Goal: Task Accomplishment & Management: Manage account settings

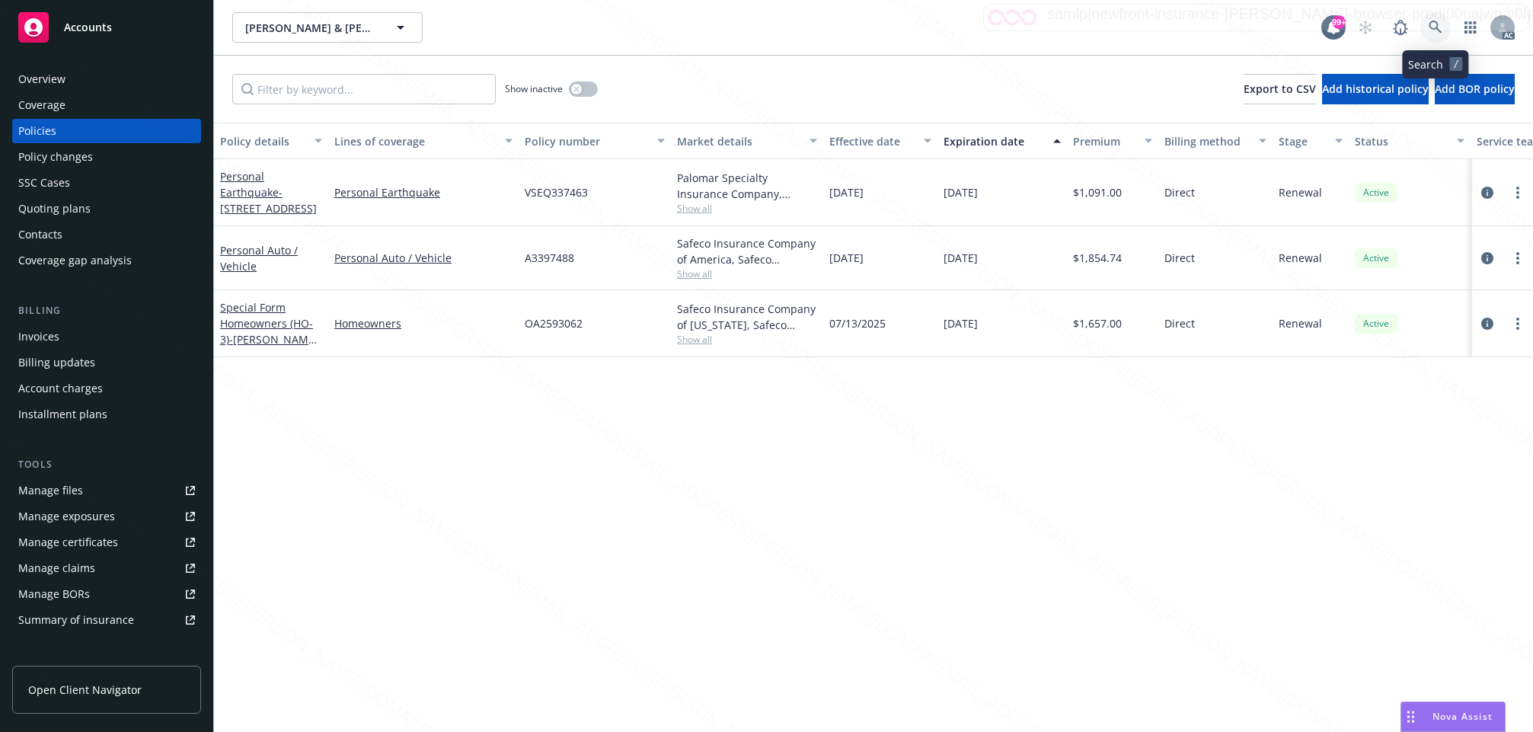
click at [1435, 27] on icon at bounding box center [1436, 28] width 14 height 14
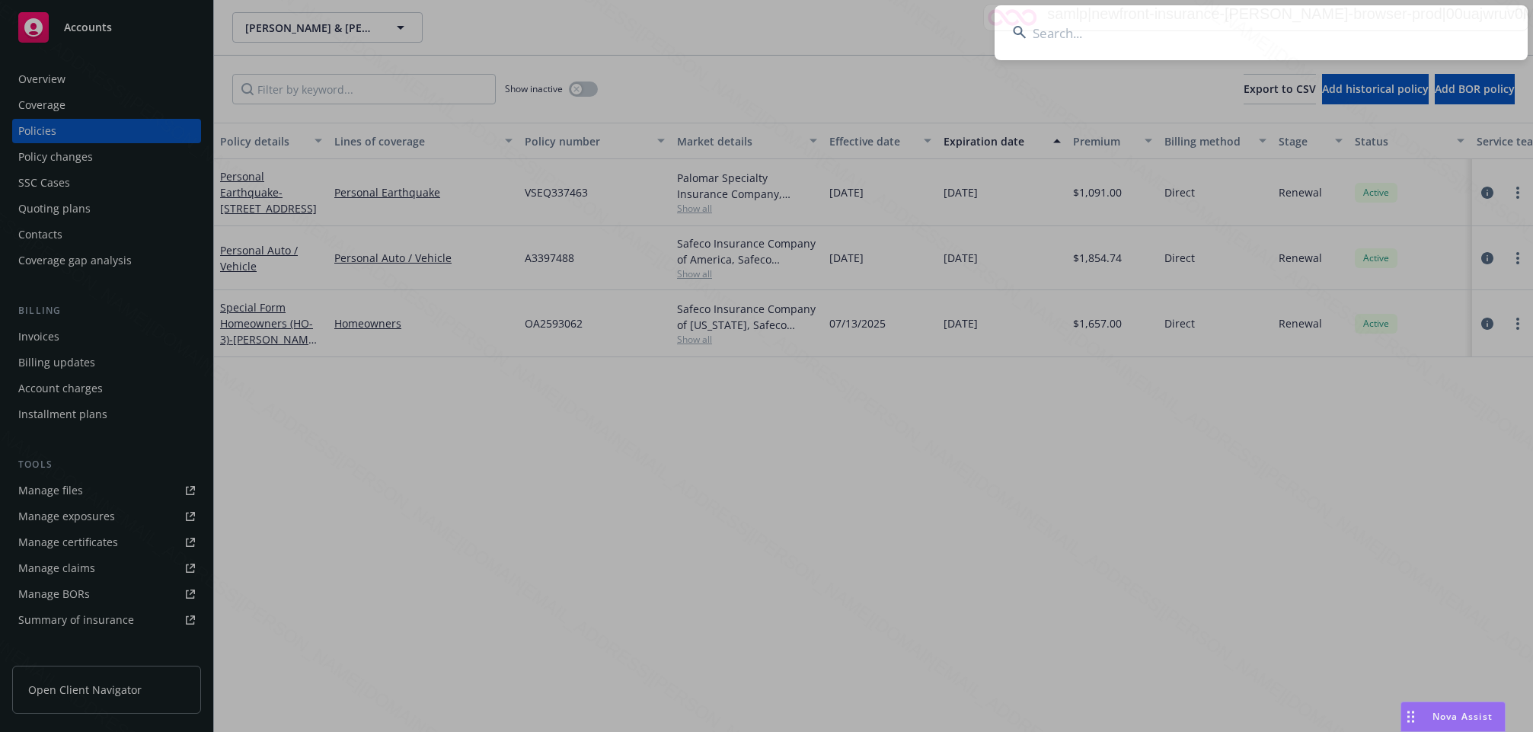
click at [1056, 35] on input at bounding box center [1260, 32] width 533 height 55
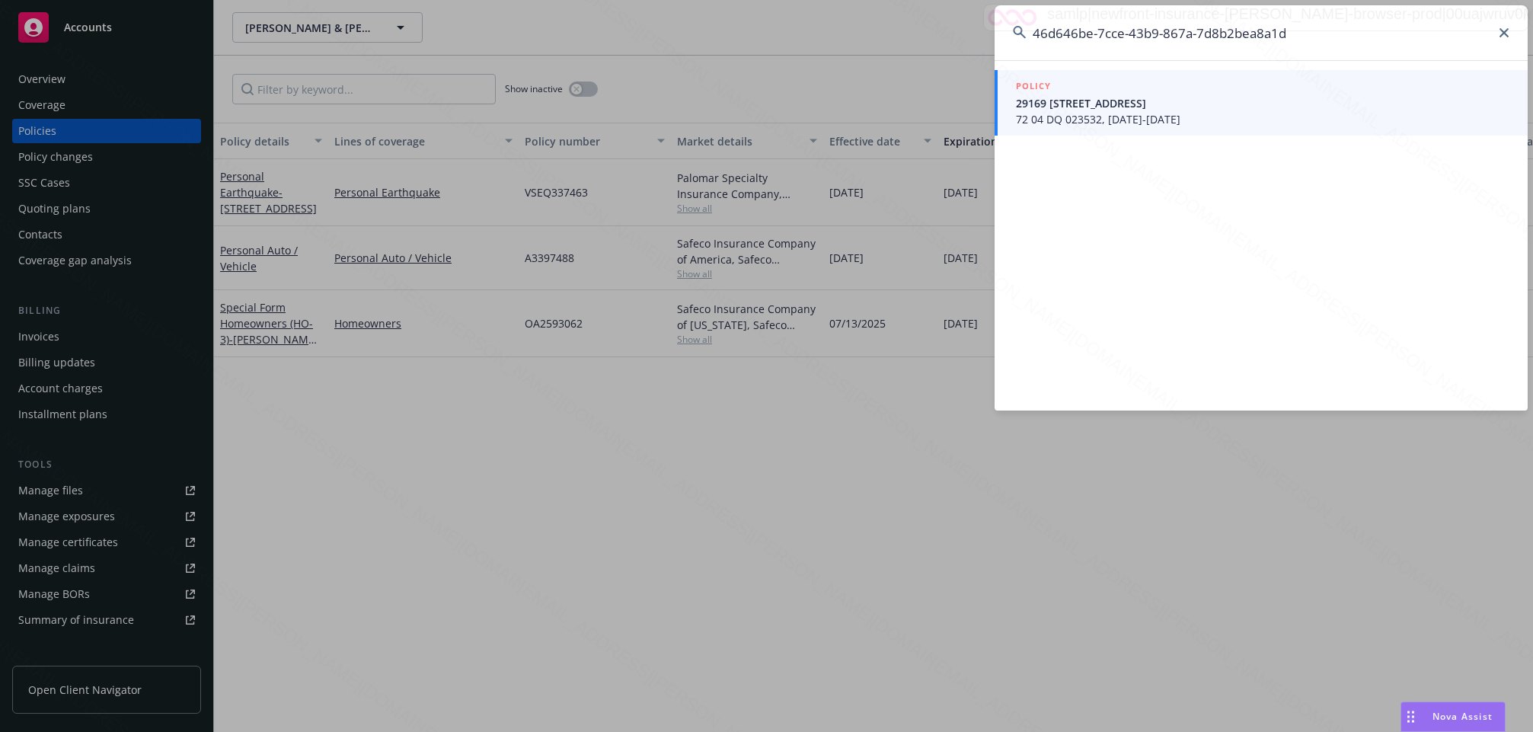
type input "46d646be-7cce-43b9-867a-7d8b2bea8a1d"
click at [1081, 117] on span "72 04 DQ 023532, [DATE]-[DATE]" at bounding box center [1262, 119] width 493 height 16
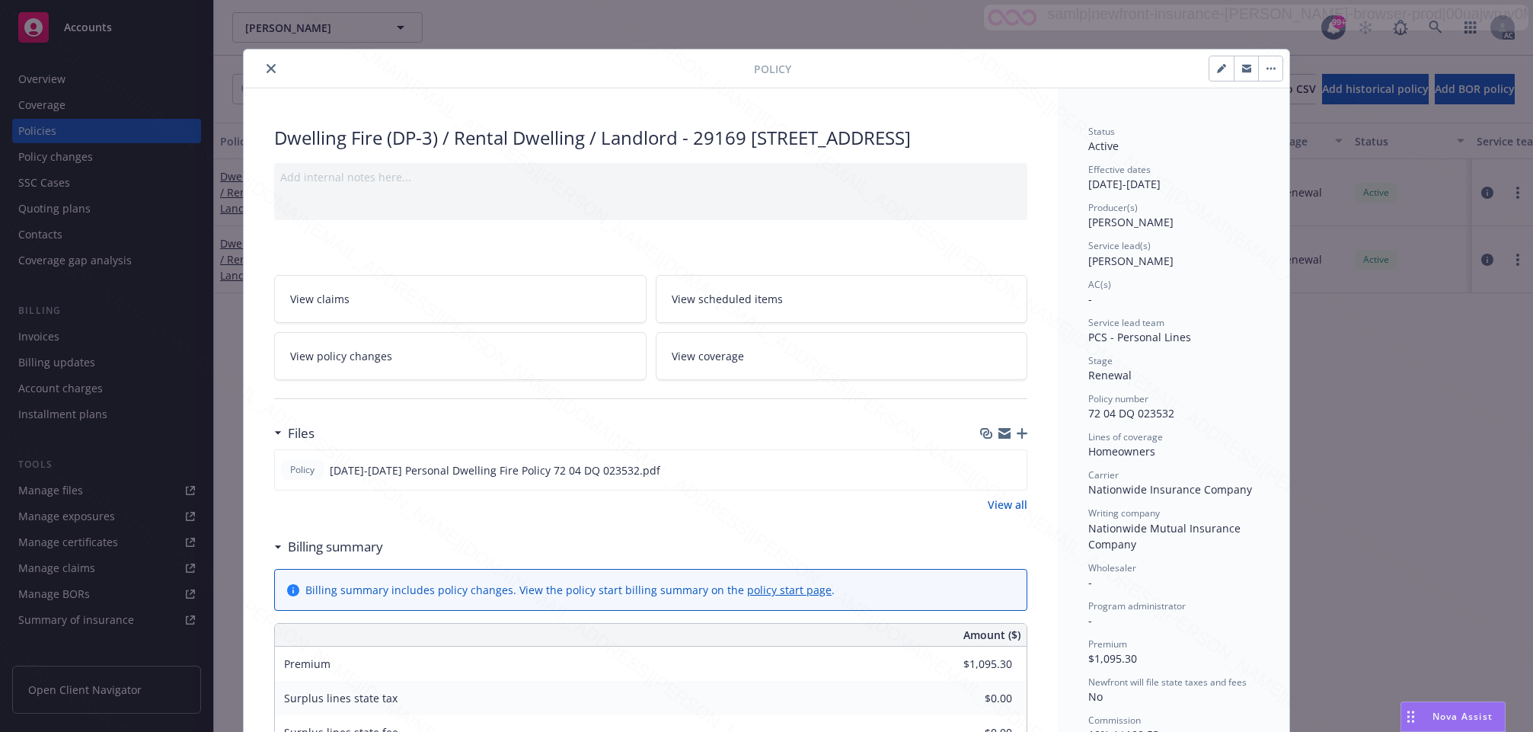
click at [267, 69] on icon "close" at bounding box center [271, 68] width 9 height 9
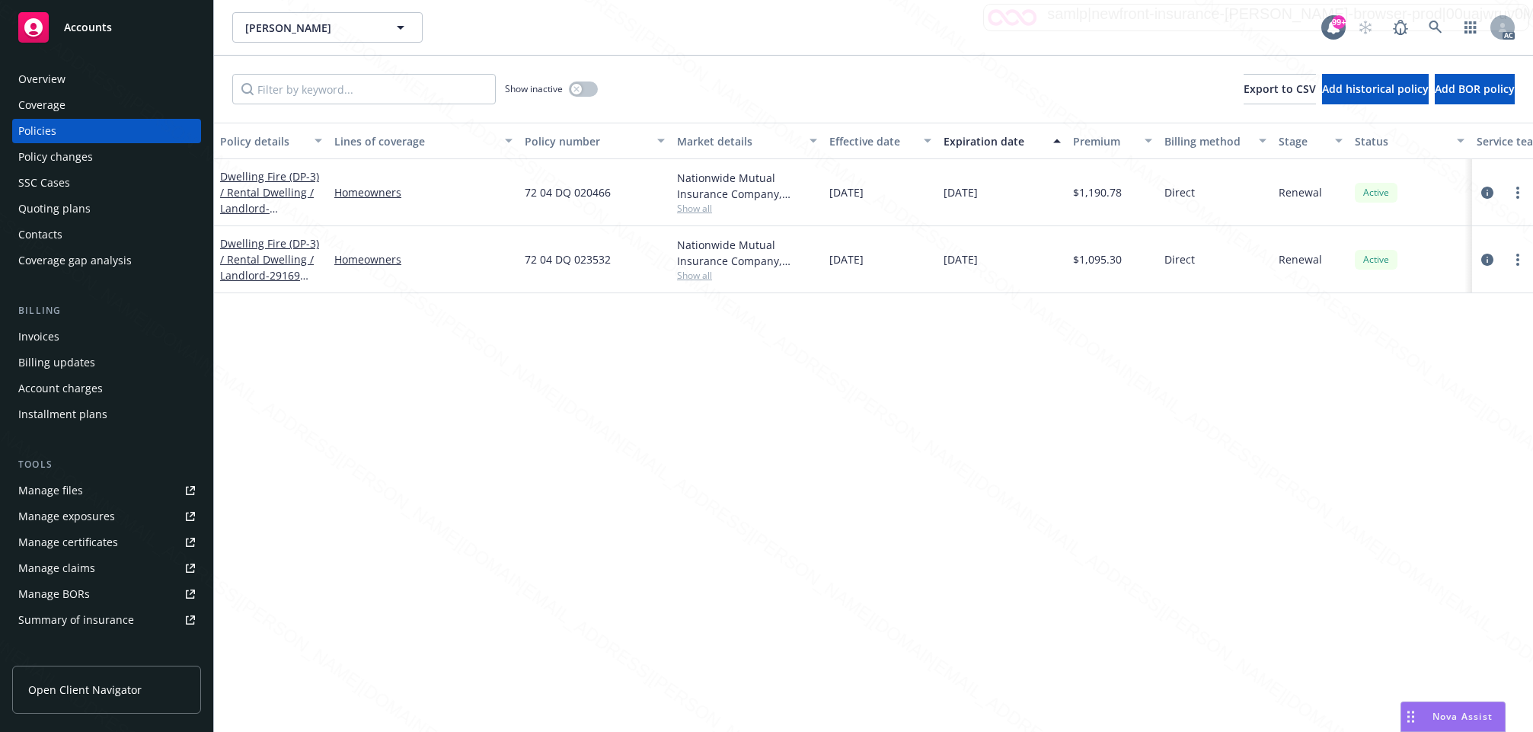
click at [46, 73] on div "Overview" at bounding box center [41, 79] width 47 height 24
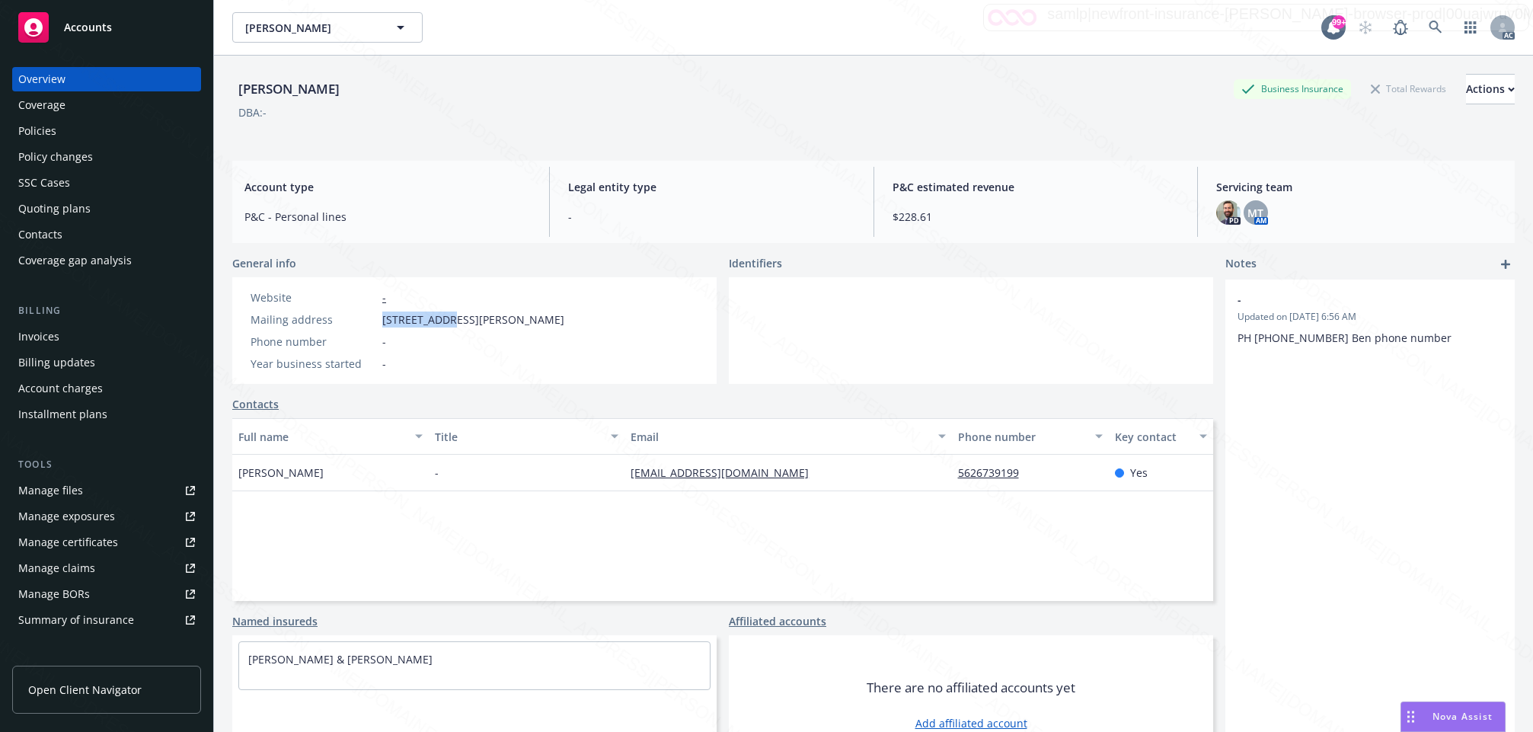
drag, startPoint x: 379, startPoint y: 318, endPoint x: 448, endPoint y: 322, distance: 68.7
click at [448, 322] on div "Mailing address [STREET_ADDRESS][PERSON_NAME]" at bounding box center [407, 319] width 326 height 16
copy span "PO Box 102,"
click at [39, 129] on div "Policies" at bounding box center [37, 131] width 38 height 24
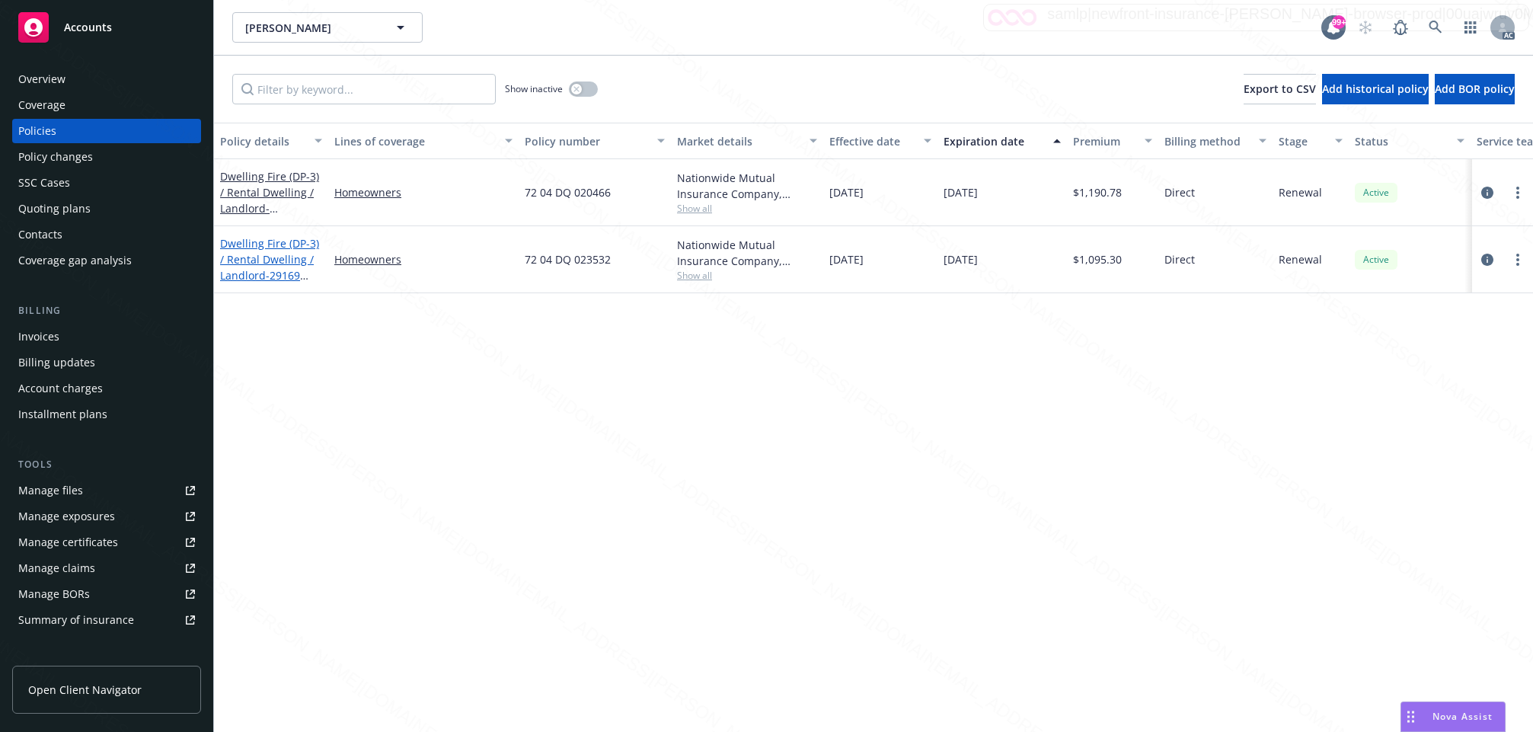
click at [254, 254] on link "Dwelling Fire (DP-3) / Rental Dwelling / Landlord - 29169 [STREET_ADDRESS]" at bounding box center [269, 267] width 99 height 62
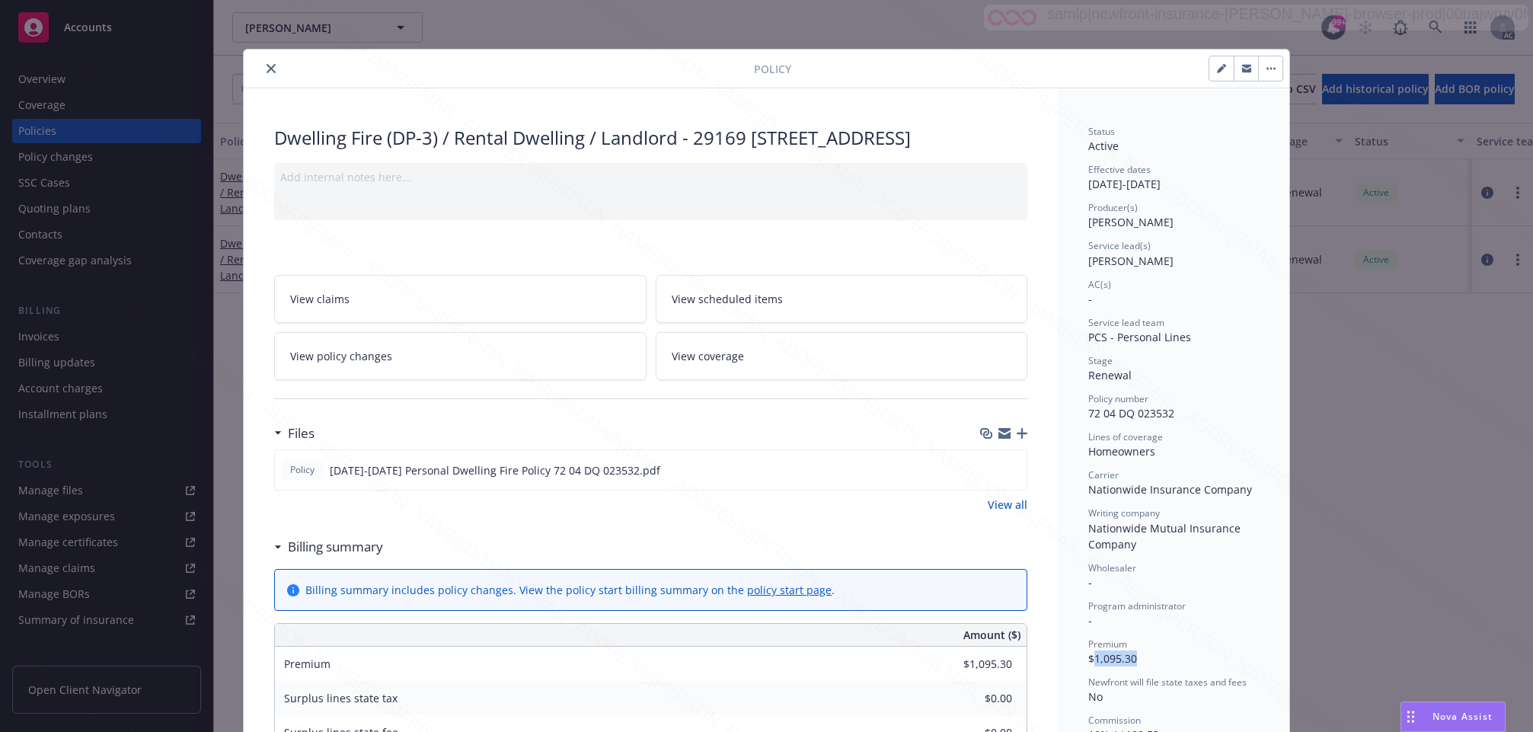
drag, startPoint x: 1086, startPoint y: 658, endPoint x: 1138, endPoint y: 658, distance: 51.8
click at [1138, 658] on div "Premium $1,095.30" at bounding box center [1173, 651] width 171 height 29
copy span "1,095.30"
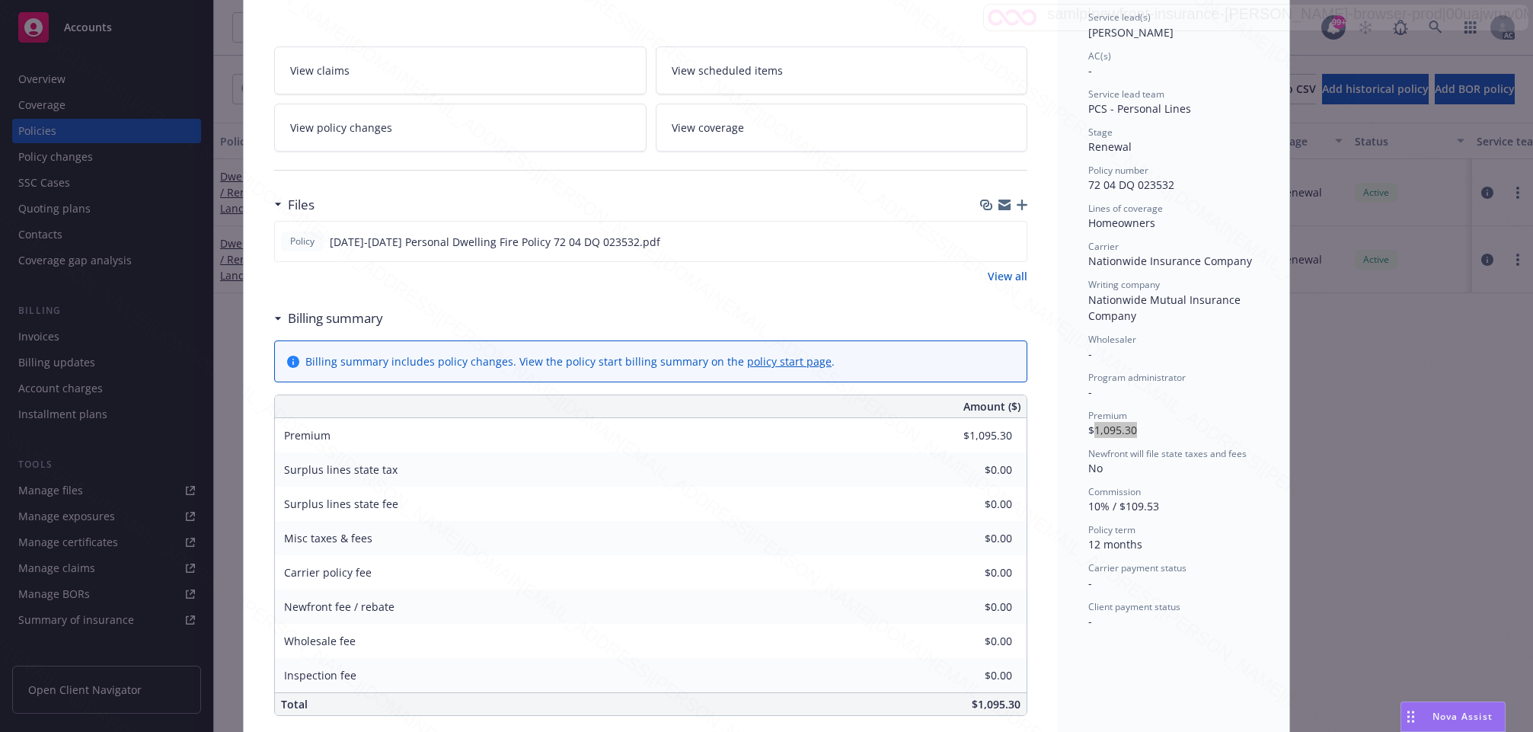
click at [1343, 556] on div "Policy Dwelling Fire (DP-3) / Rental Dwelling / Landlord - 29169 [STREET_ADDRES…" at bounding box center [766, 366] width 1533 height 732
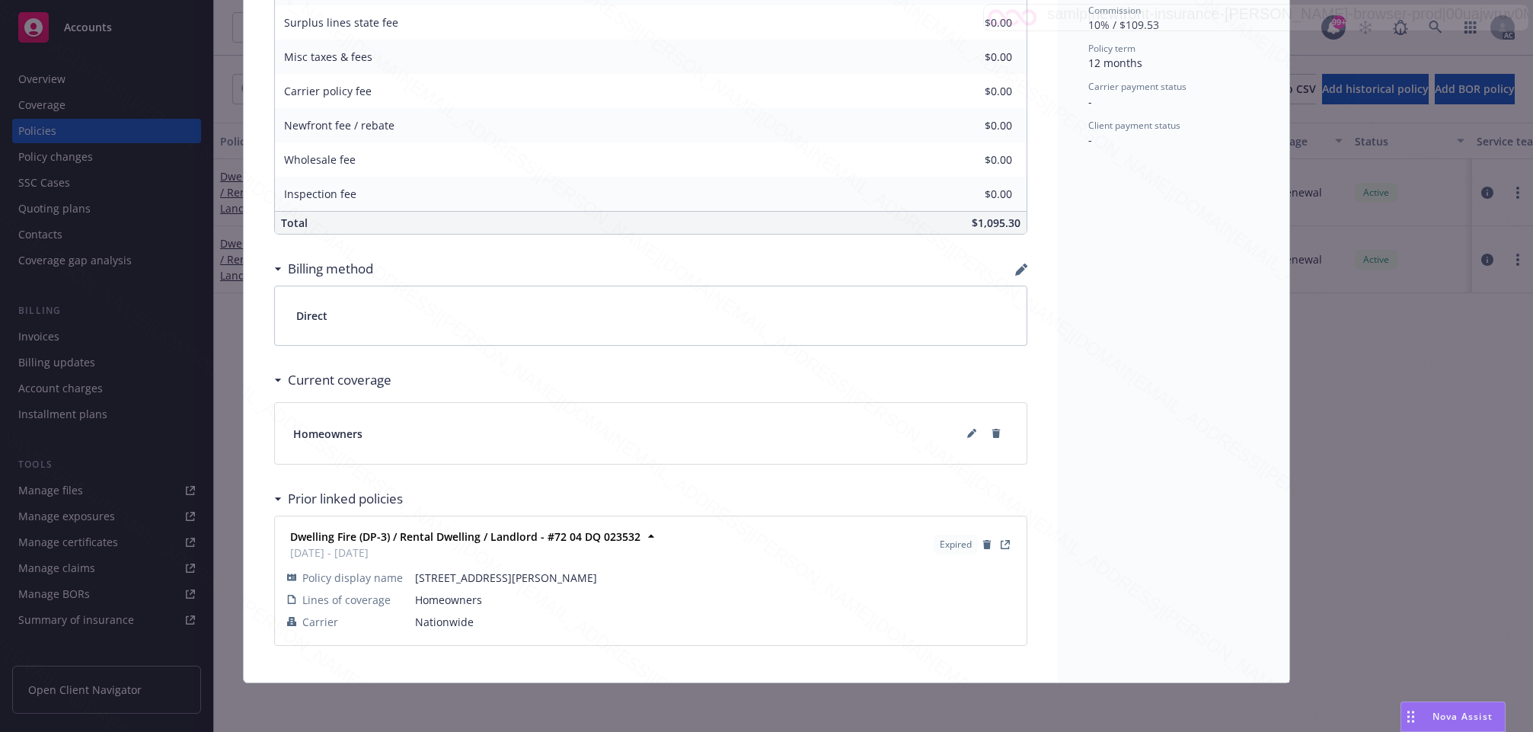
scroll to position [103, 0]
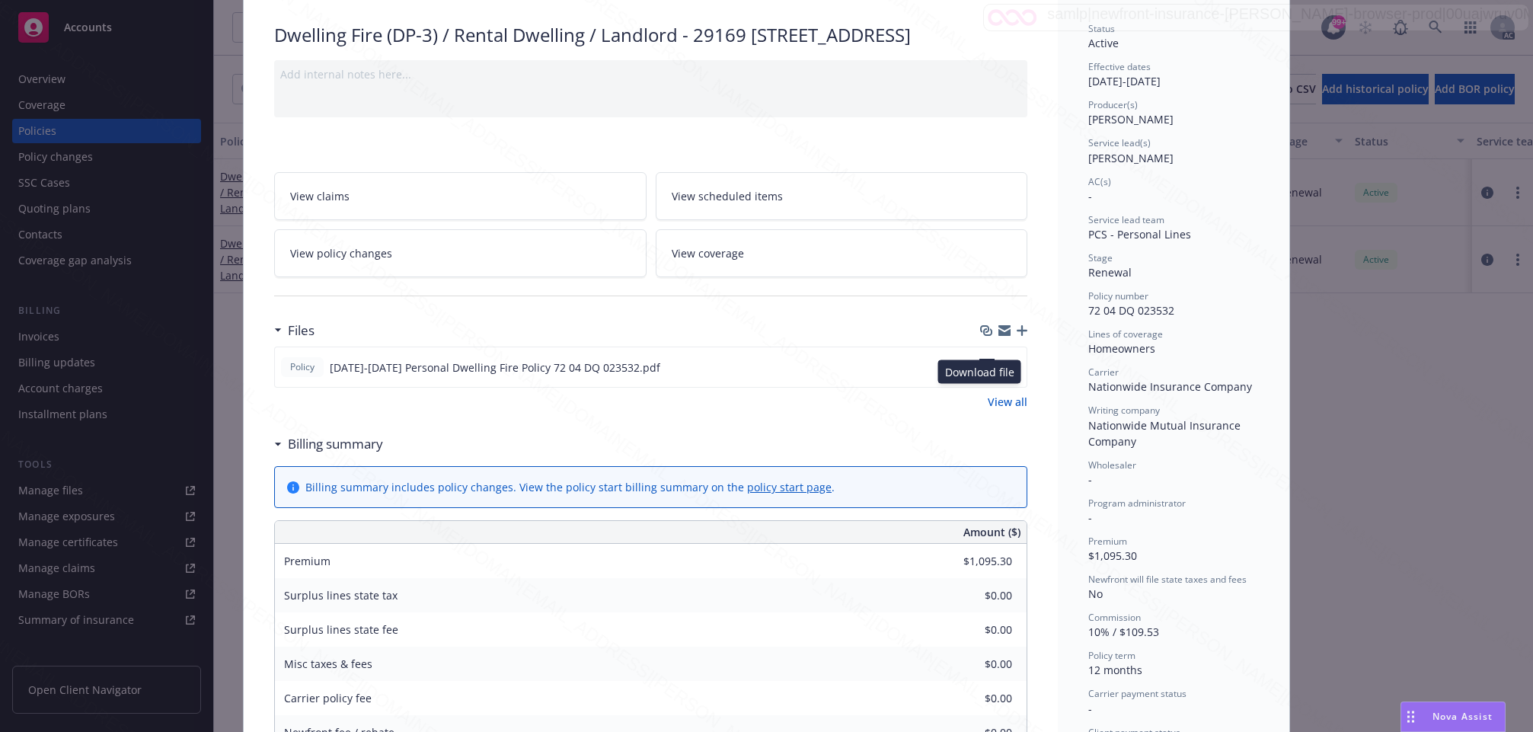
click at [981, 372] on icon "download file" at bounding box center [987, 366] width 12 height 12
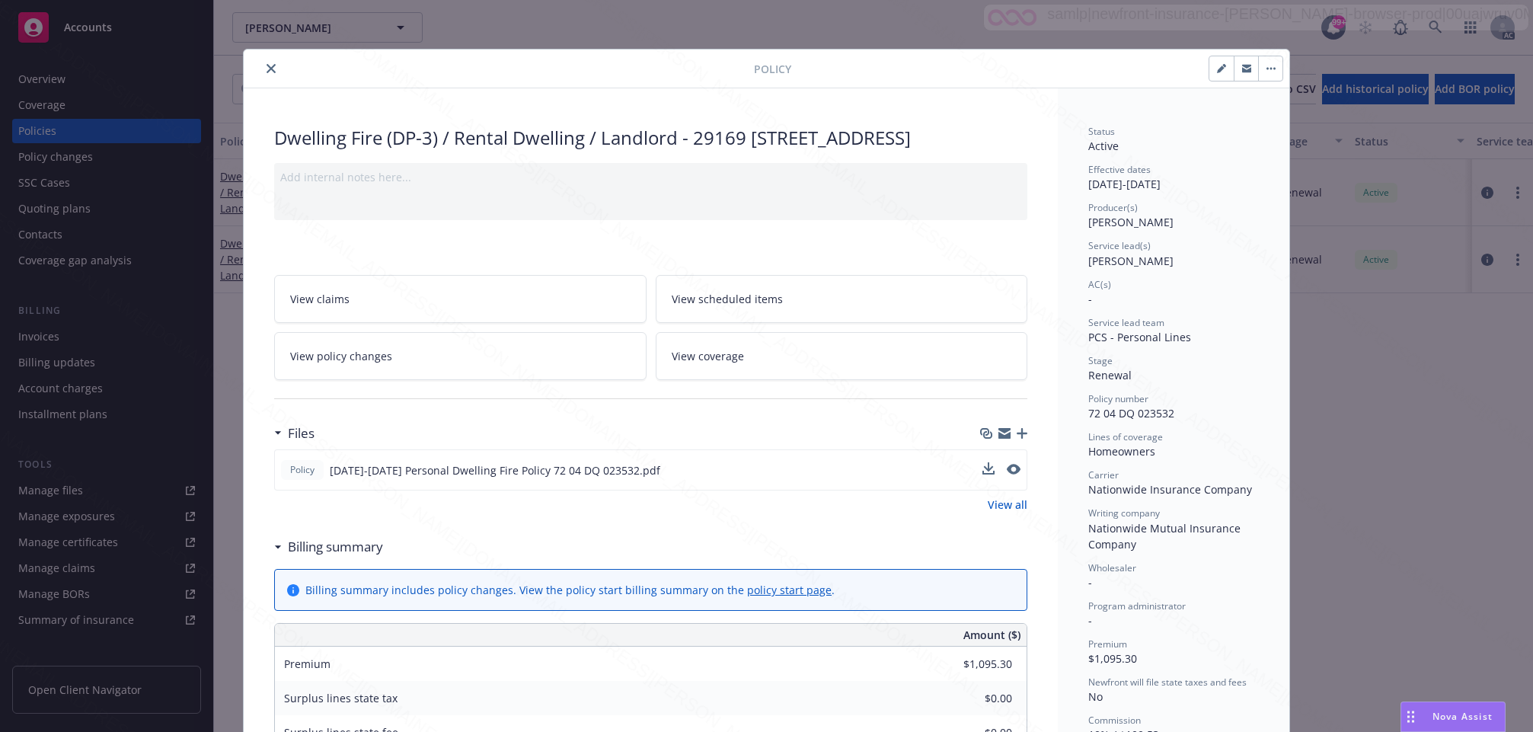
click at [1266, 65] on button "button" at bounding box center [1270, 68] width 24 height 24
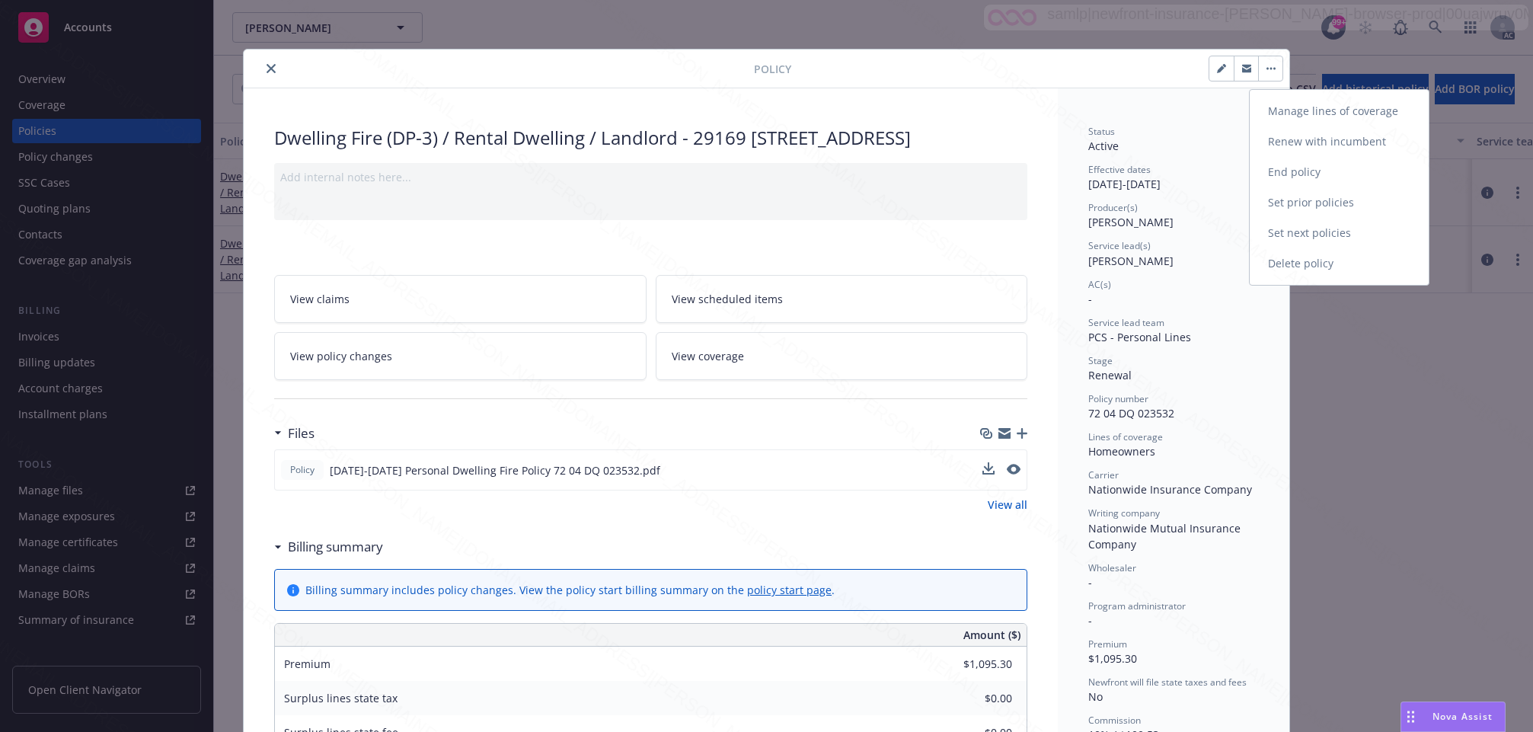
click at [1284, 167] on link "End policy" at bounding box center [1339, 172] width 179 height 30
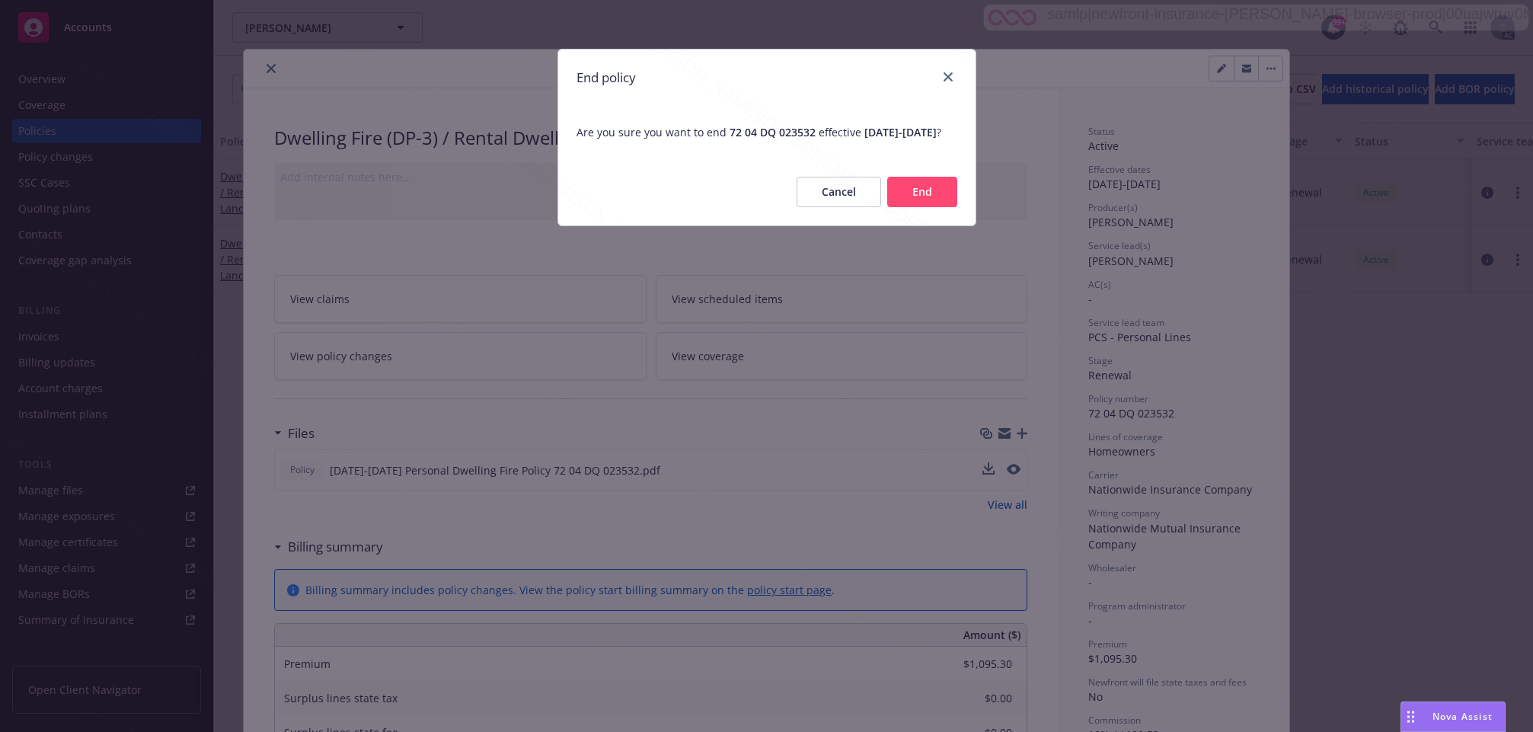
click at [941, 204] on button "End" at bounding box center [922, 192] width 70 height 30
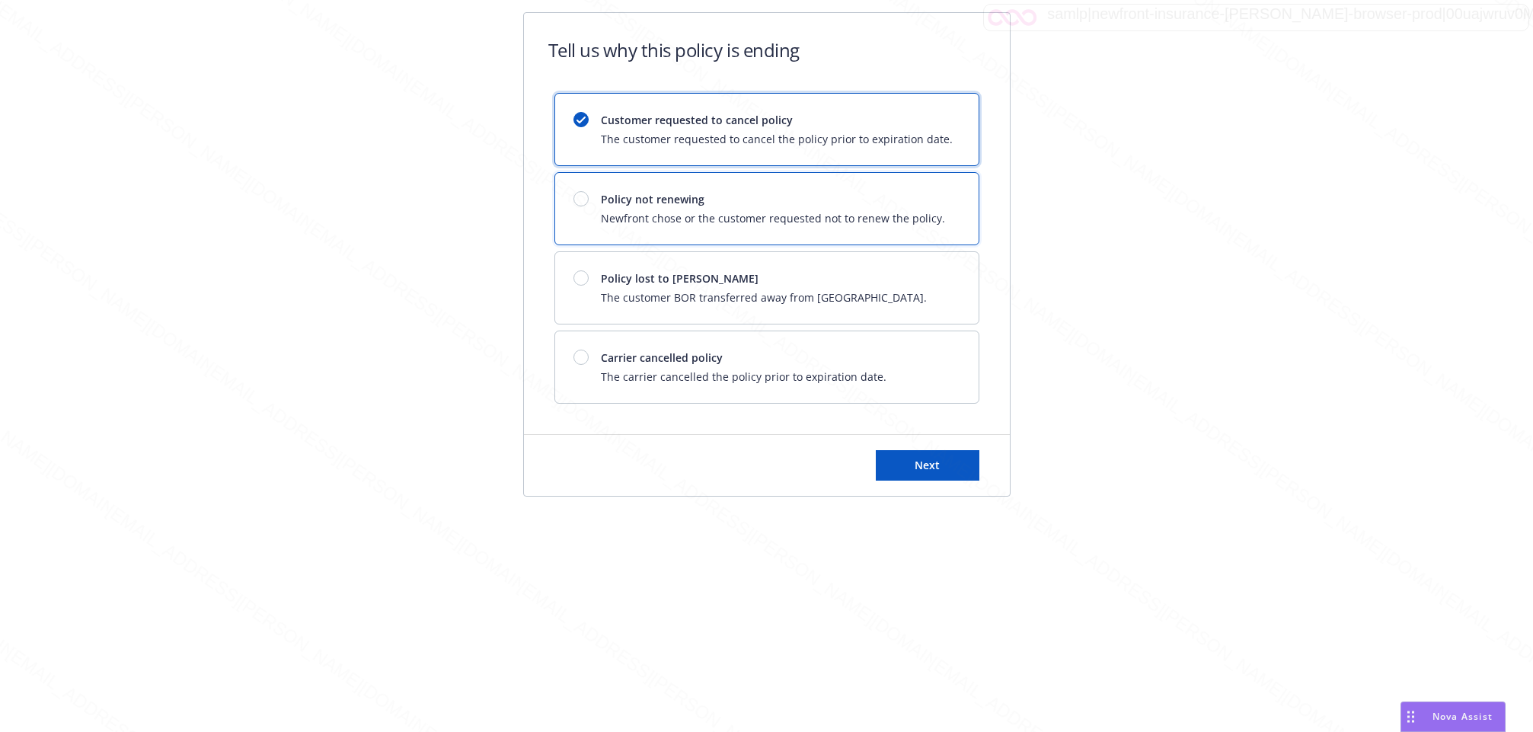
click at [581, 196] on div at bounding box center [580, 198] width 15 height 15
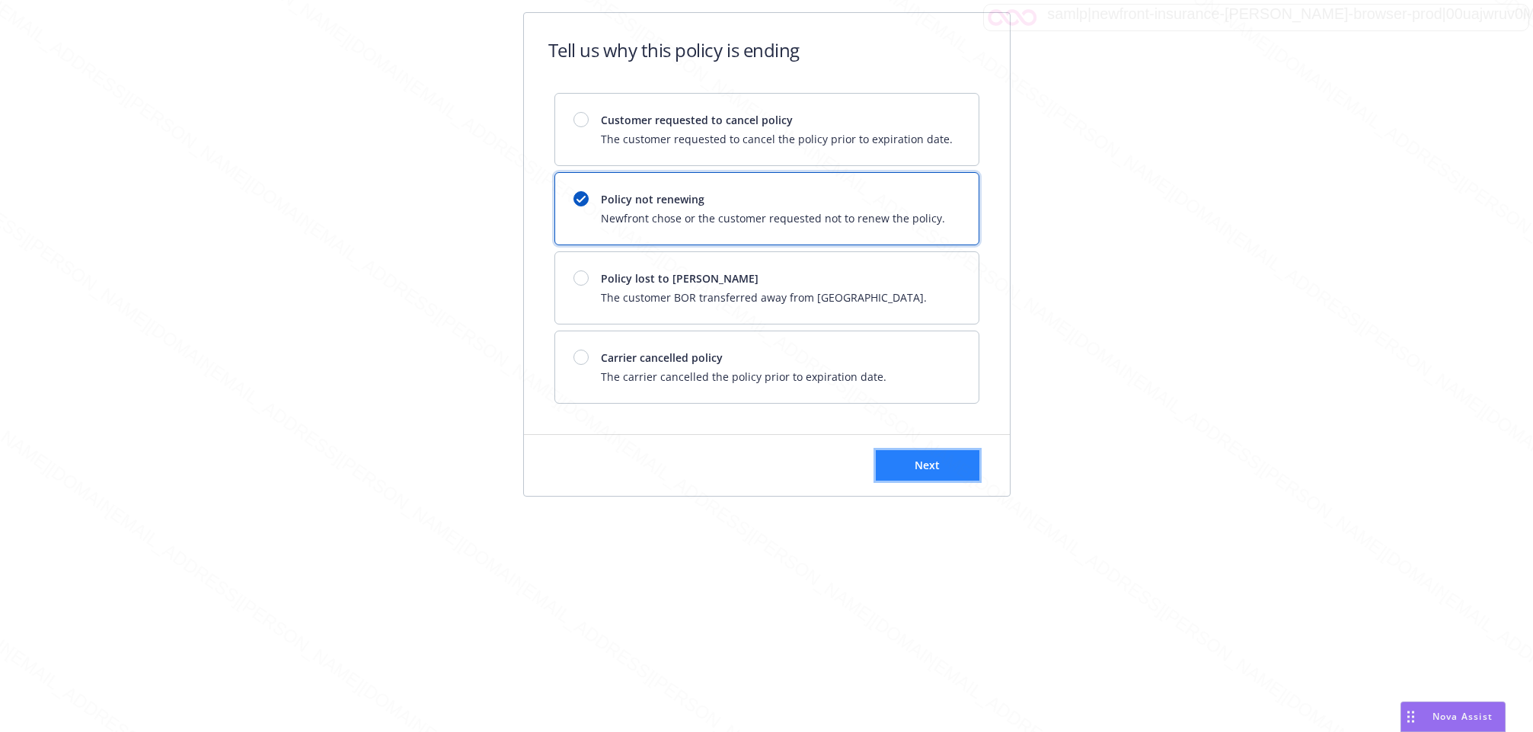
click at [924, 462] on span "Next" at bounding box center [927, 465] width 25 height 14
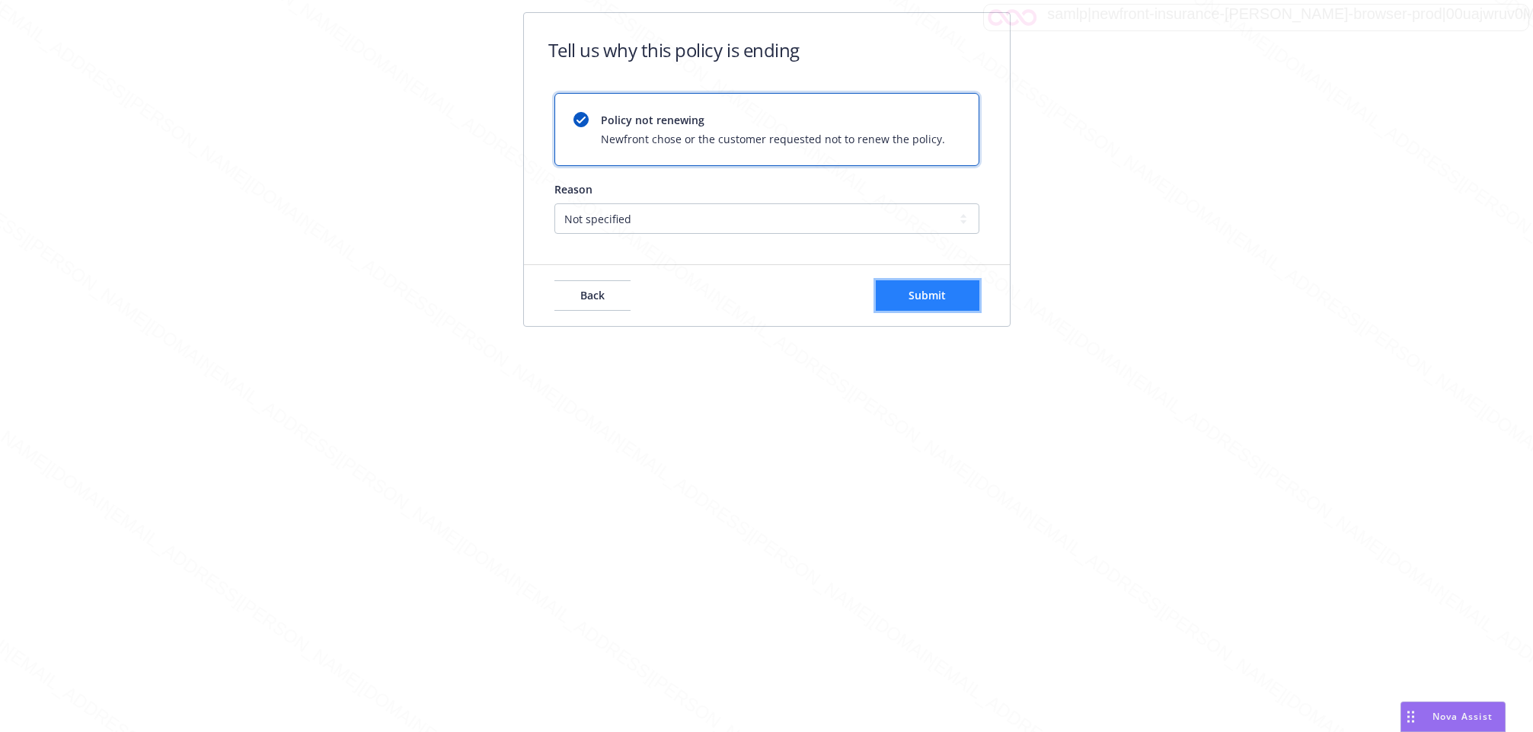
click at [933, 297] on span "Submit" at bounding box center [926, 295] width 37 height 14
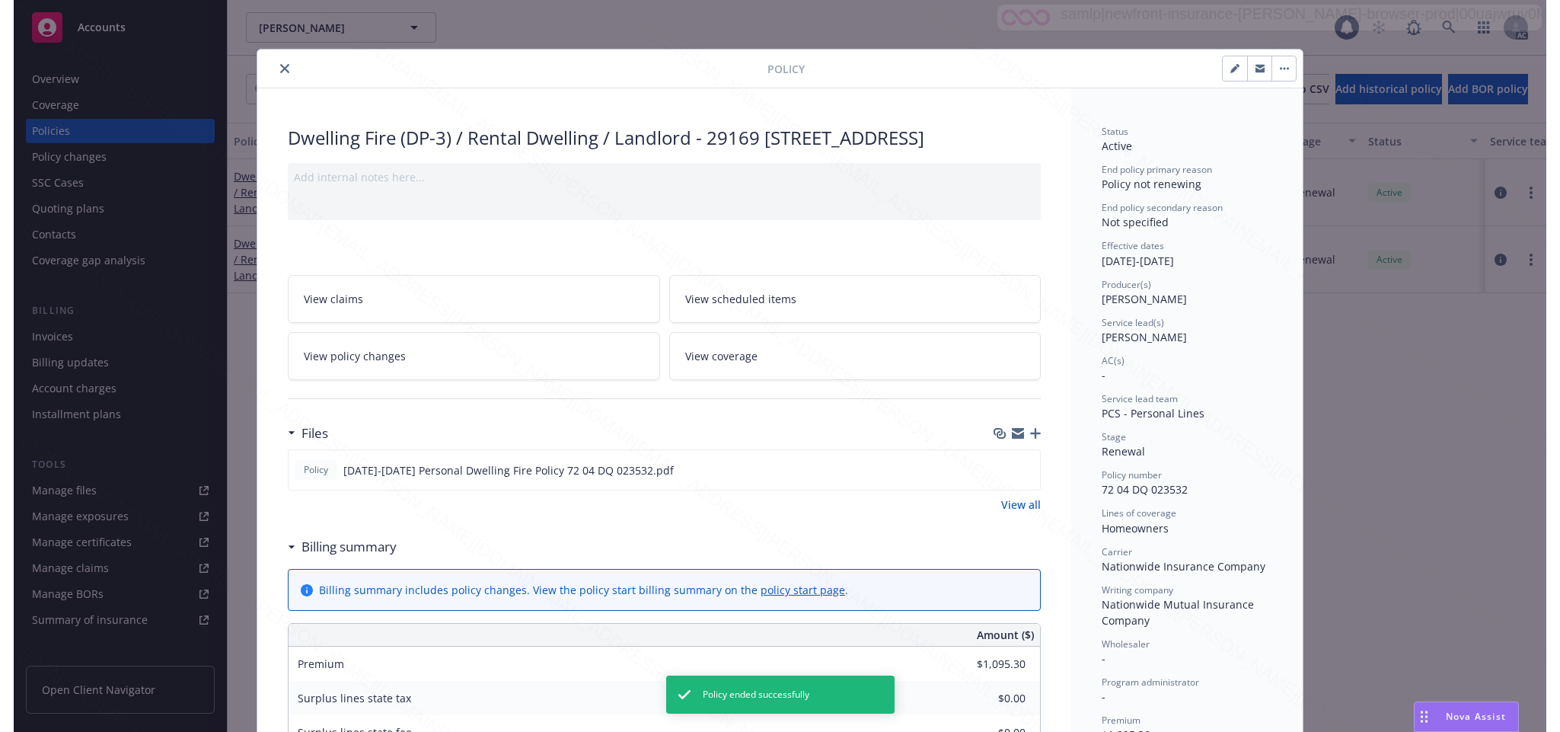
scroll to position [46, 0]
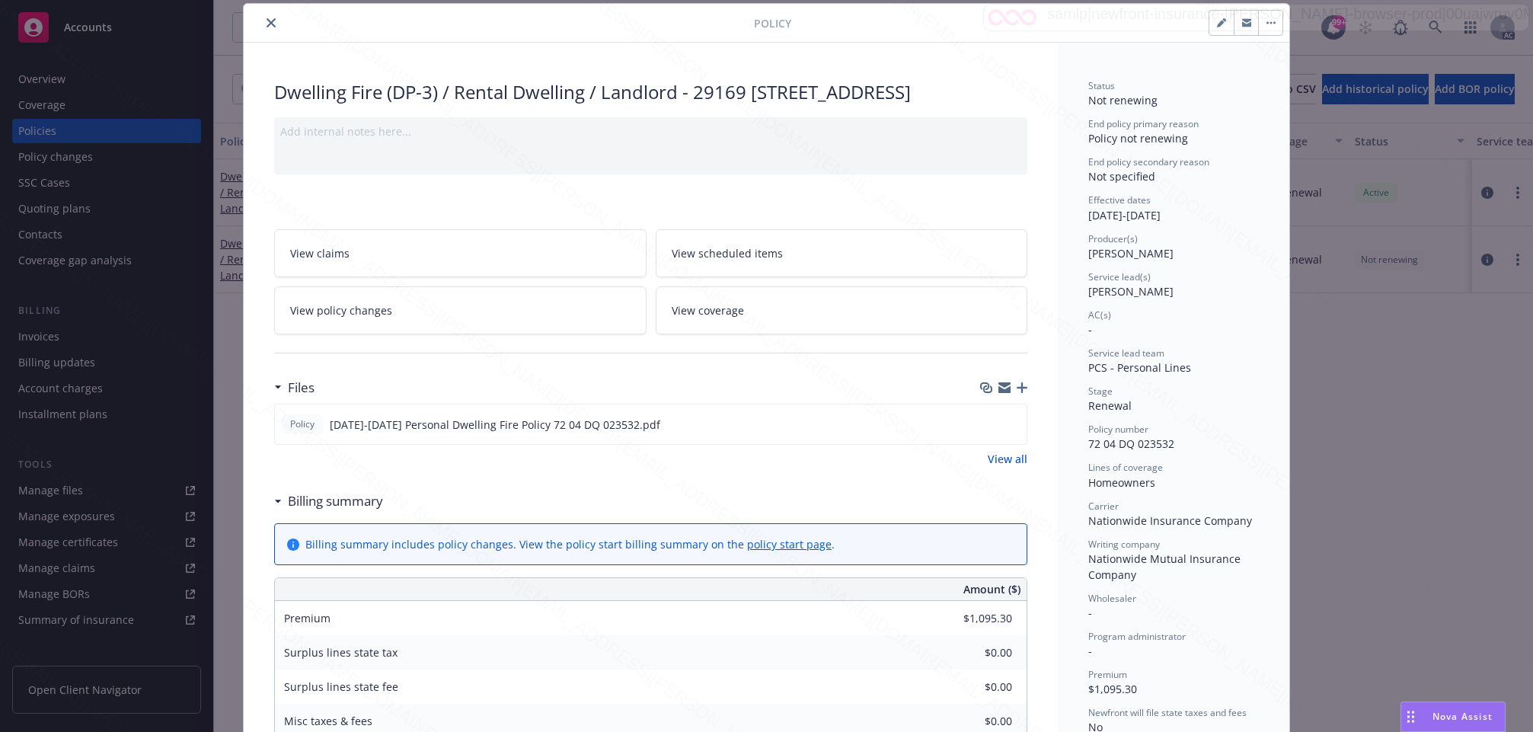
click at [267, 21] on icon "close" at bounding box center [271, 22] width 9 height 9
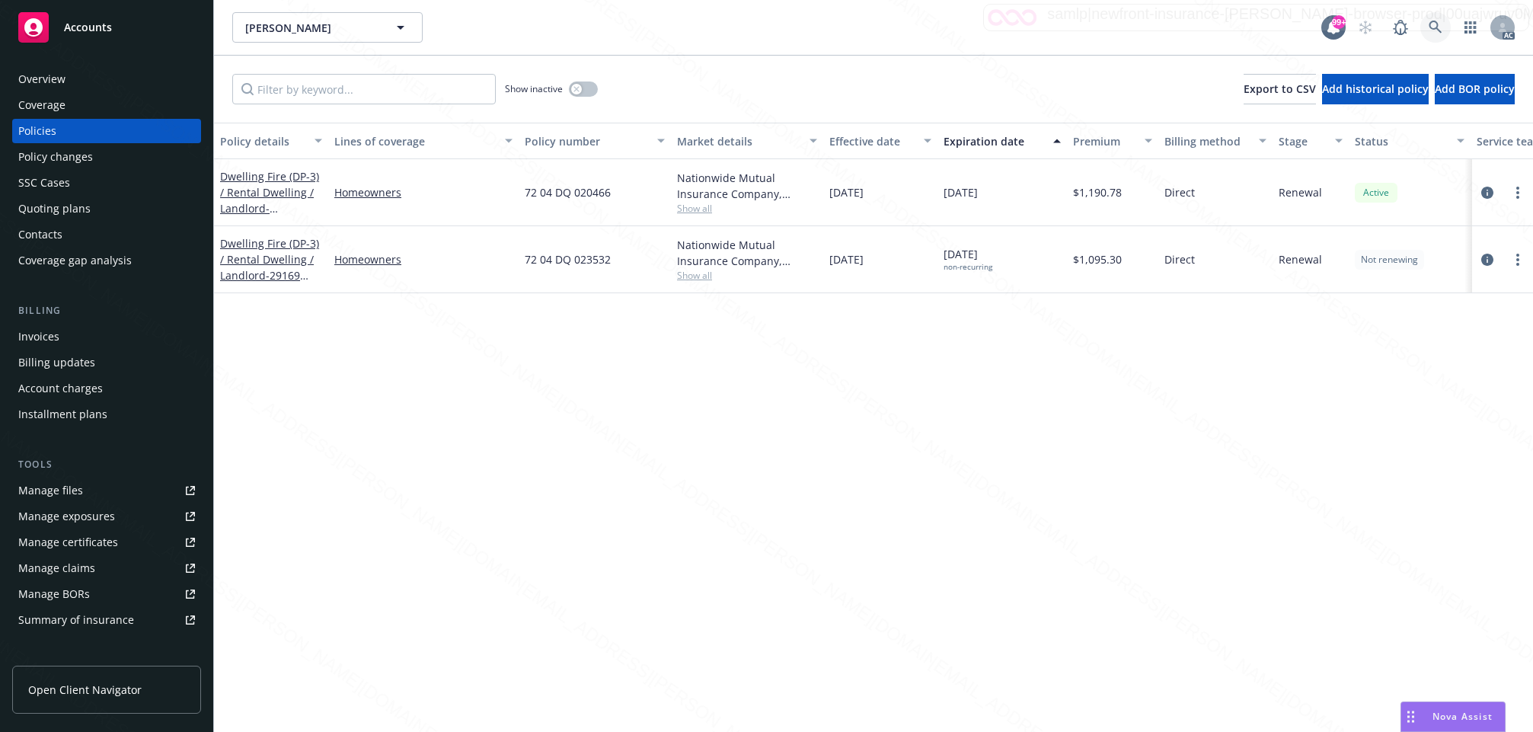
click at [1432, 24] on icon at bounding box center [1436, 28] width 14 height 14
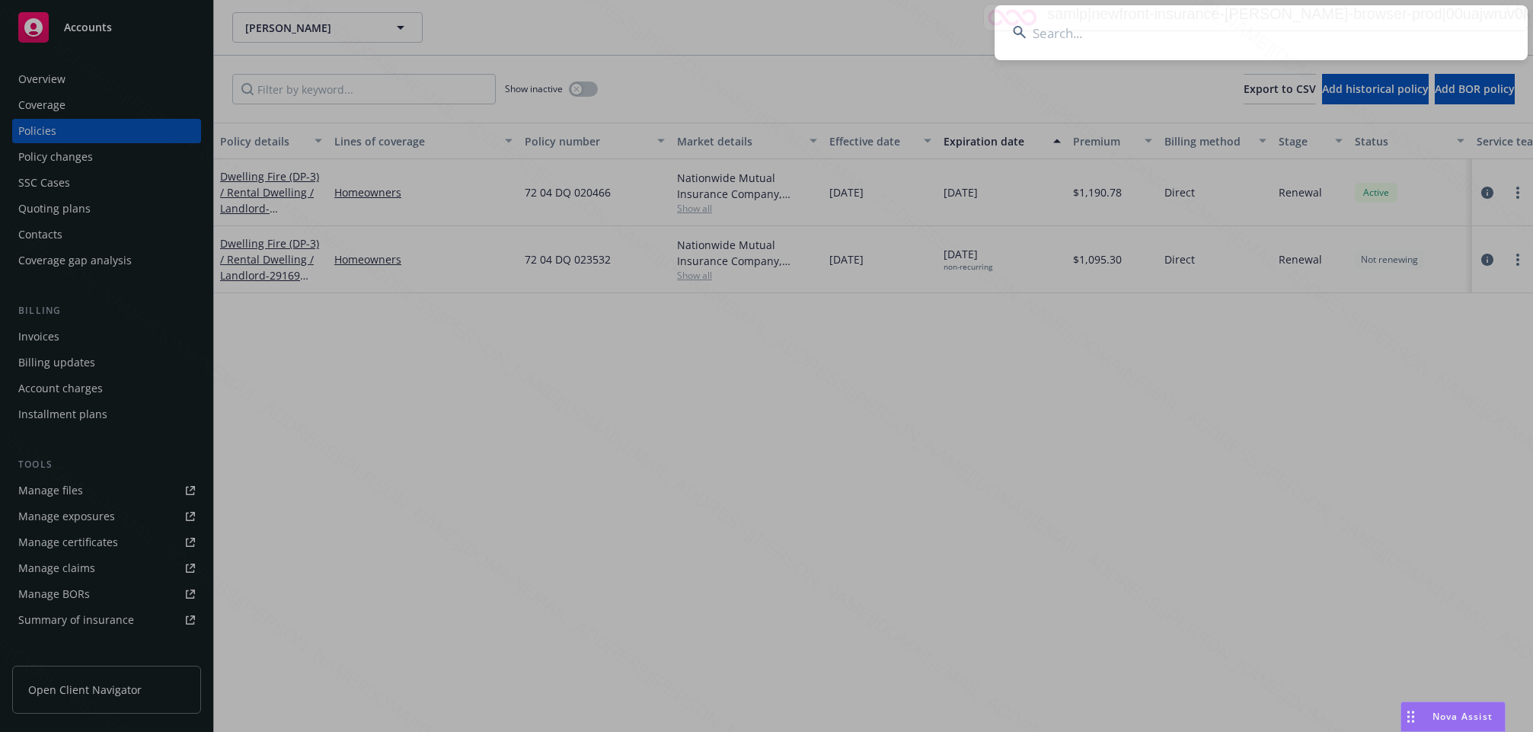
click at [1040, 33] on input at bounding box center [1260, 32] width 533 height 55
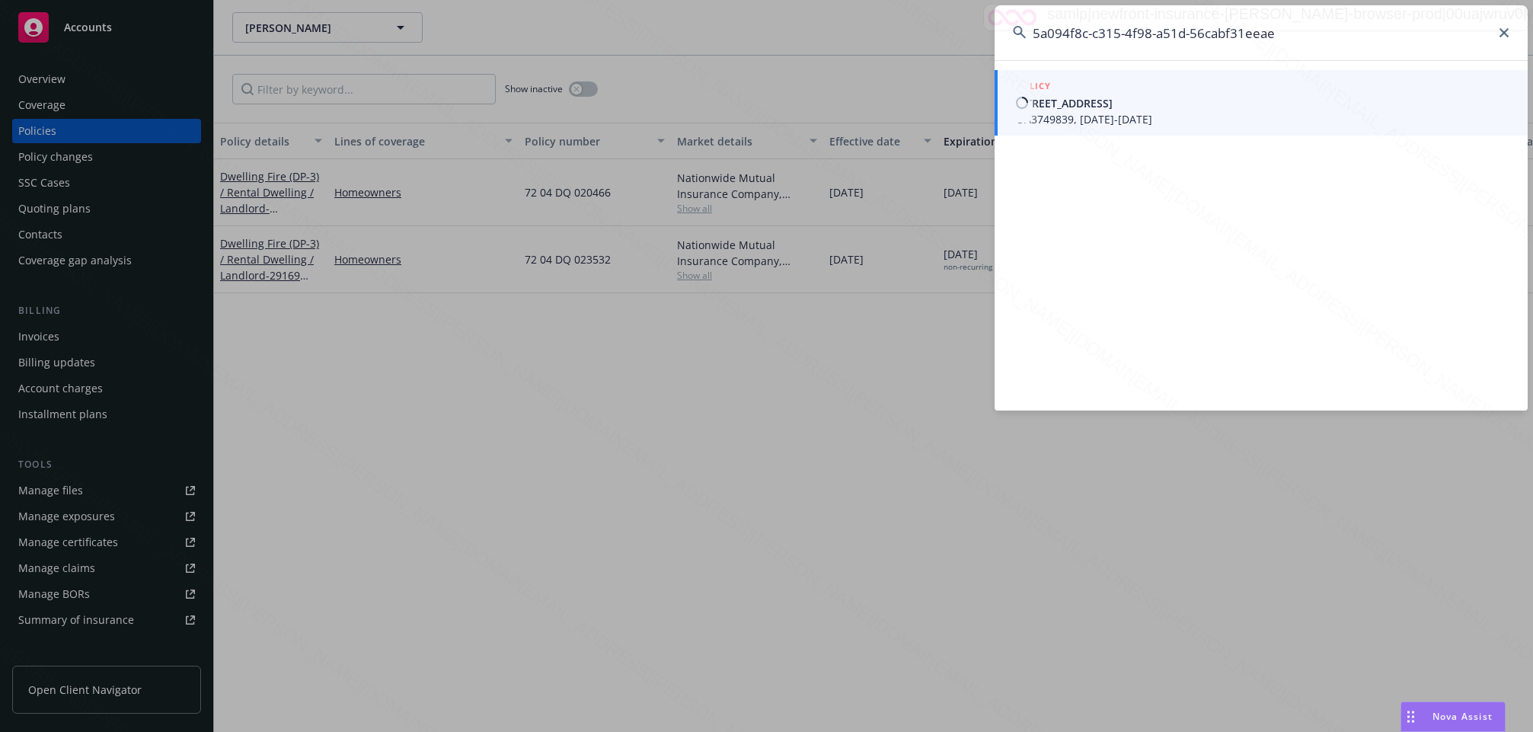
type input "5a094f8c-c315-4f98-a51d-56cabf31eeae"
click at [1106, 110] on span "[STREET_ADDRESS]" at bounding box center [1262, 103] width 493 height 16
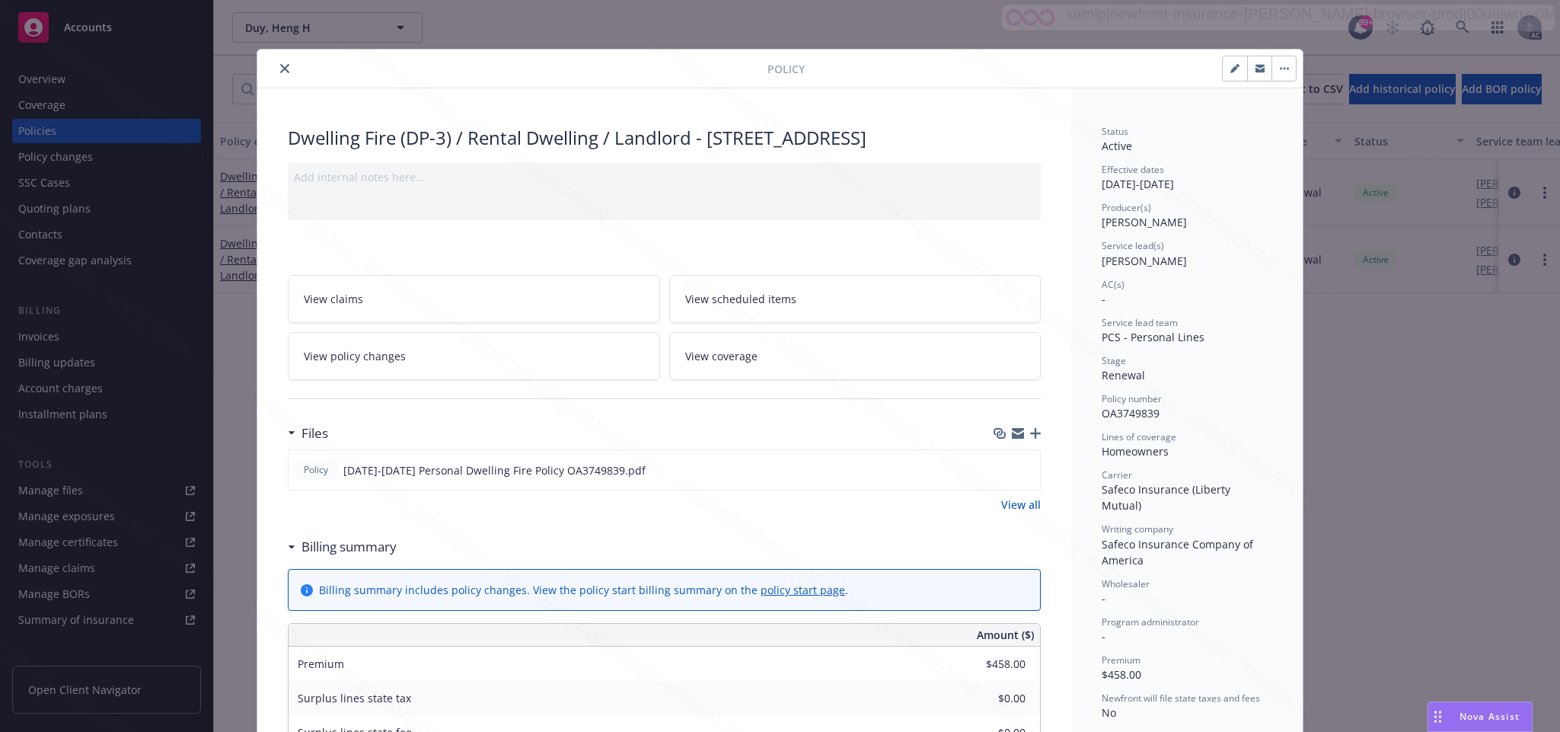
click at [1287, 69] on icon "button" at bounding box center [1288, 69] width 2 height 2
drag, startPoint x: 1100, startPoint y: 658, endPoint x: 1142, endPoint y: 652, distance: 43.1
click at [1142, 653] on div "Premium $458.00" at bounding box center [1187, 667] width 171 height 29
copy span "458.00"
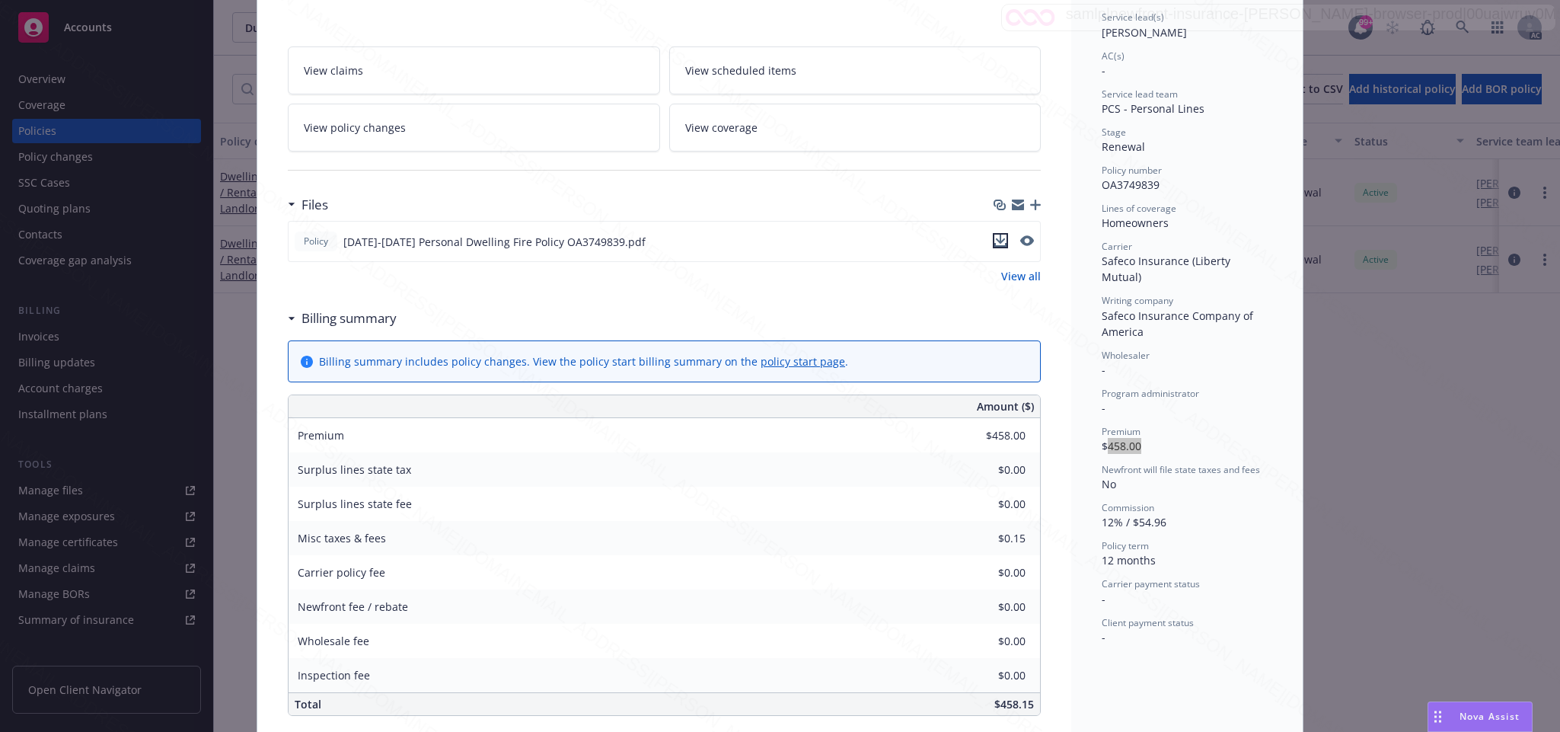
click at [994, 247] on icon "download file" at bounding box center [1000, 241] width 12 height 12
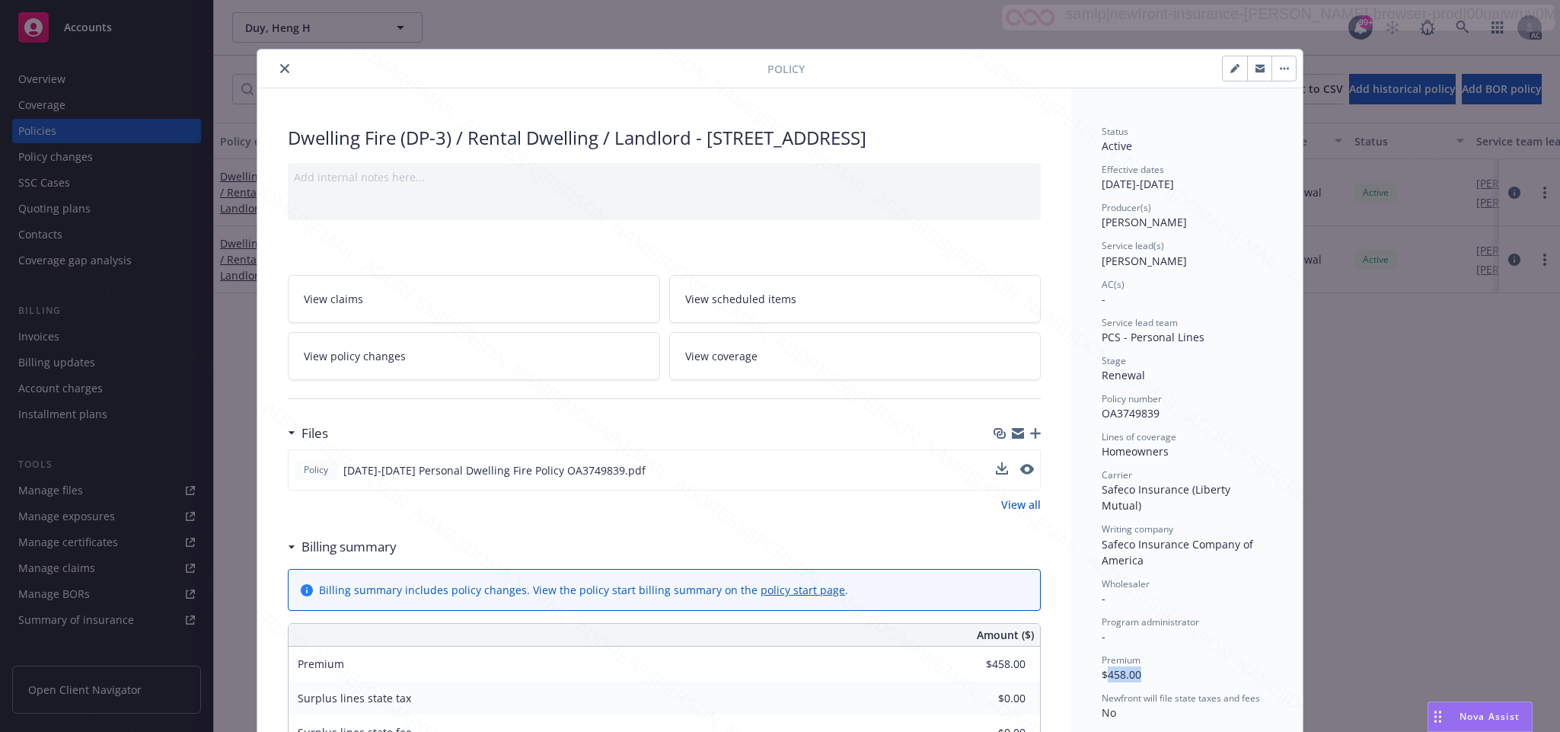
click at [1280, 69] on icon "button" at bounding box center [1284, 68] width 9 height 3
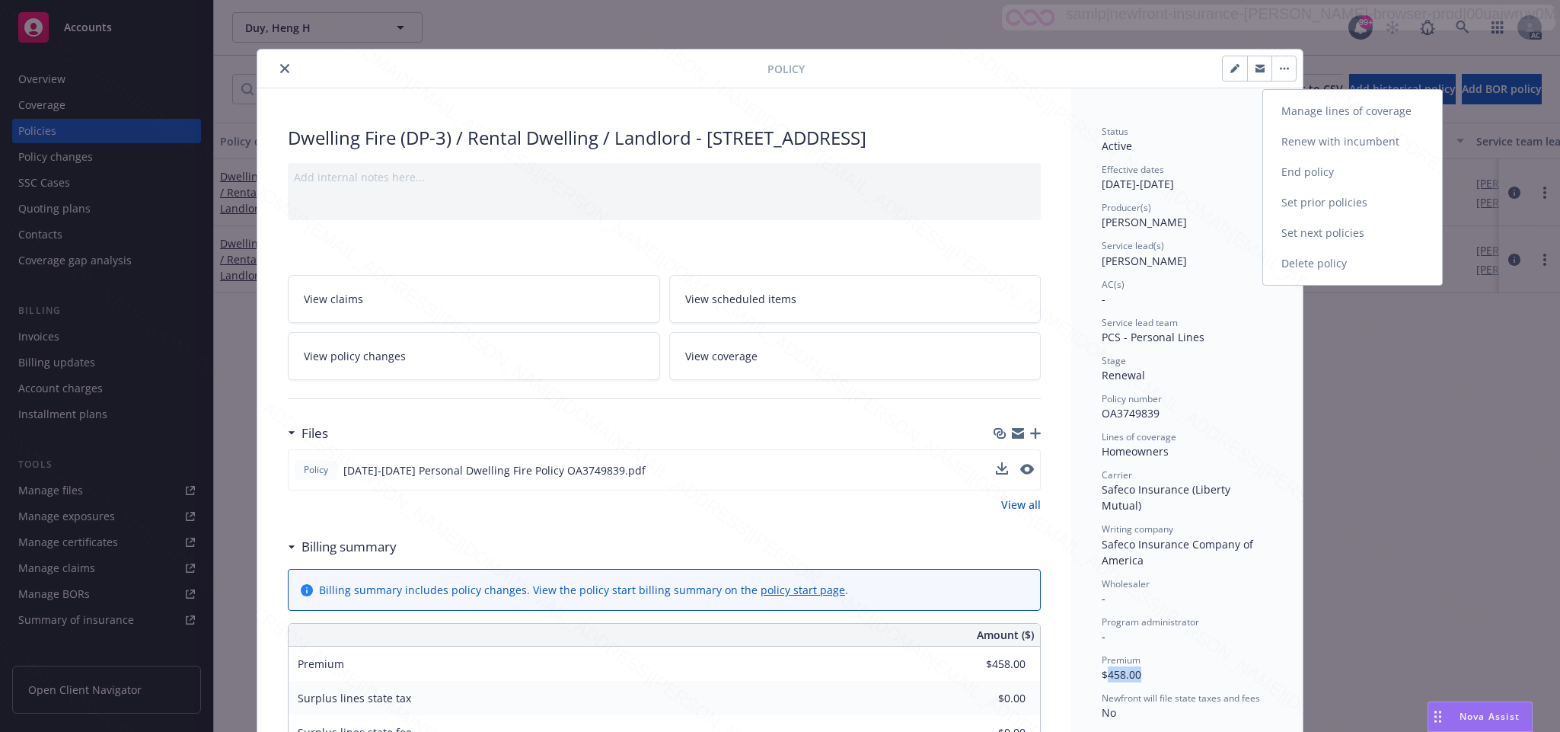
click at [1302, 174] on link "End policy" at bounding box center [1352, 172] width 179 height 30
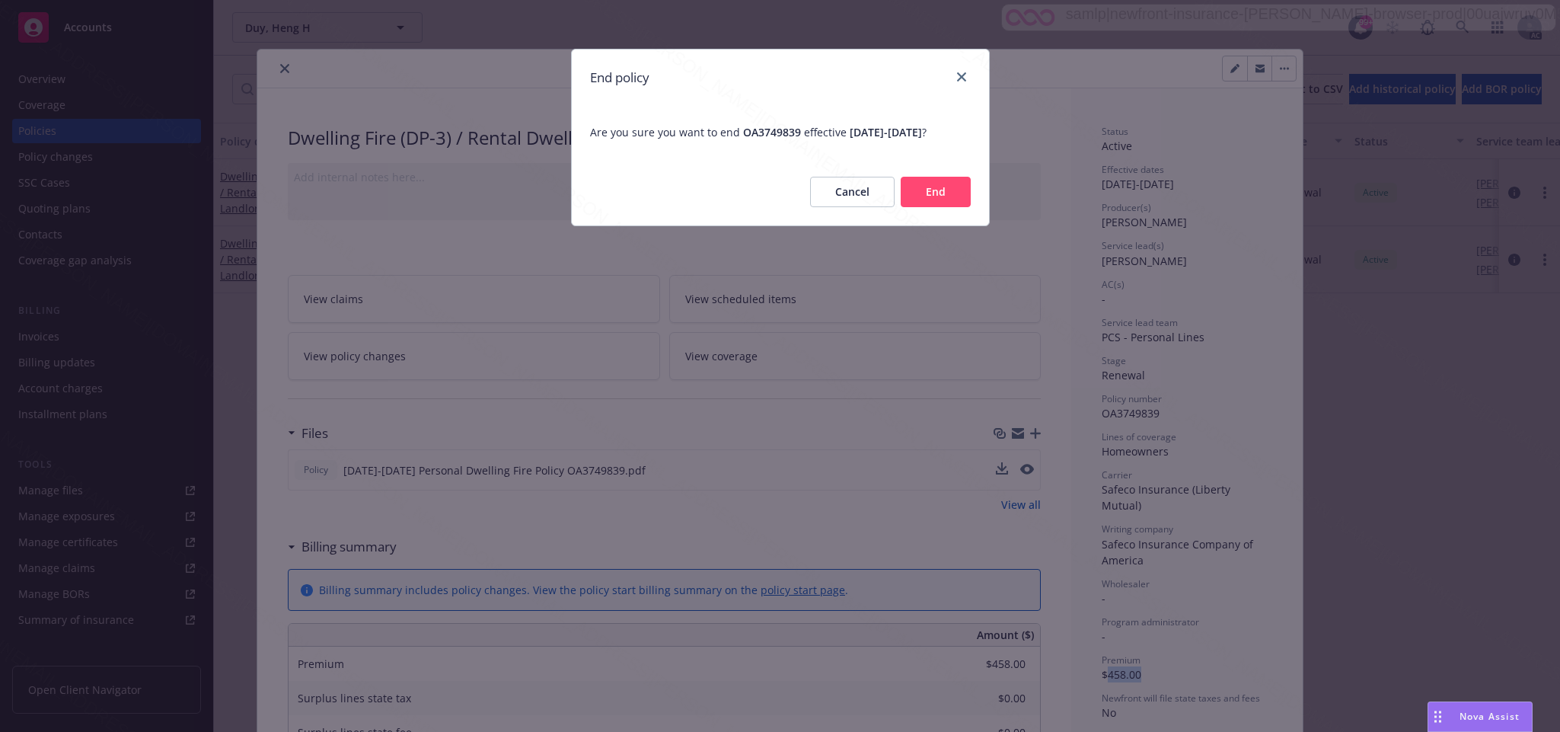
click at [937, 207] on button "End" at bounding box center [936, 192] width 70 height 30
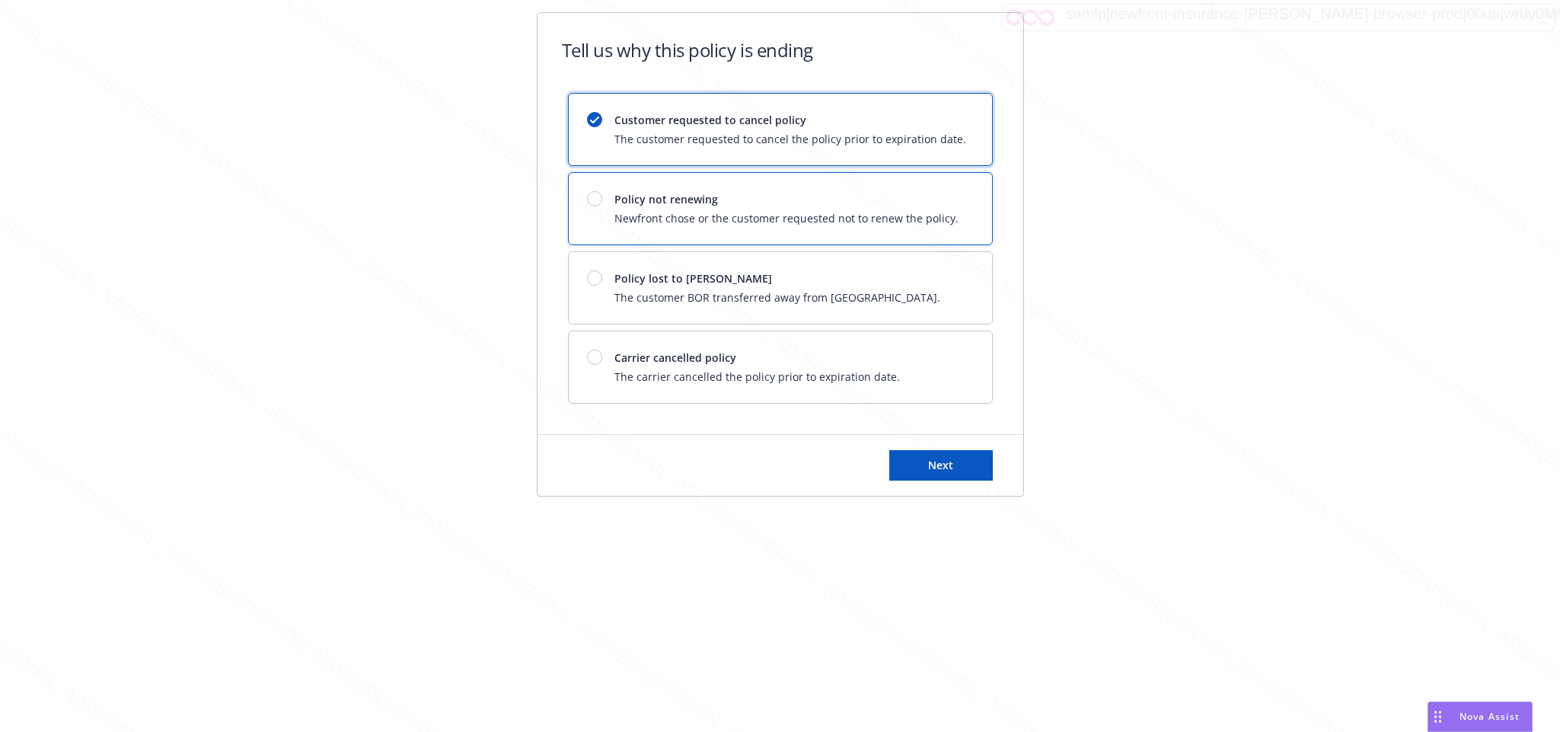
click at [599, 202] on div at bounding box center [594, 198] width 15 height 15
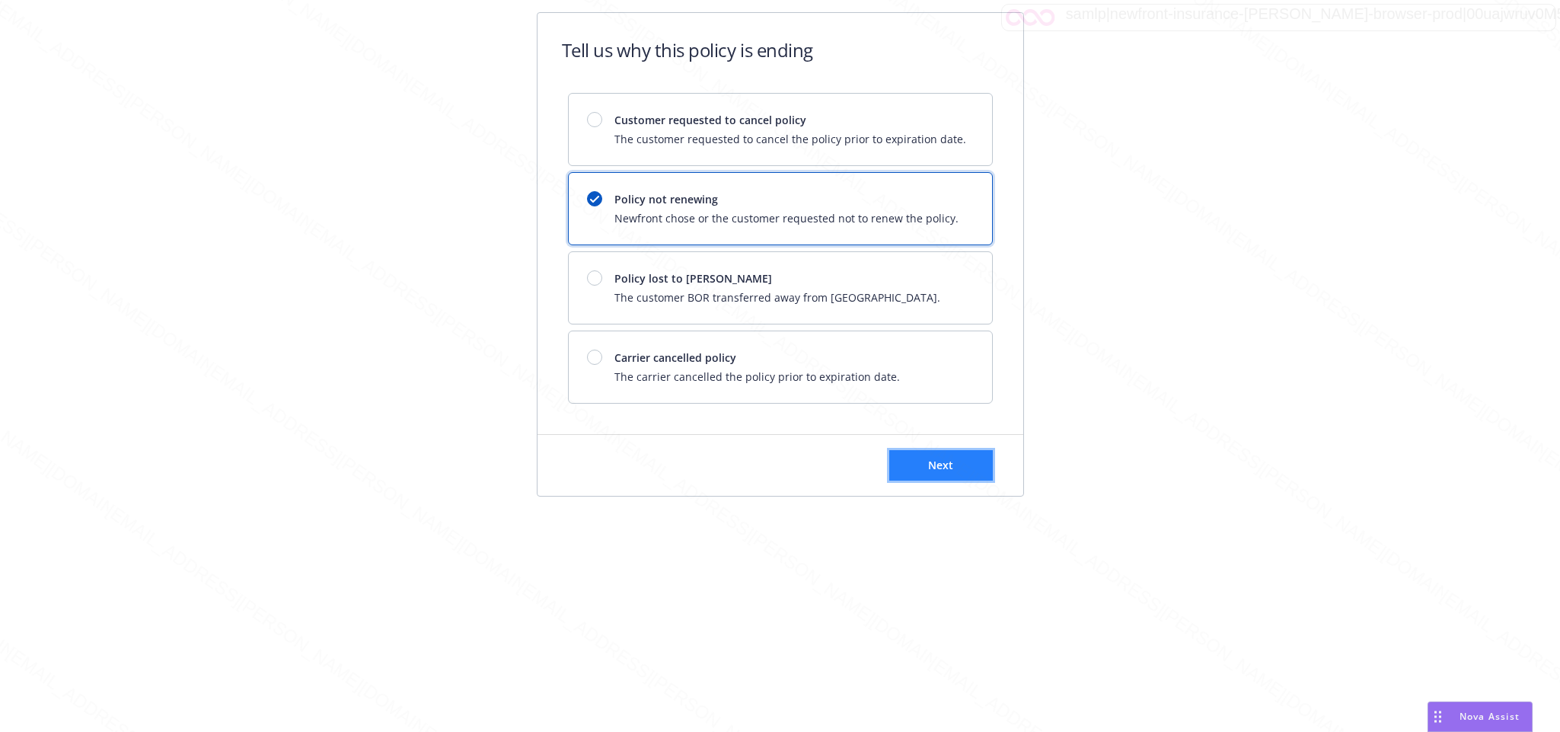
click at [939, 469] on span "Next" at bounding box center [940, 465] width 25 height 14
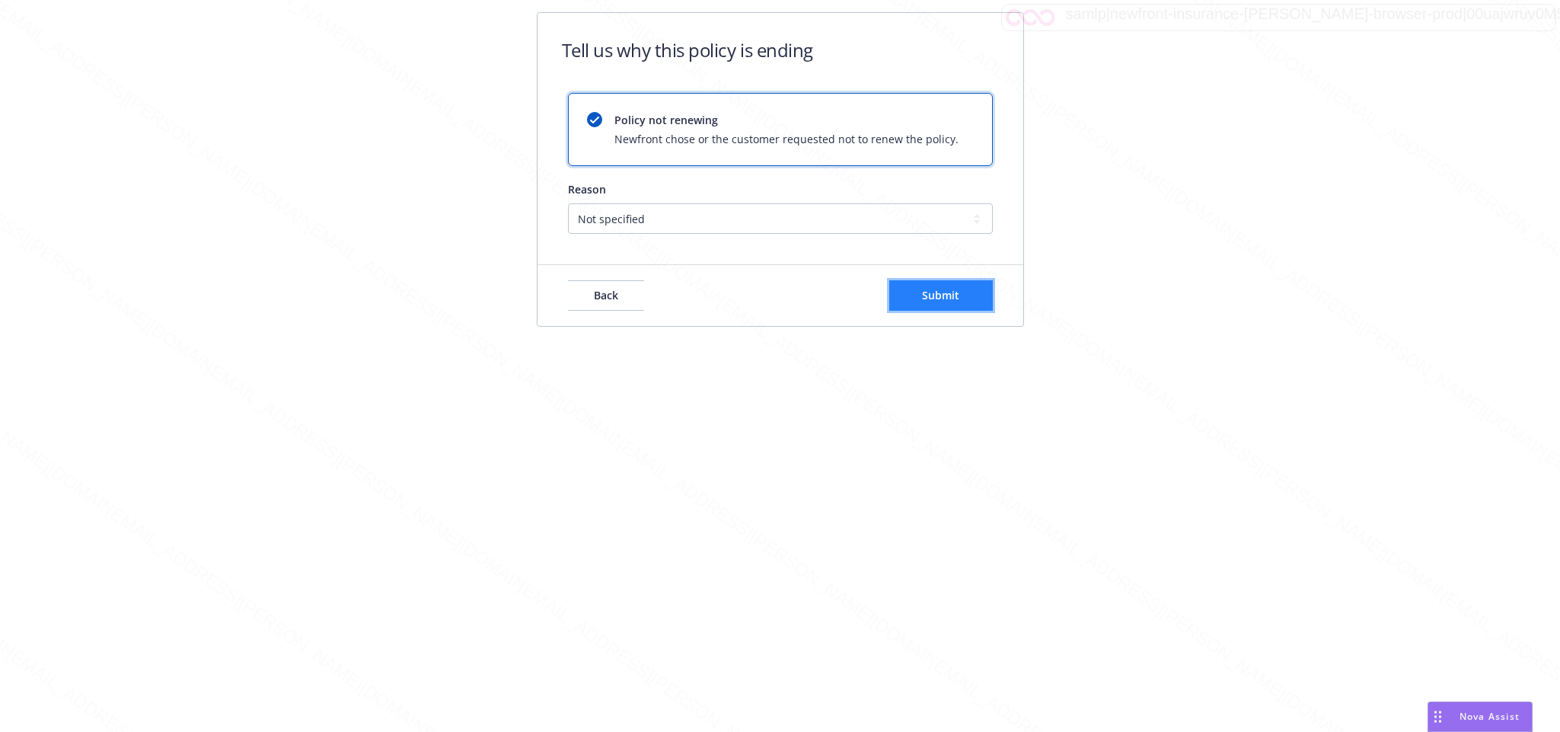
click at [947, 295] on span "Submit" at bounding box center [940, 295] width 37 height 14
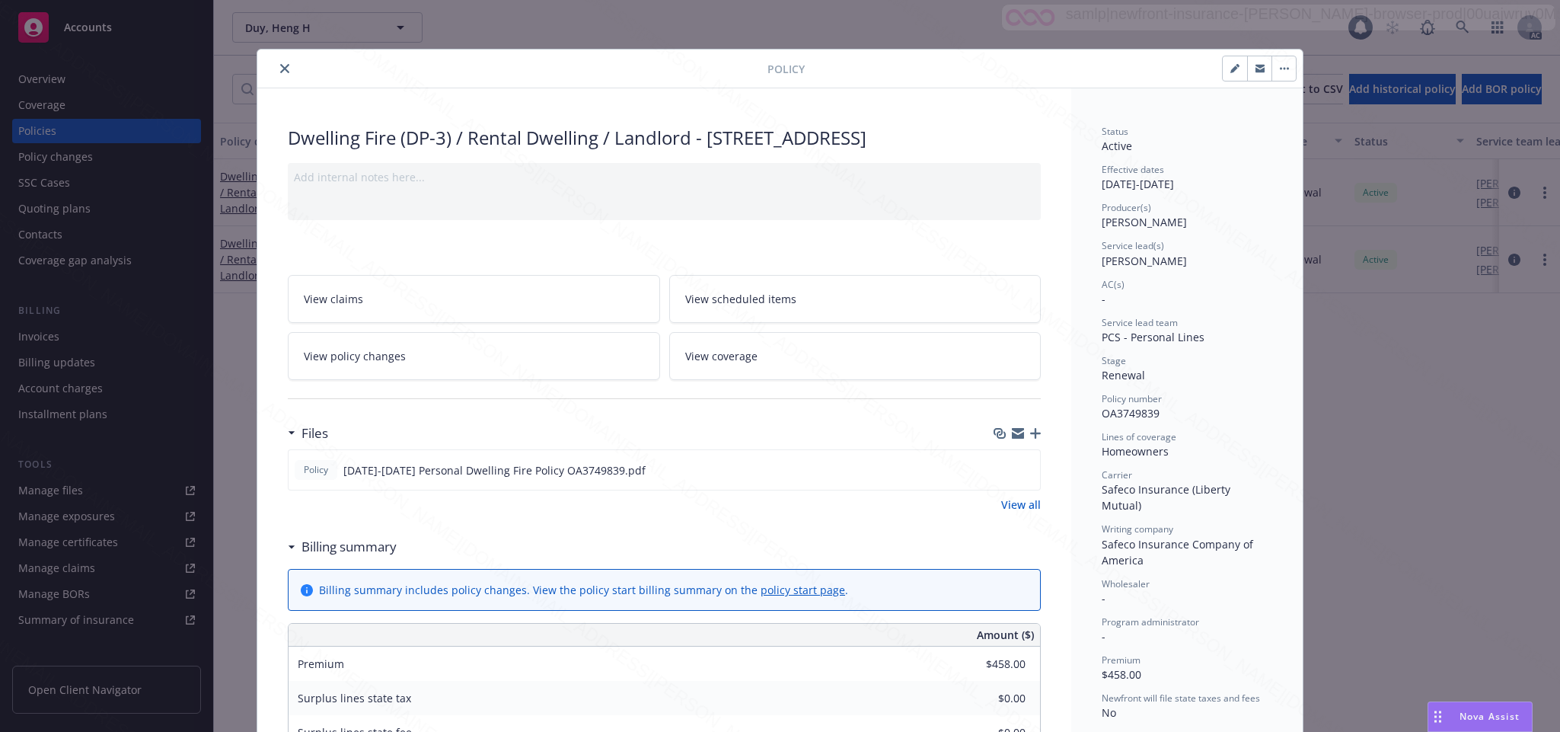
scroll to position [46, 0]
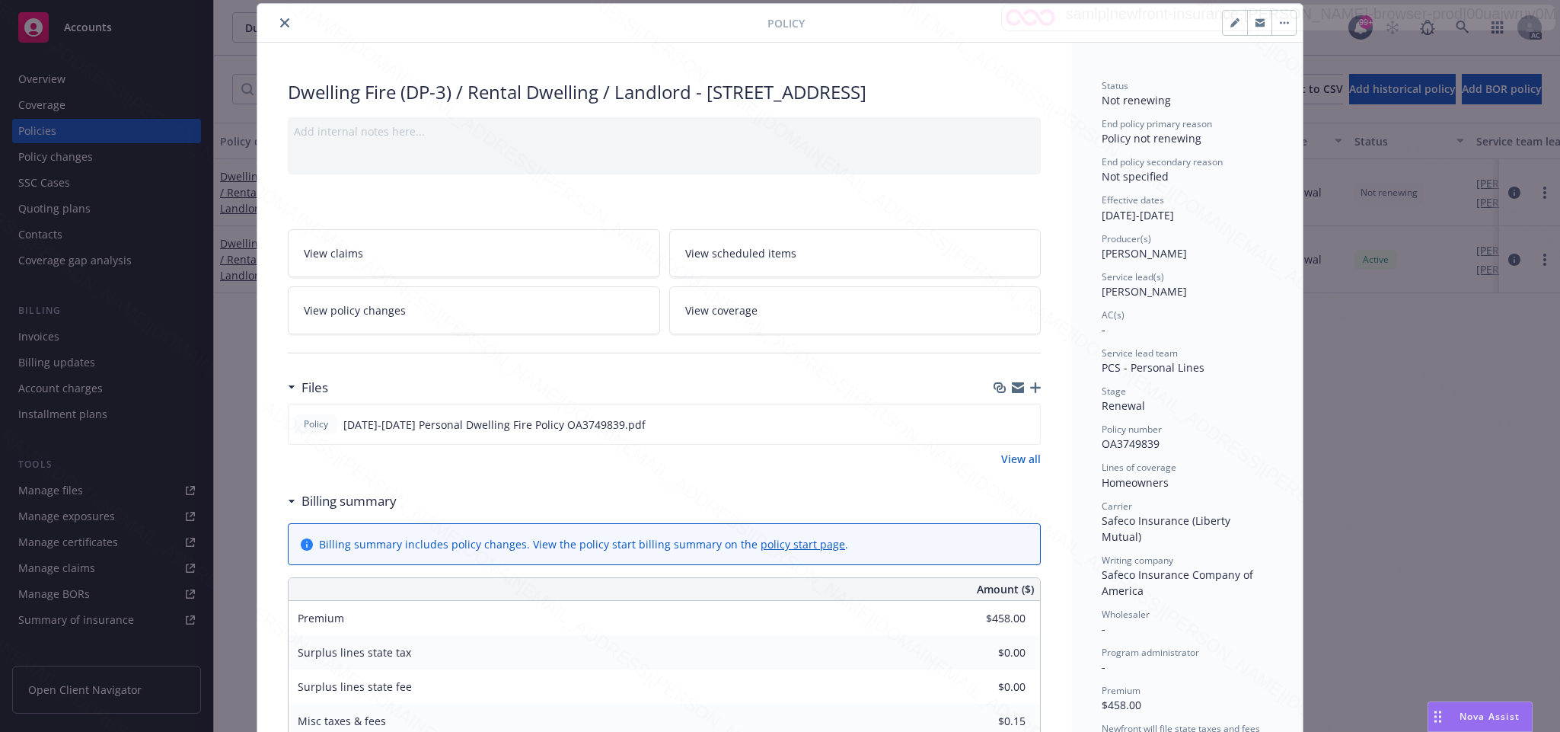
click at [280, 23] on icon "close" at bounding box center [284, 22] width 9 height 9
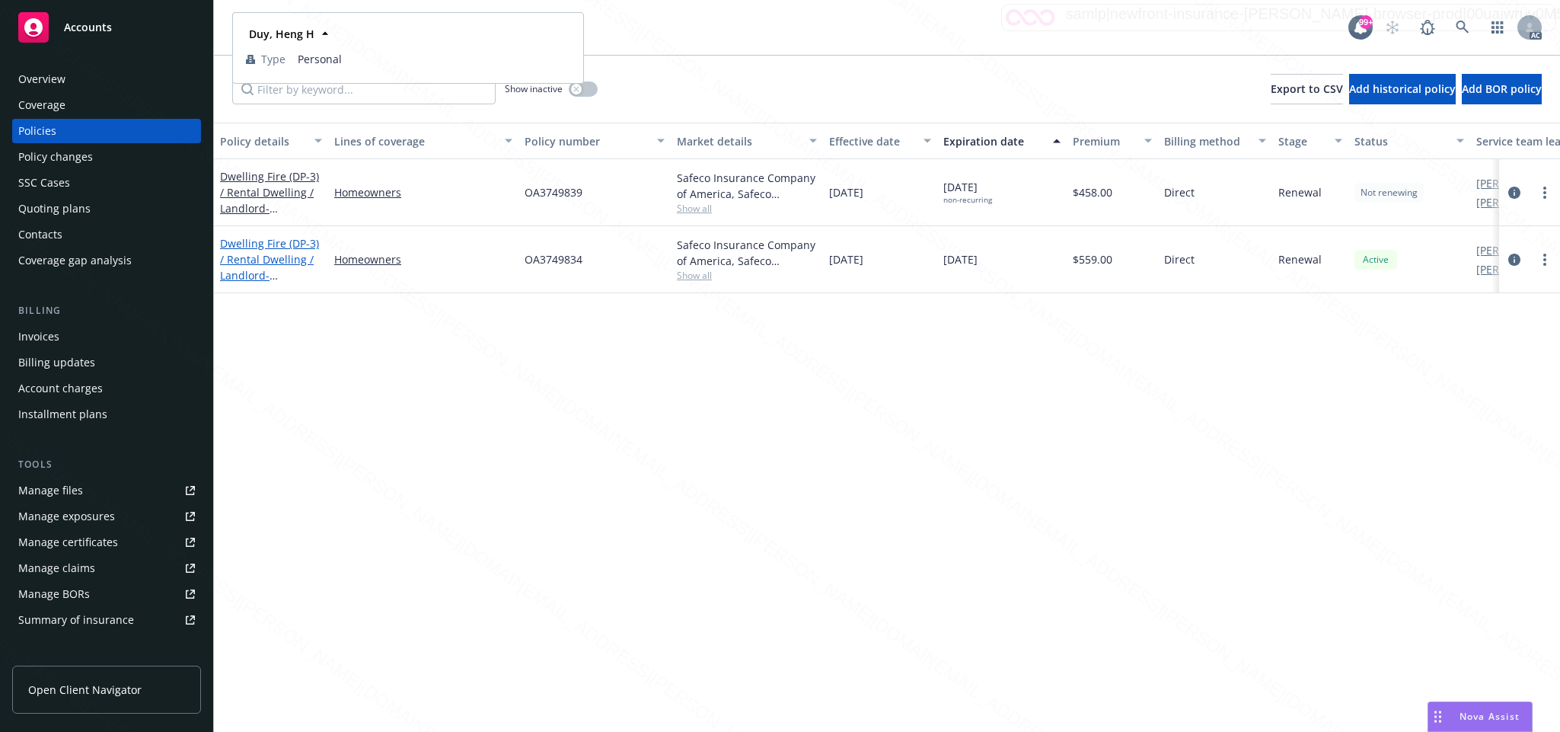
click at [273, 260] on link "Dwelling Fire (DP-3) / Rental Dwelling / Landlord - [STREET_ADDRESS]" at bounding box center [269, 267] width 99 height 62
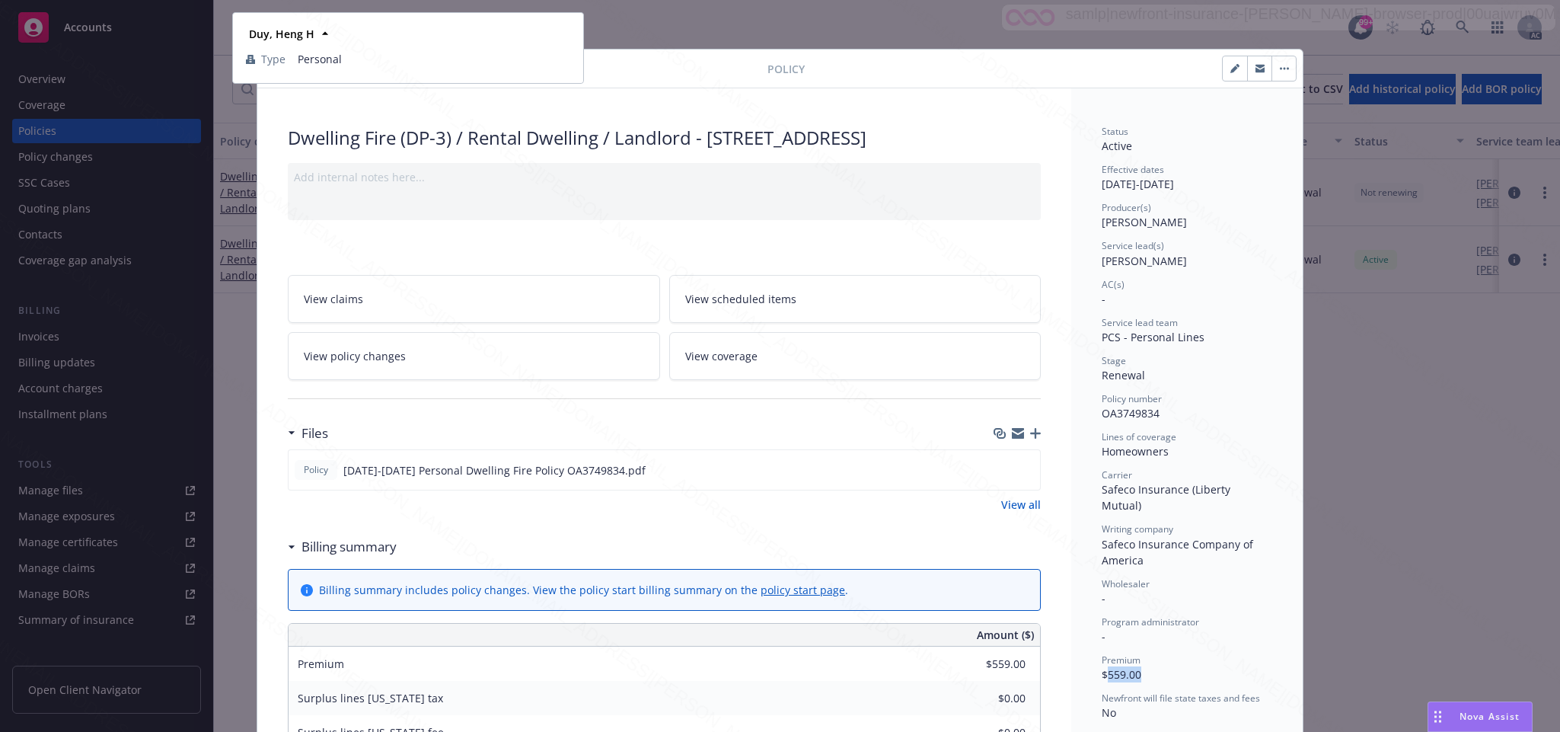
drag, startPoint x: 1099, startPoint y: 659, endPoint x: 1159, endPoint y: 654, distance: 60.3
click at [1159, 654] on div "Premium $559.00" at bounding box center [1187, 667] width 171 height 29
click at [994, 475] on icon "download file" at bounding box center [1000, 469] width 12 height 12
click at [1277, 66] on button "button" at bounding box center [1284, 68] width 24 height 24
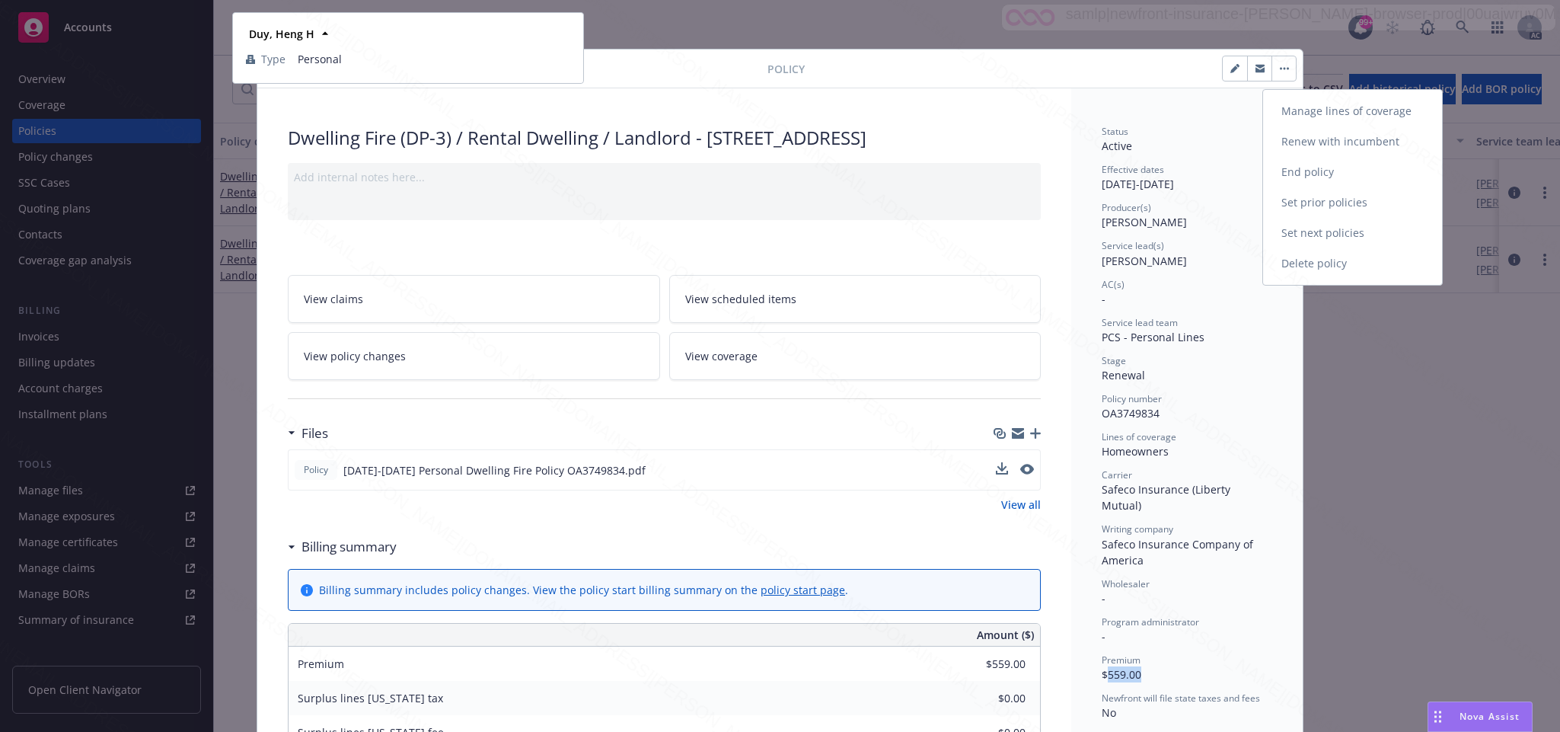
click at [1298, 170] on link "End policy" at bounding box center [1352, 172] width 179 height 30
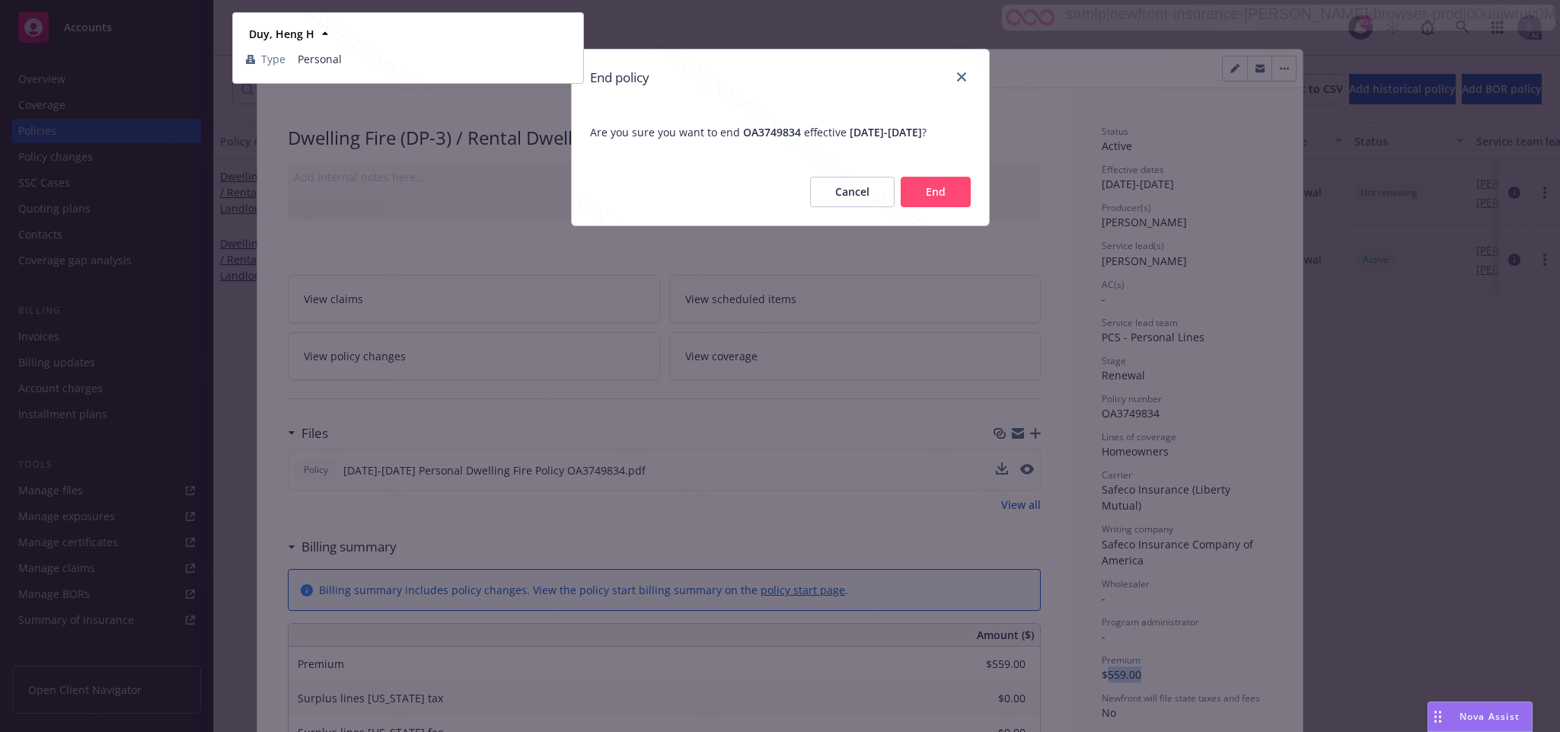
click at [959, 203] on button "End" at bounding box center [936, 192] width 70 height 30
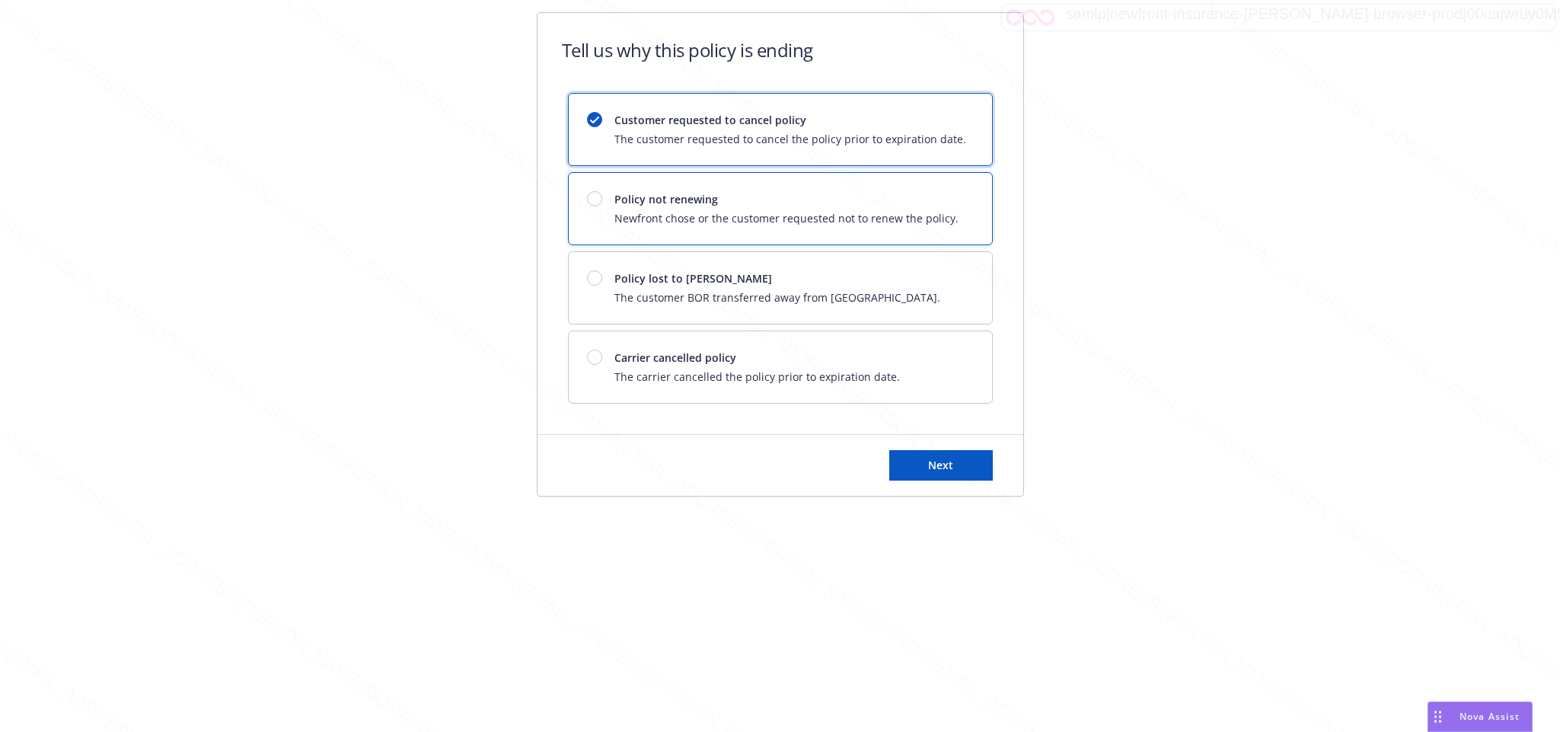
click at [596, 203] on div at bounding box center [594, 198] width 15 height 15
click at [940, 464] on span "Next" at bounding box center [940, 465] width 25 height 14
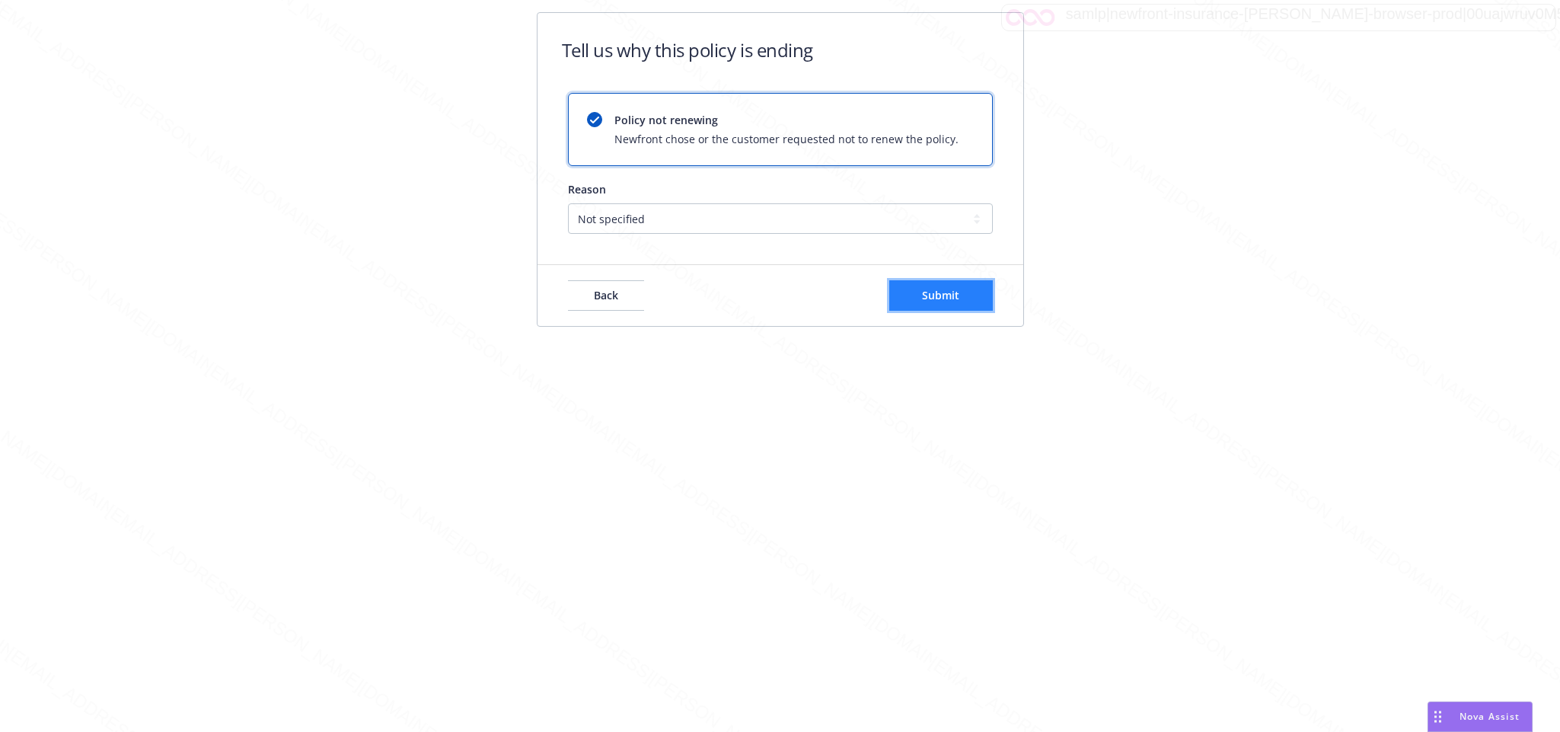
click at [937, 293] on span "Submit" at bounding box center [940, 295] width 37 height 14
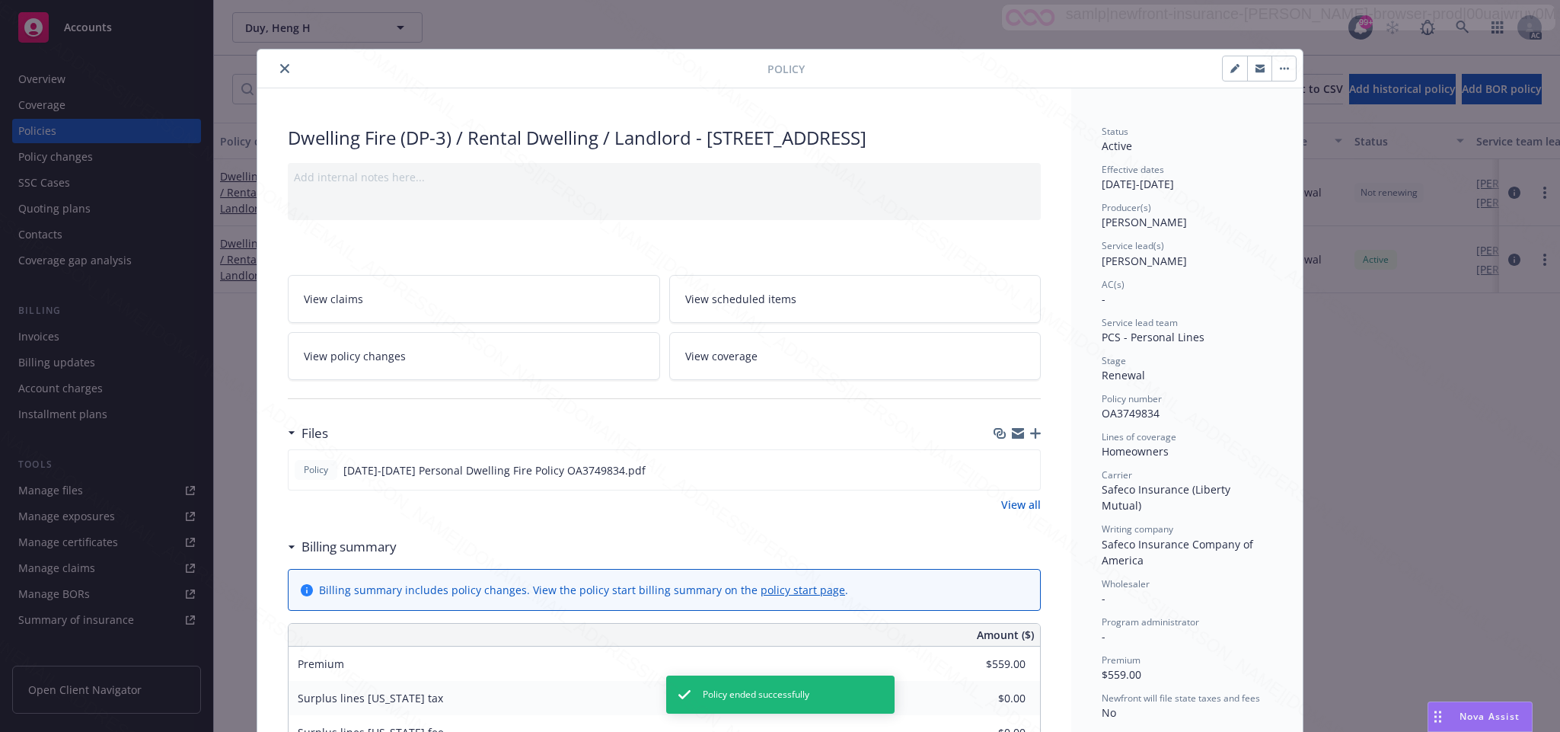
scroll to position [46, 0]
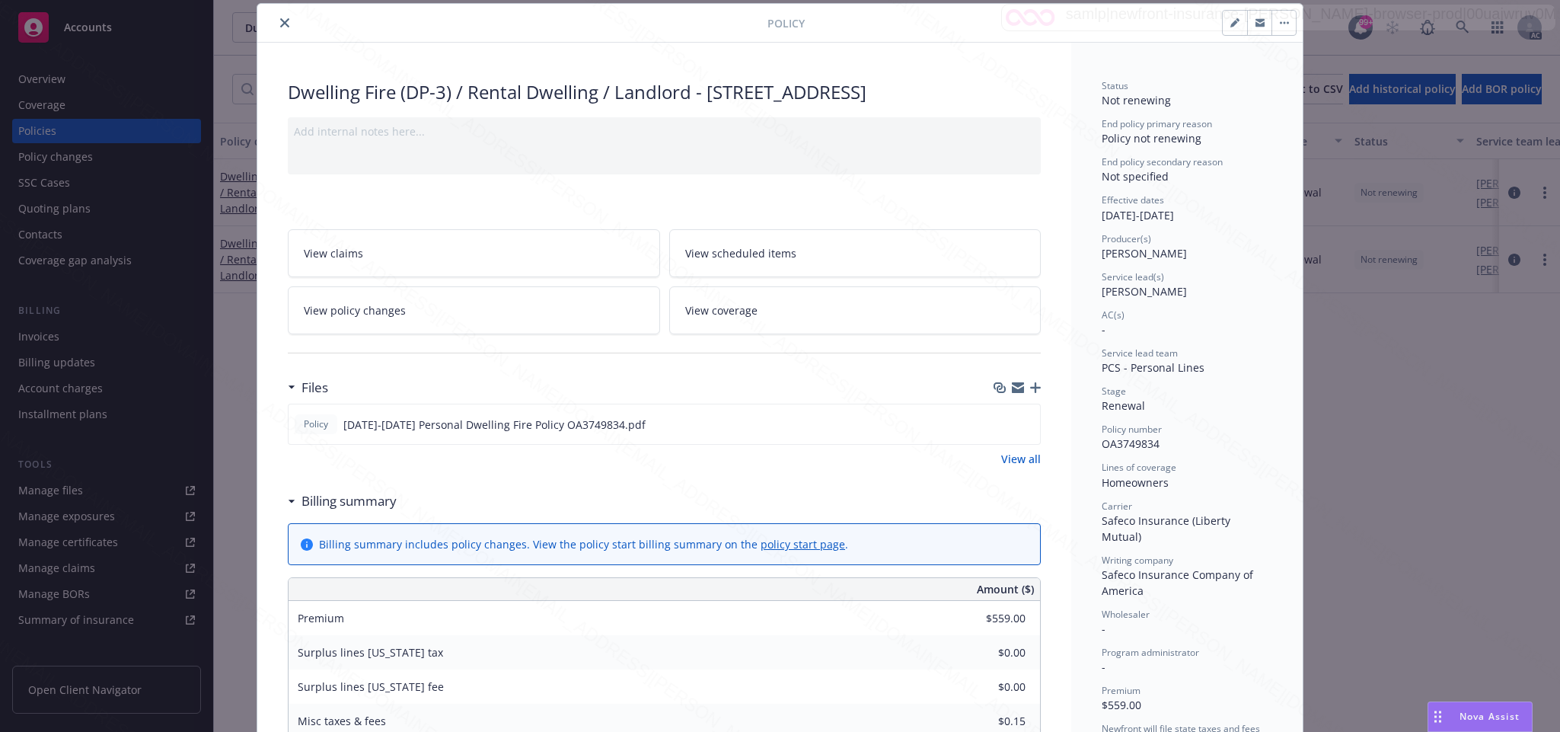
click at [280, 24] on icon "close" at bounding box center [284, 22] width 9 height 9
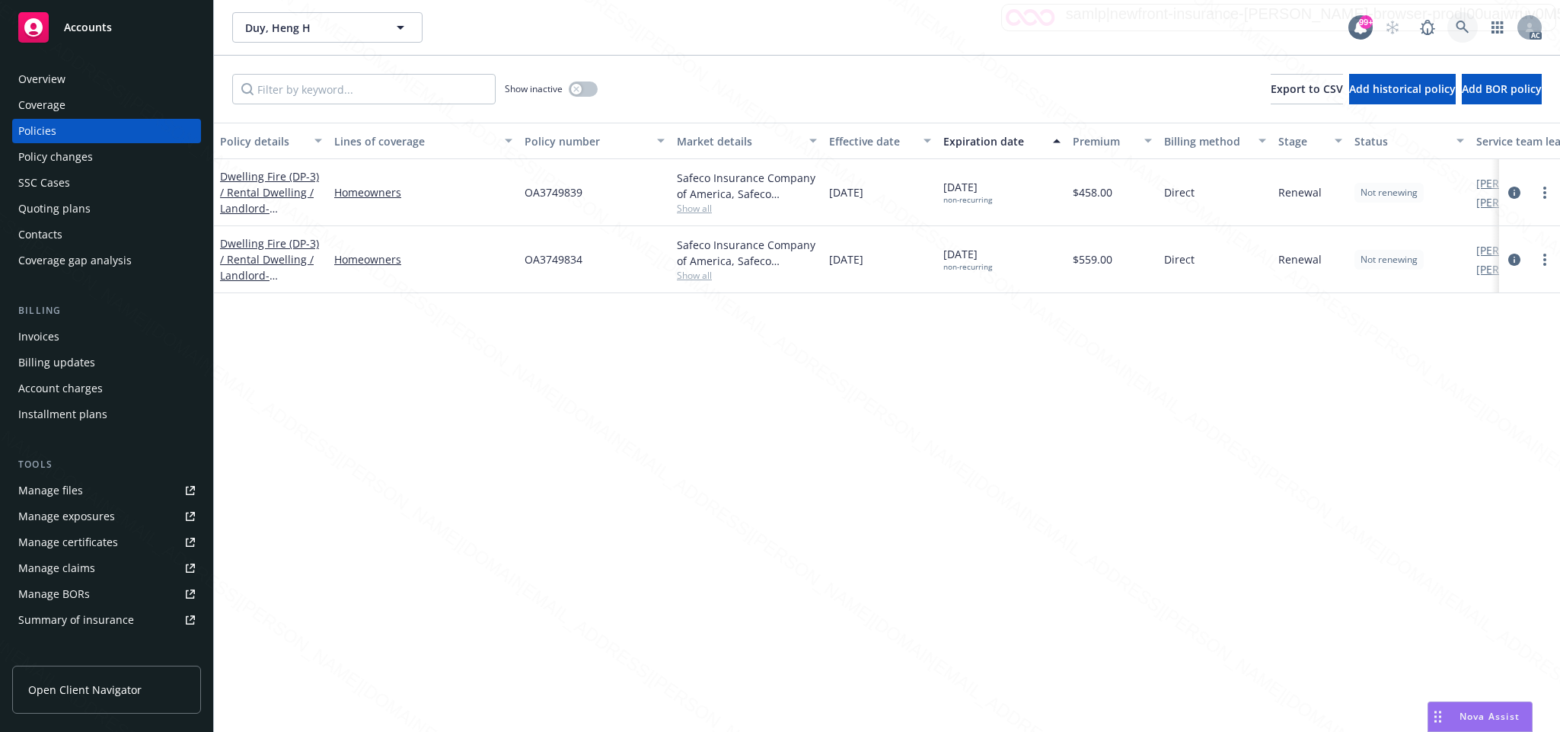
click at [1458, 25] on icon at bounding box center [1463, 28] width 14 height 14
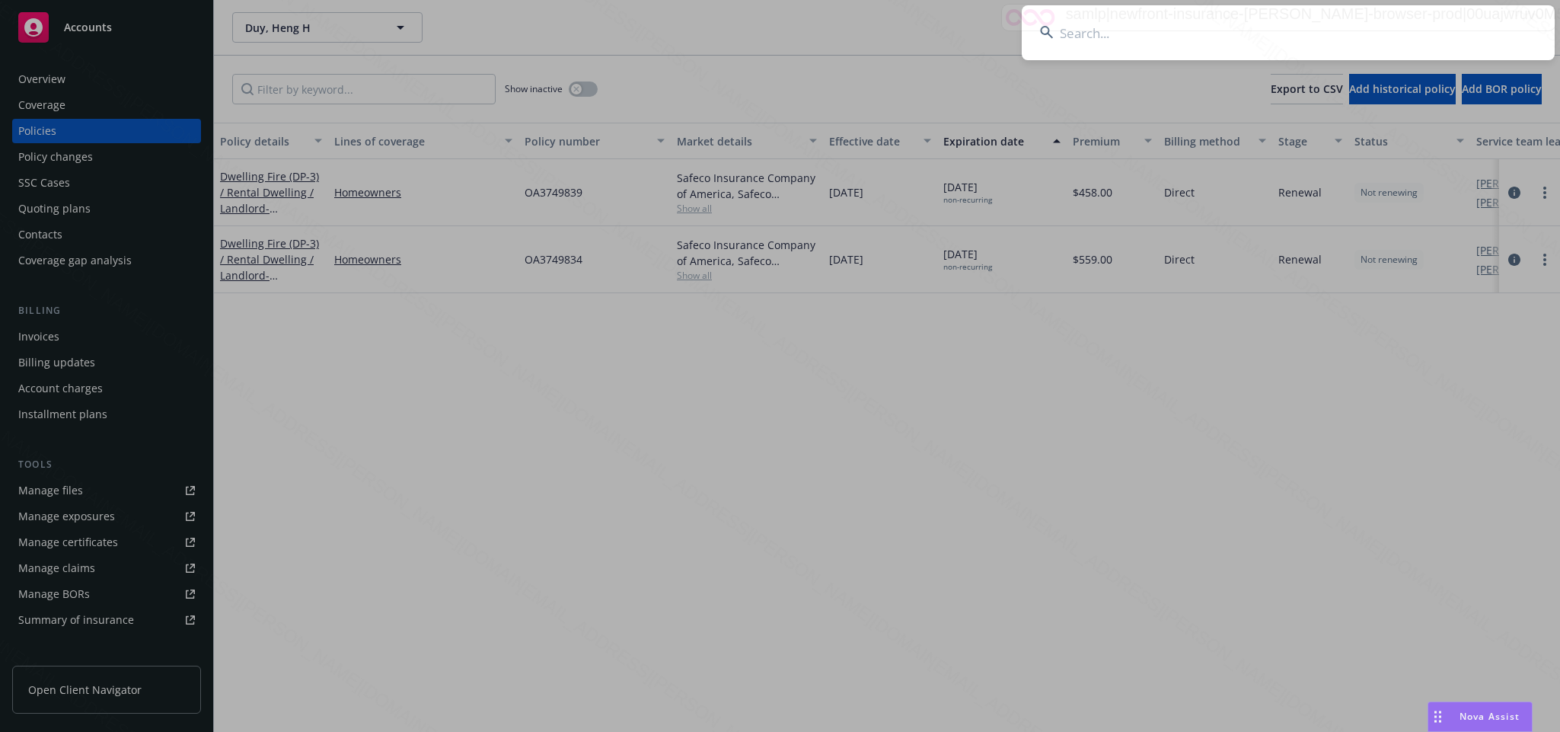
click at [1067, 28] on input at bounding box center [1288, 32] width 533 height 55
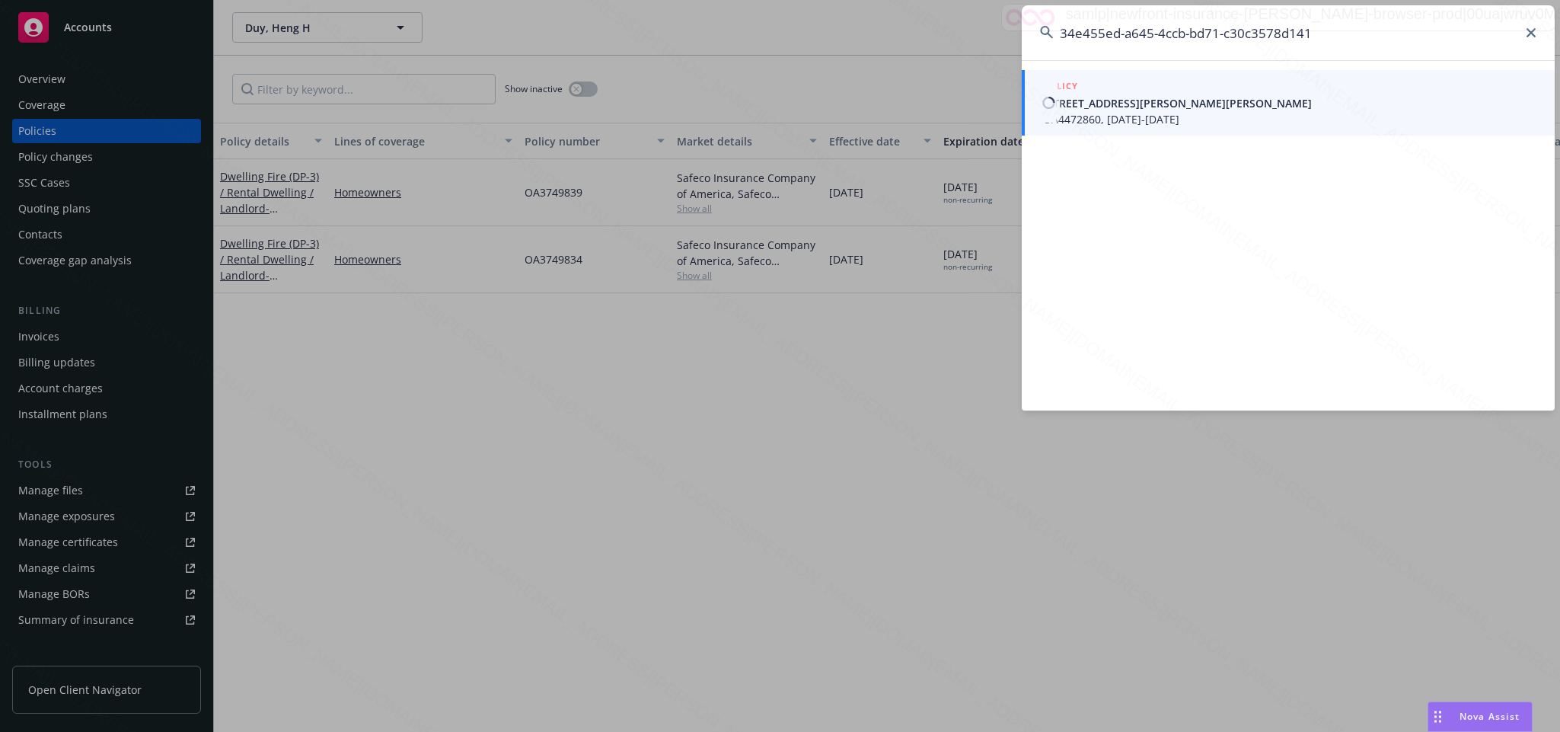
type input "34e455ed-a645-4ccb-bd71-c30c3578d141"
click at [1113, 112] on span "OA4472860, [DATE]-[DATE]" at bounding box center [1289, 119] width 493 height 16
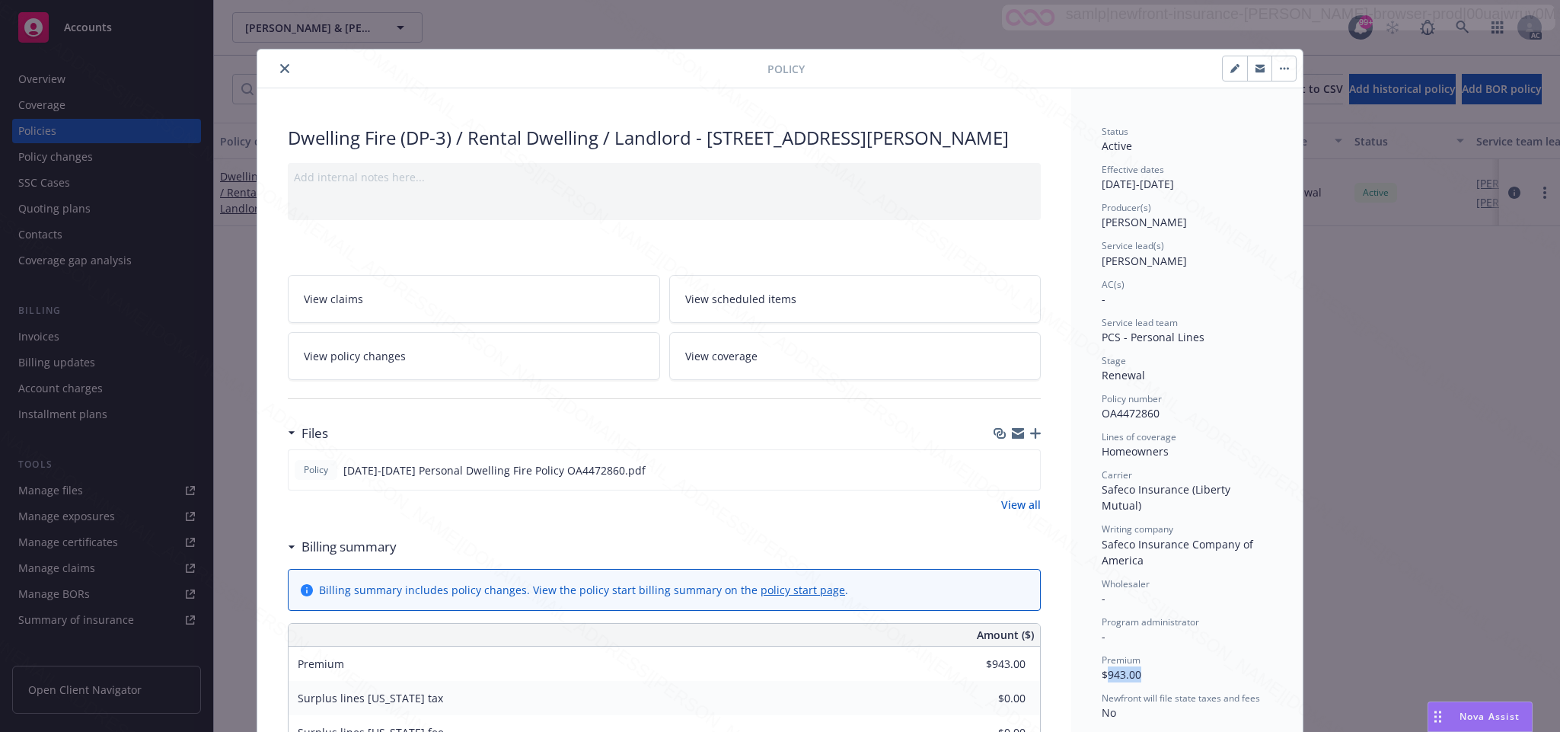
drag, startPoint x: 1097, startPoint y: 661, endPoint x: 1160, endPoint y: 652, distance: 63.9
click at [1160, 653] on div "Premium $943.00" at bounding box center [1187, 667] width 171 height 29
copy span "943.00"
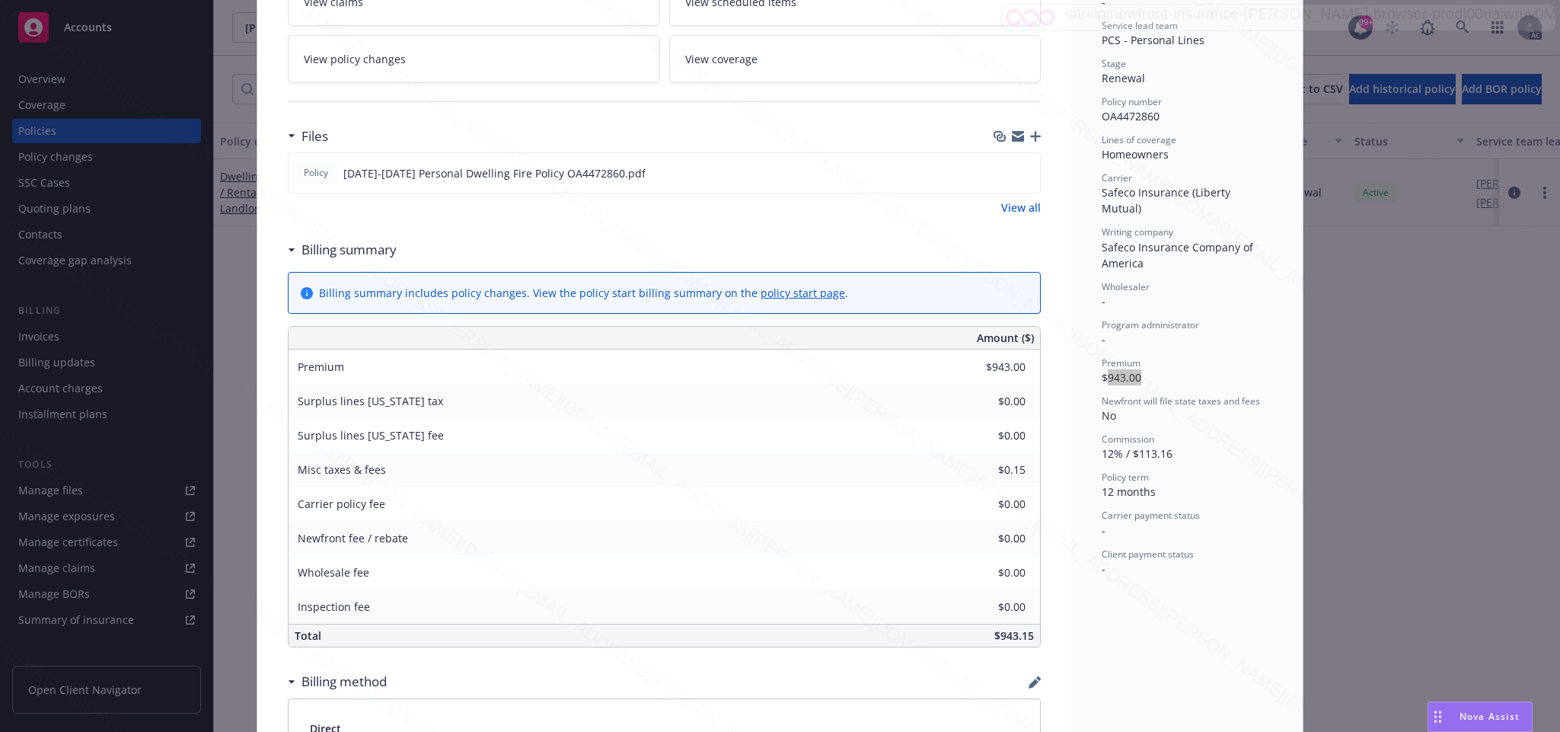
scroll to position [183, 0]
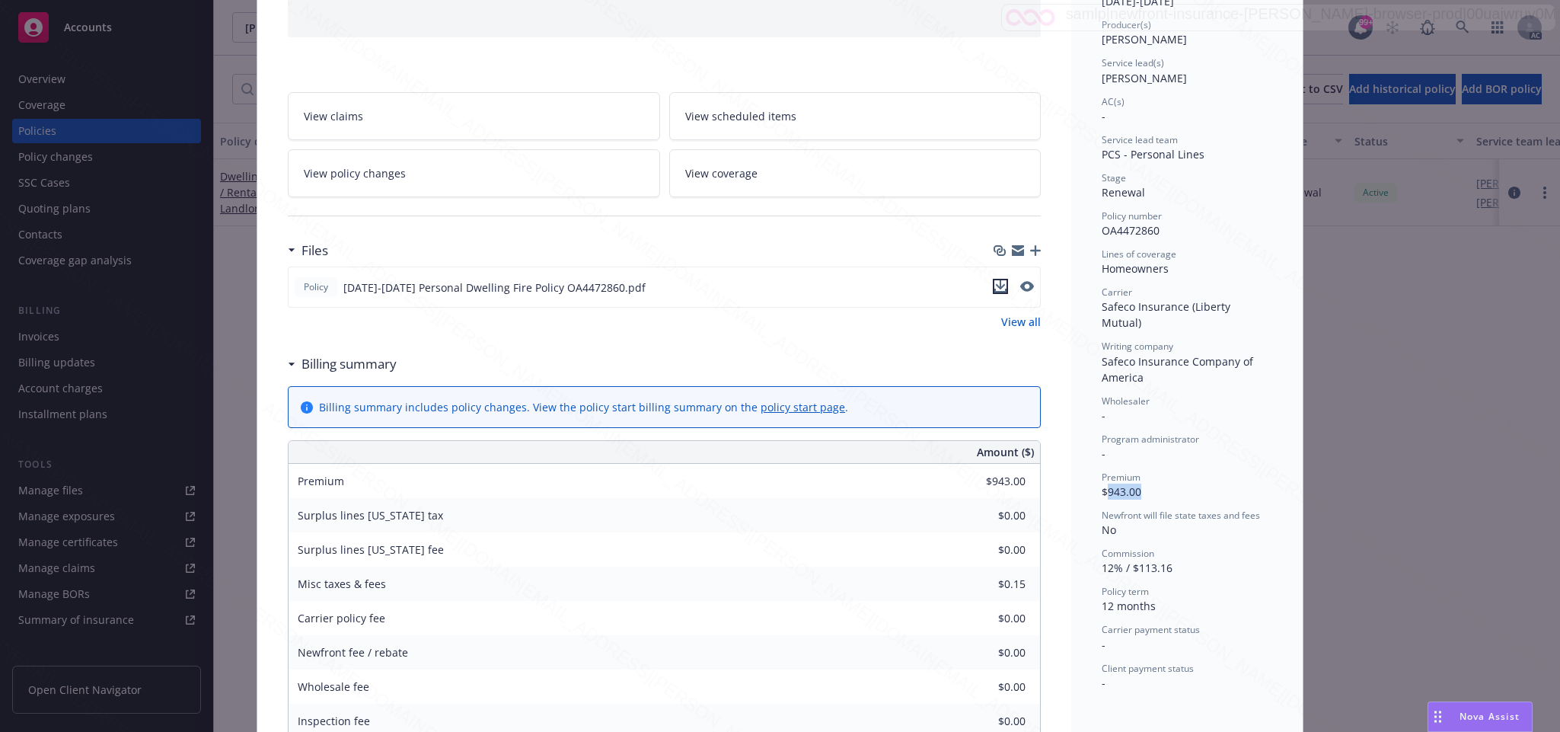
click at [996, 289] on icon "download file" at bounding box center [1001, 284] width 10 height 9
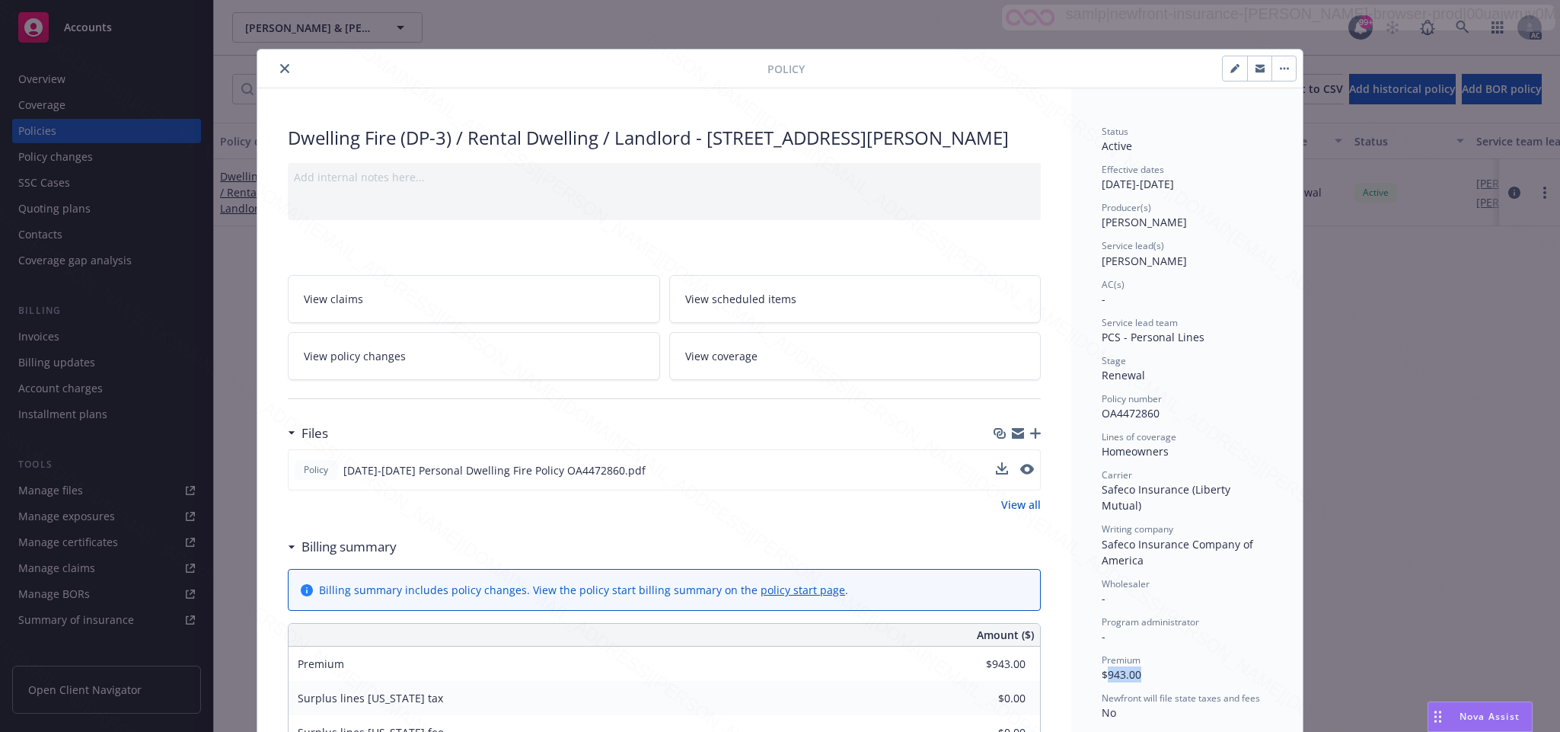
click at [1280, 67] on icon "button" at bounding box center [1284, 68] width 9 height 3
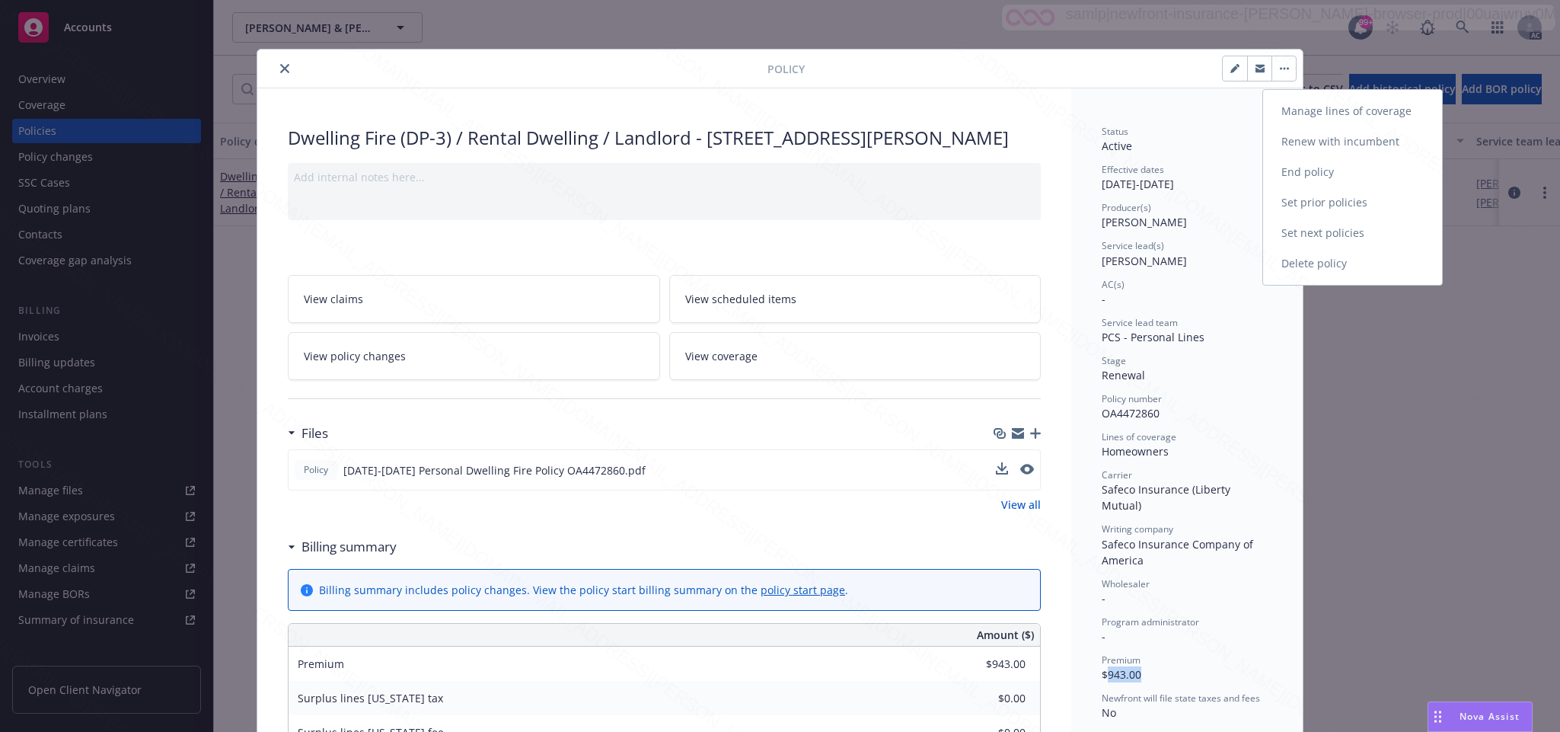
click at [1307, 170] on link "End policy" at bounding box center [1352, 172] width 179 height 30
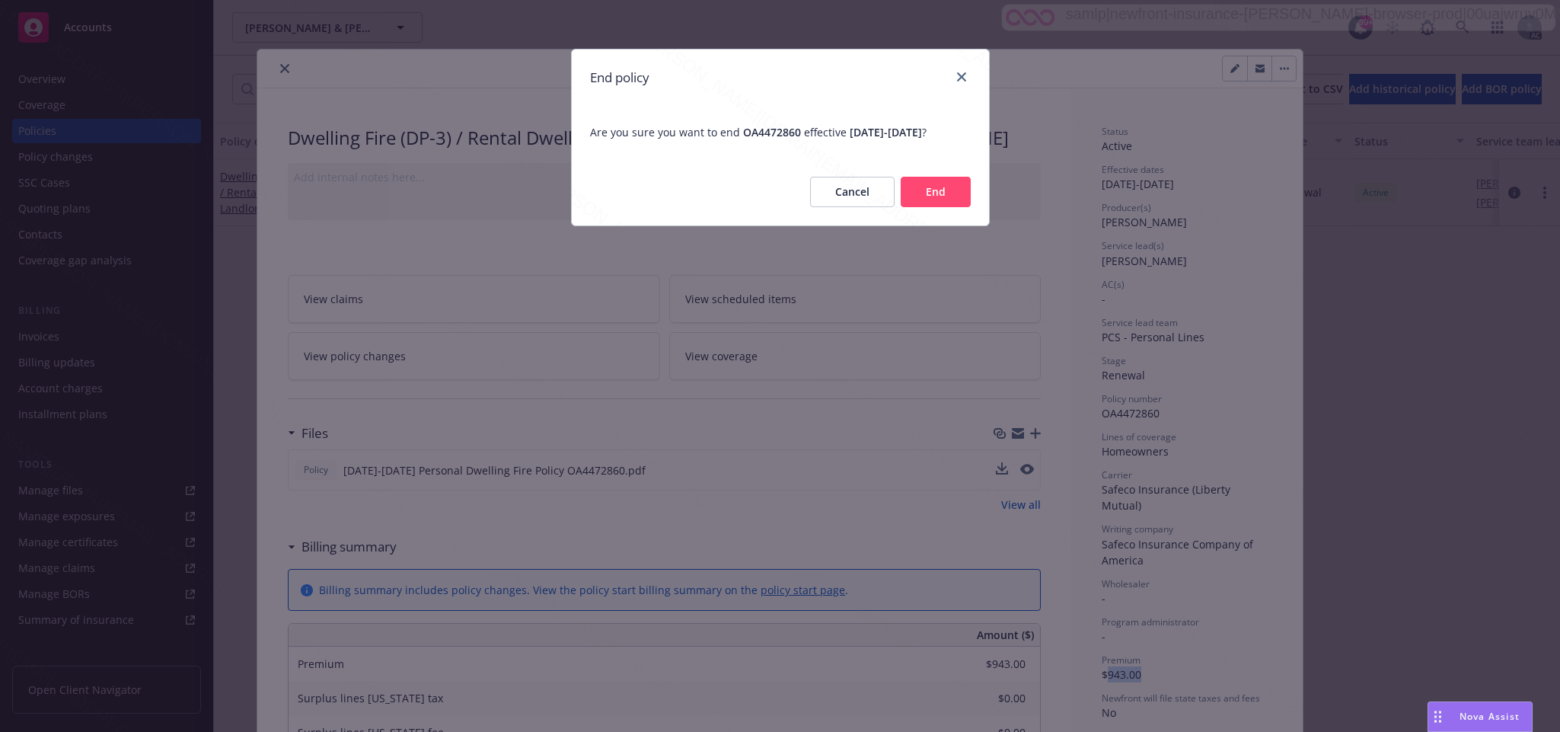
click at [942, 207] on button "End" at bounding box center [936, 192] width 70 height 30
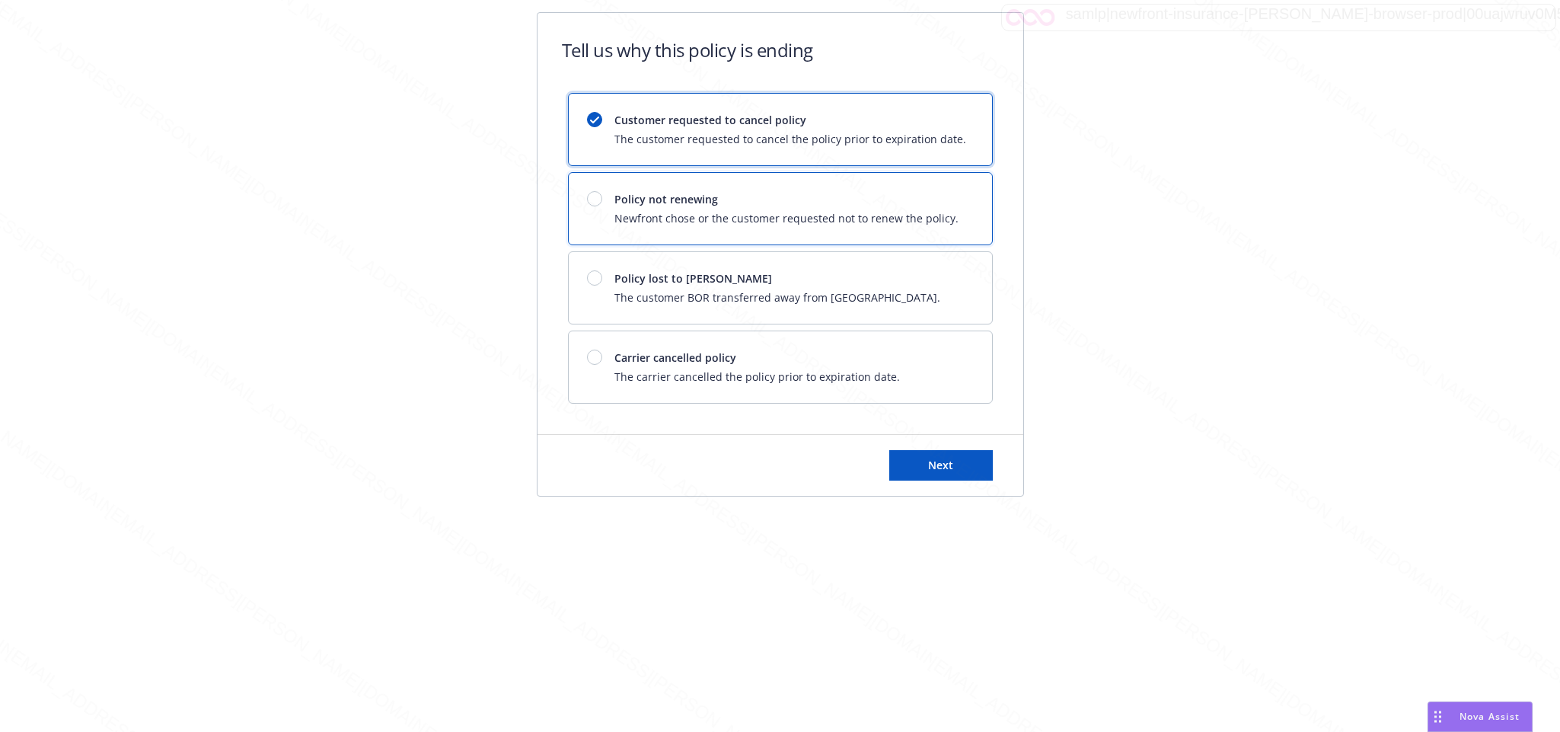
click at [603, 199] on div at bounding box center [600, 198] width 27 height 15
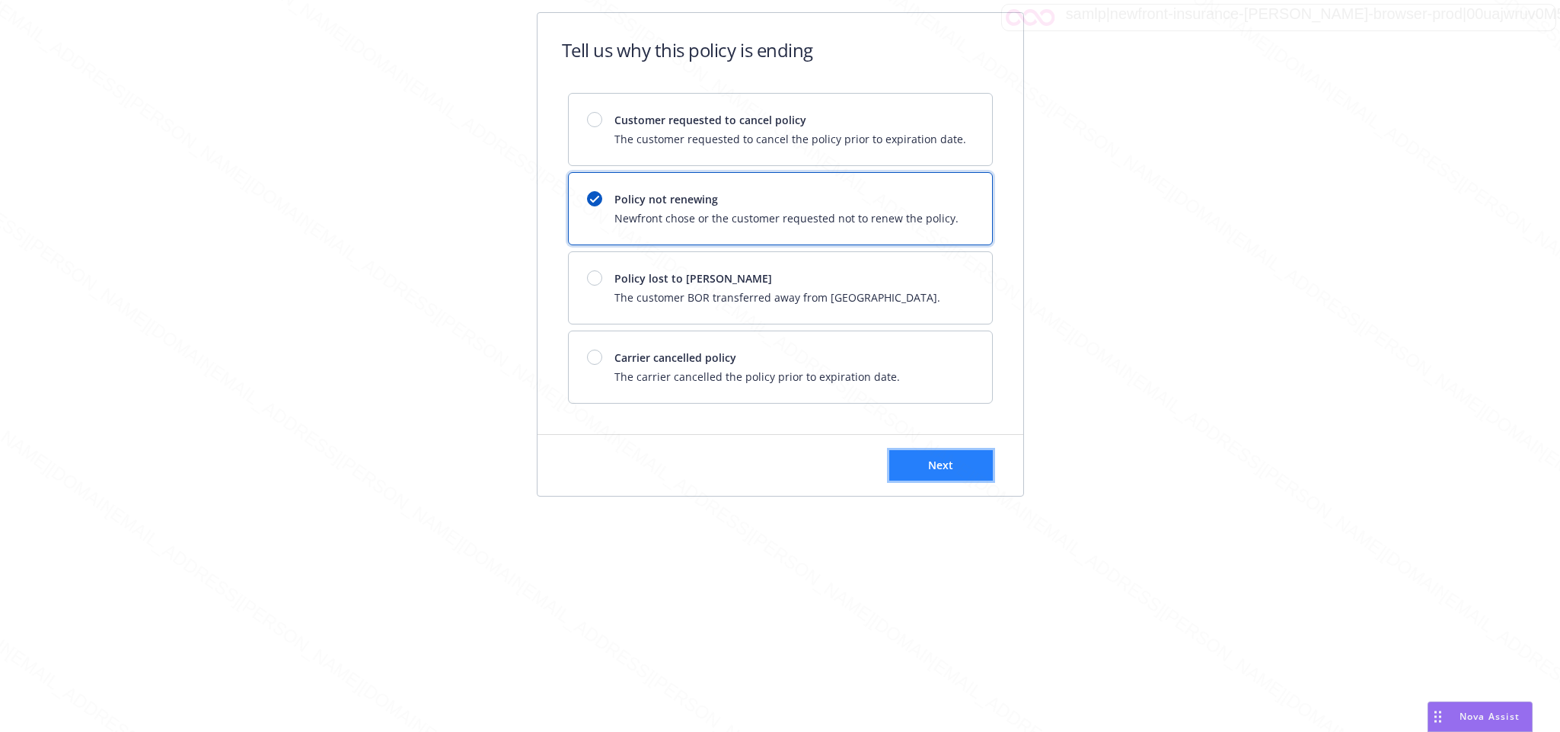
click at [934, 464] on span "Next" at bounding box center [940, 465] width 25 height 14
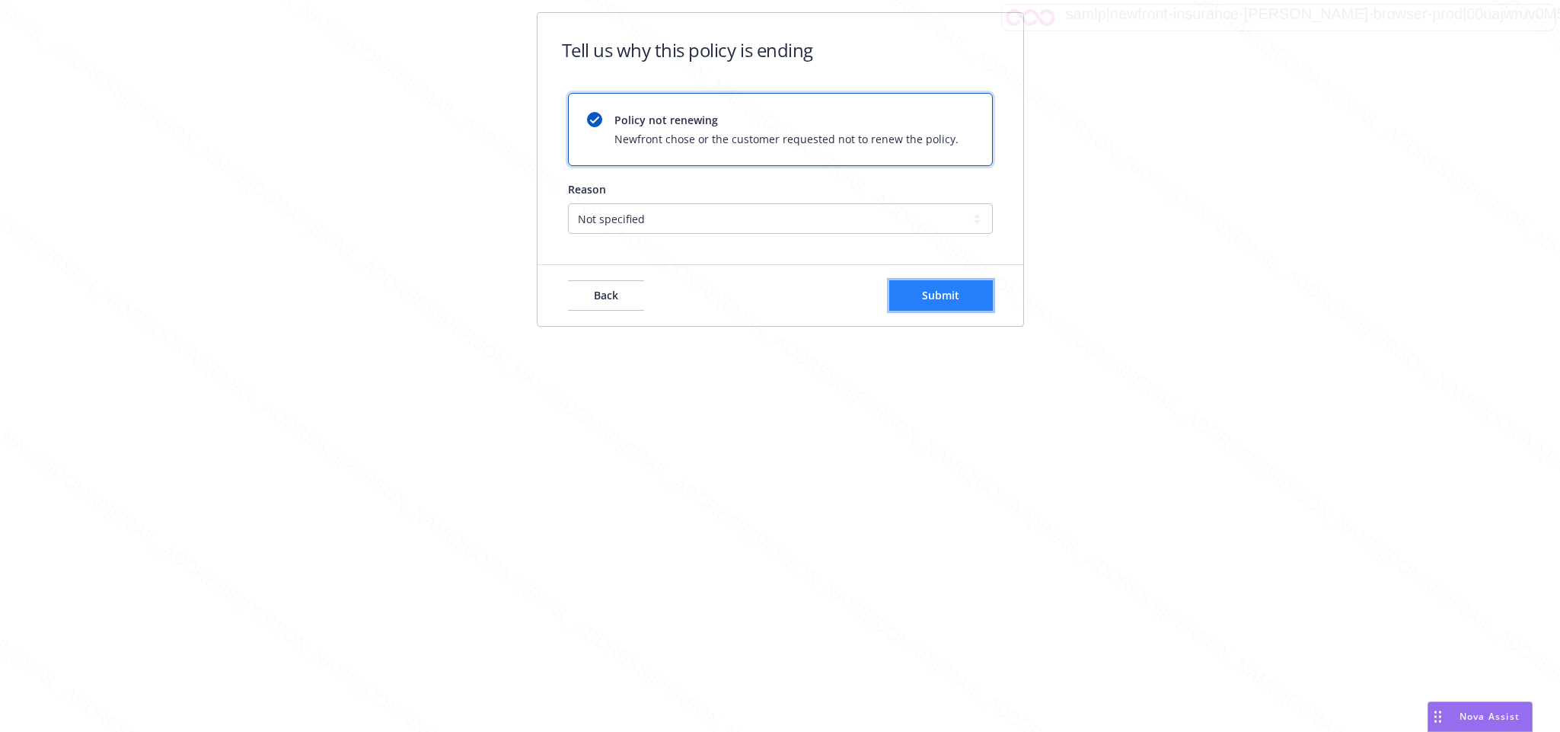
click at [948, 293] on span "Submit" at bounding box center [940, 295] width 37 height 14
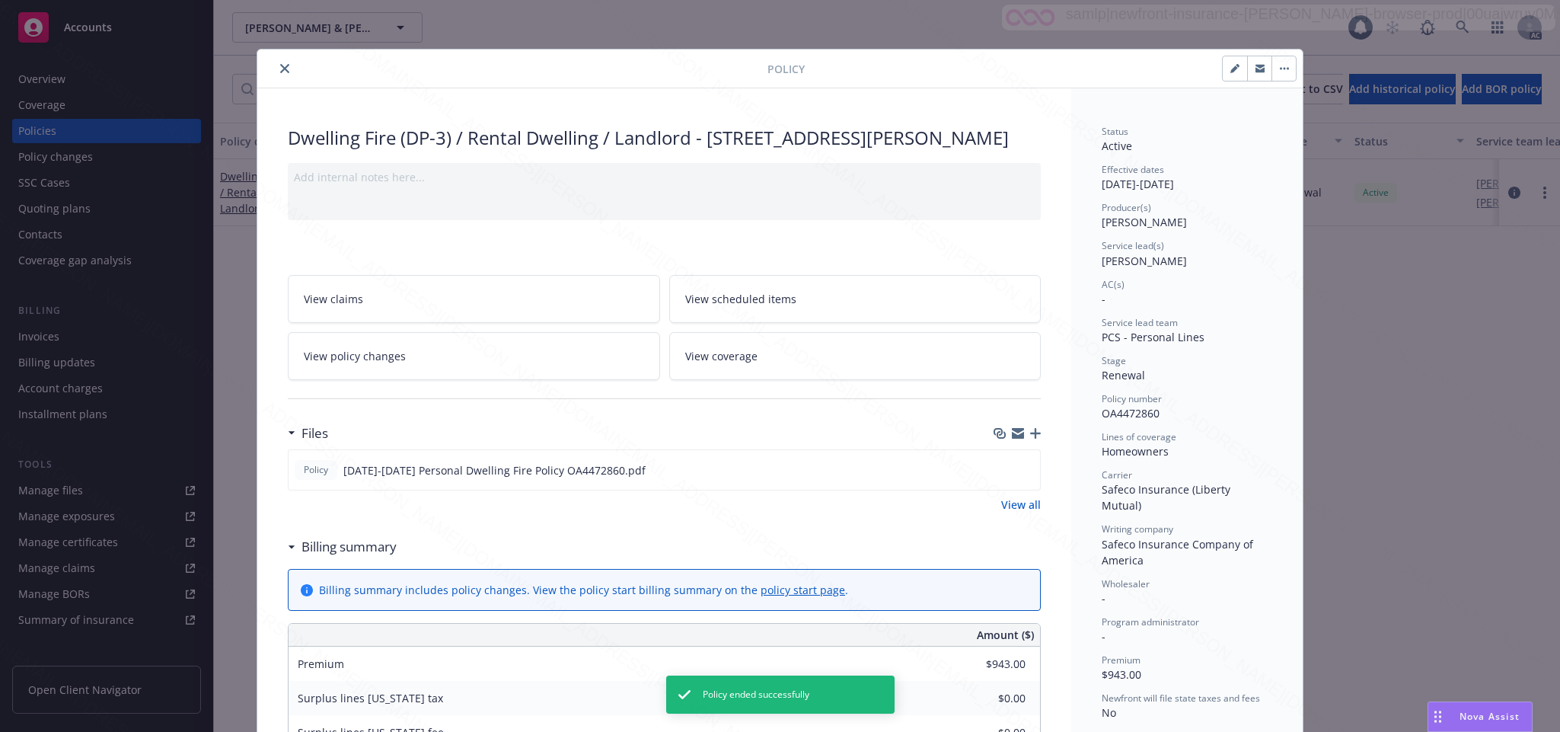
scroll to position [46, 0]
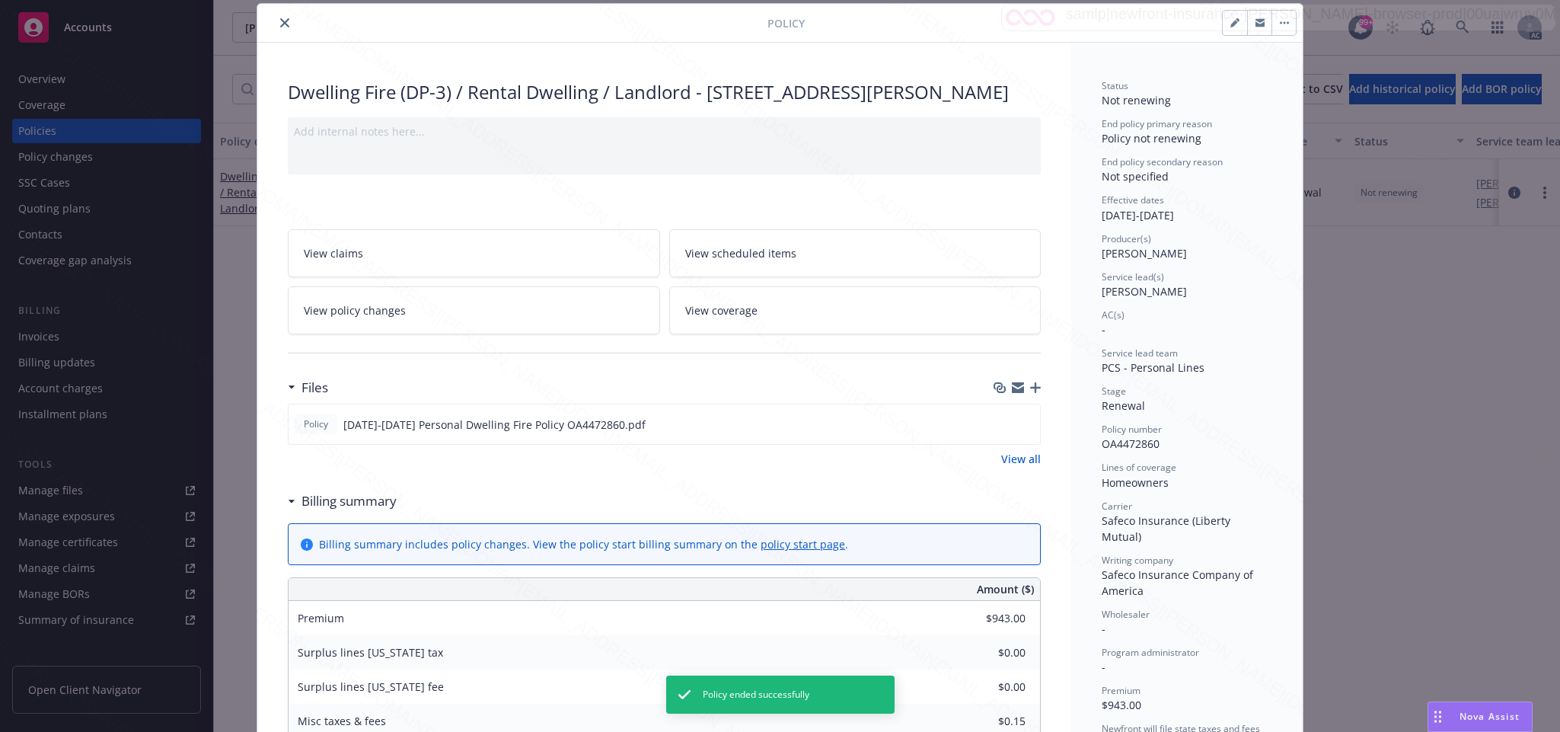
click at [280, 24] on icon "close" at bounding box center [284, 22] width 9 height 9
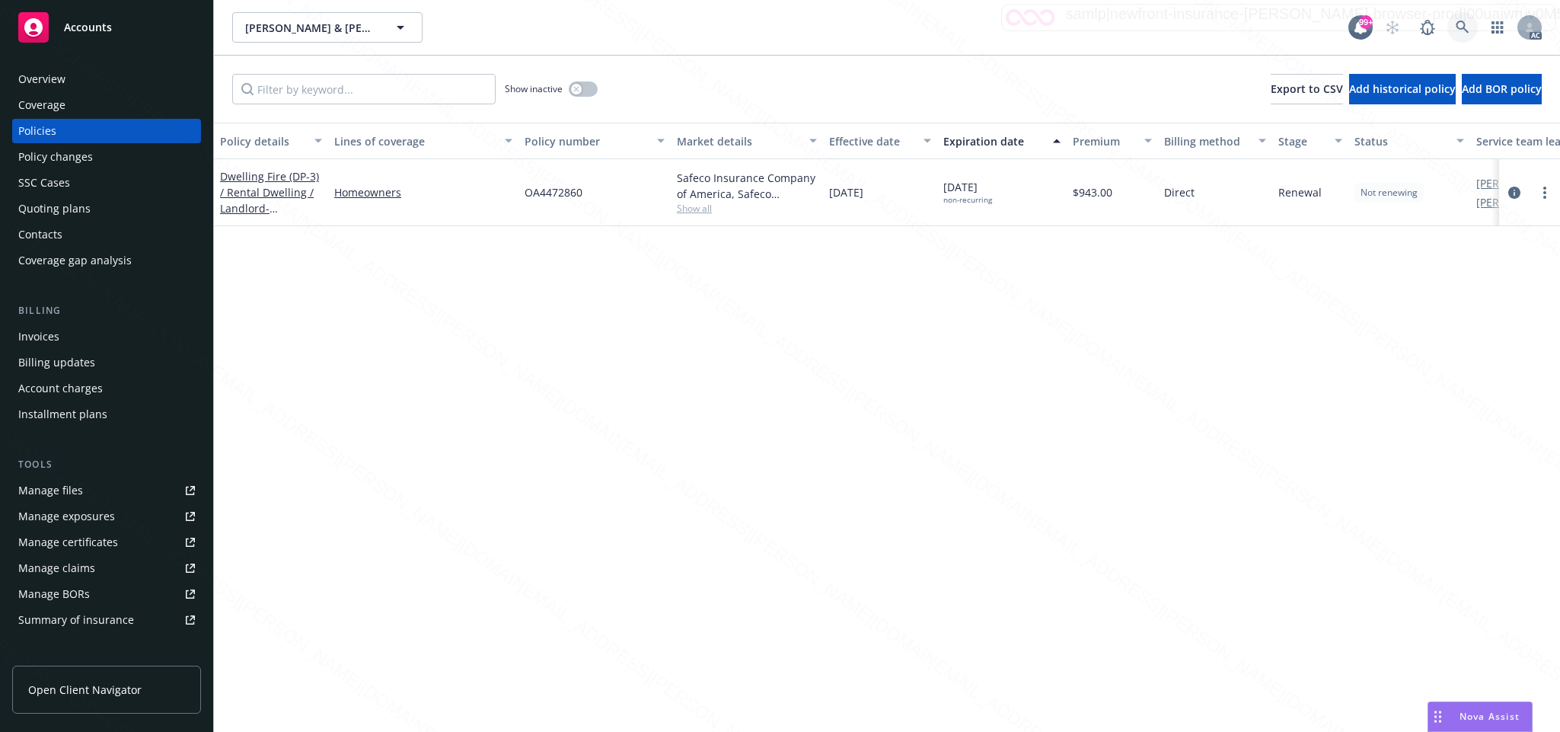
click at [1460, 24] on icon at bounding box center [1463, 28] width 14 height 14
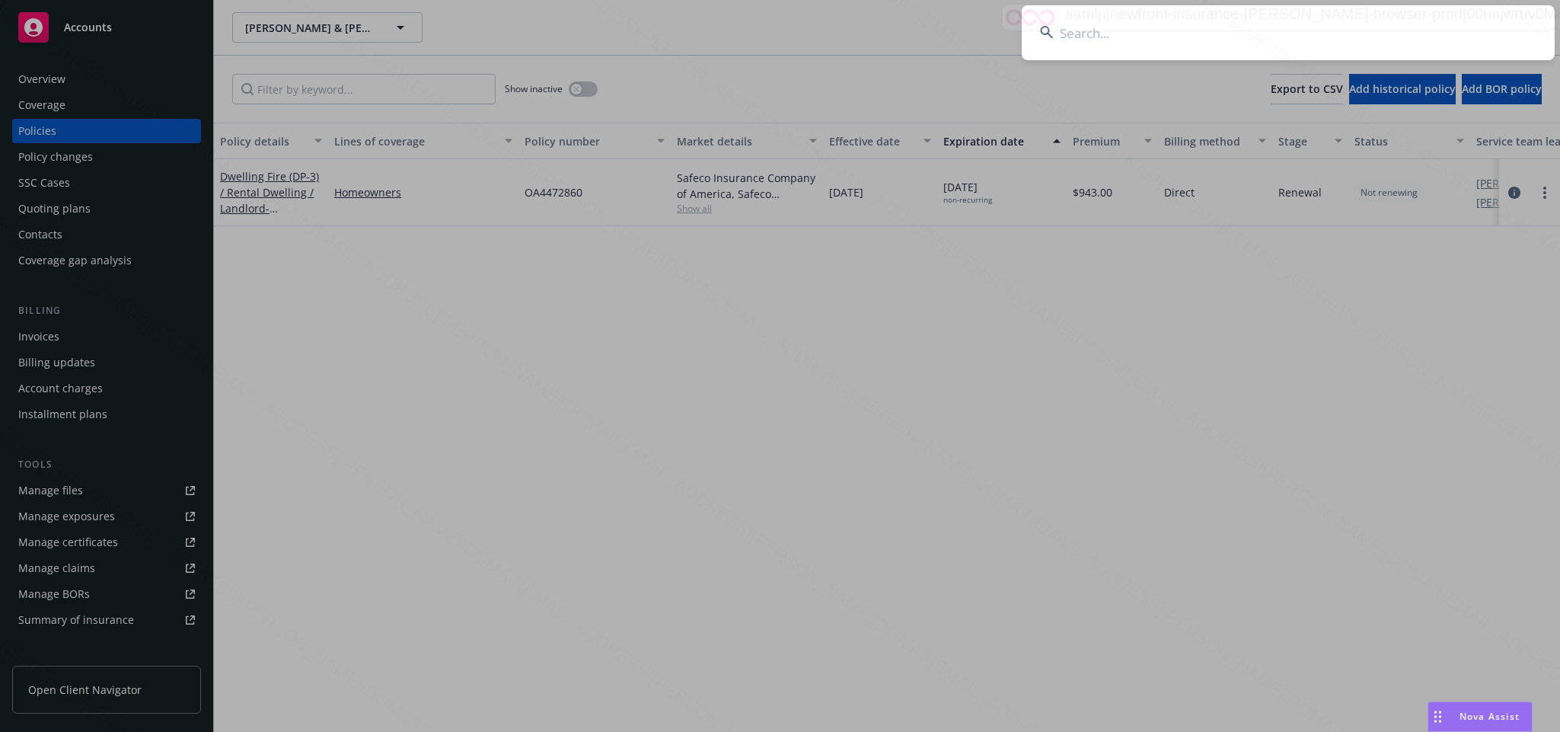
click at [1076, 35] on input at bounding box center [1288, 32] width 533 height 55
click at [1071, 34] on input at bounding box center [1288, 32] width 533 height 55
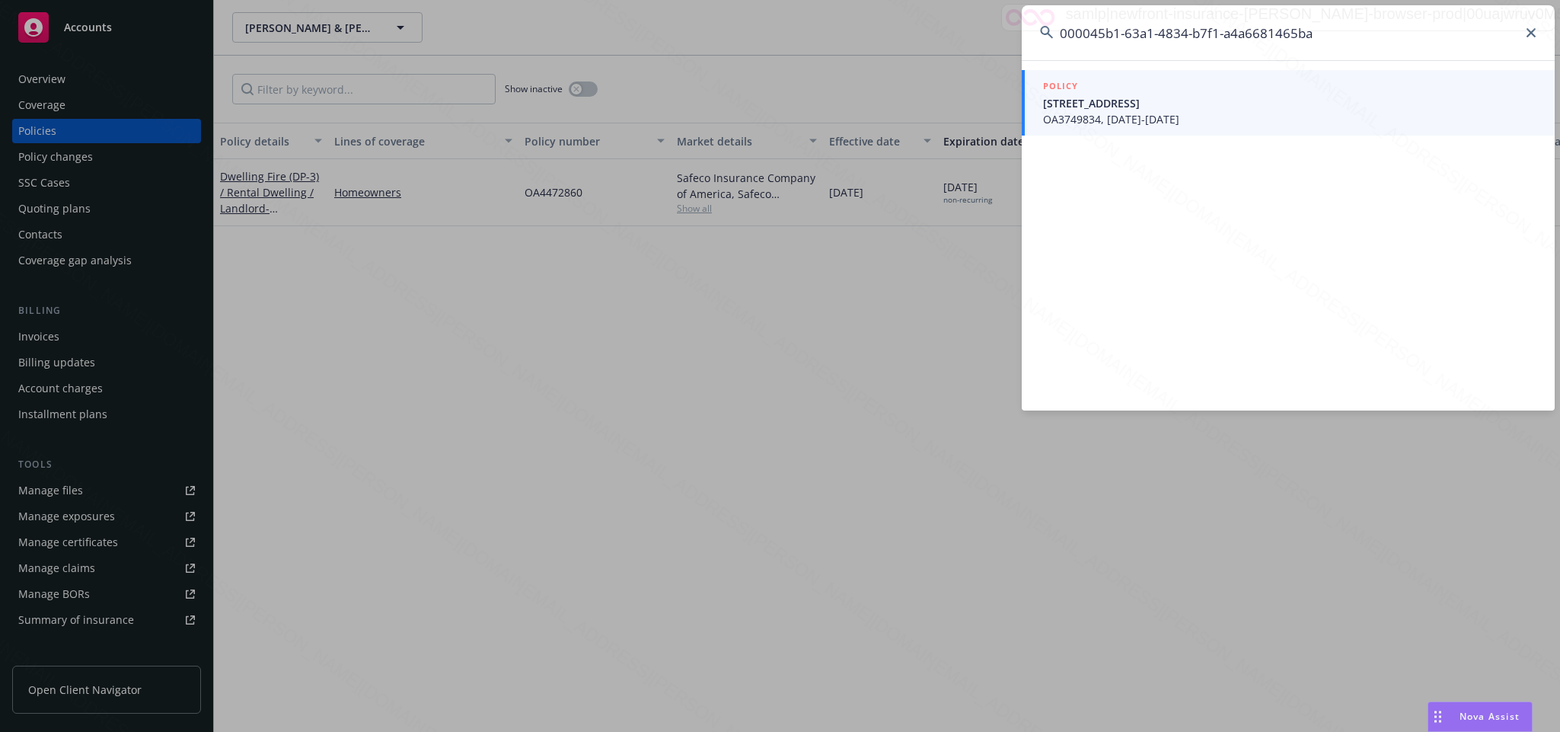
type input "000045b1-63a1-4834-b7f1-a4a6681465ba"
click at [1145, 117] on span "OA3749834, [DATE]-[DATE]" at bounding box center [1289, 119] width 493 height 16
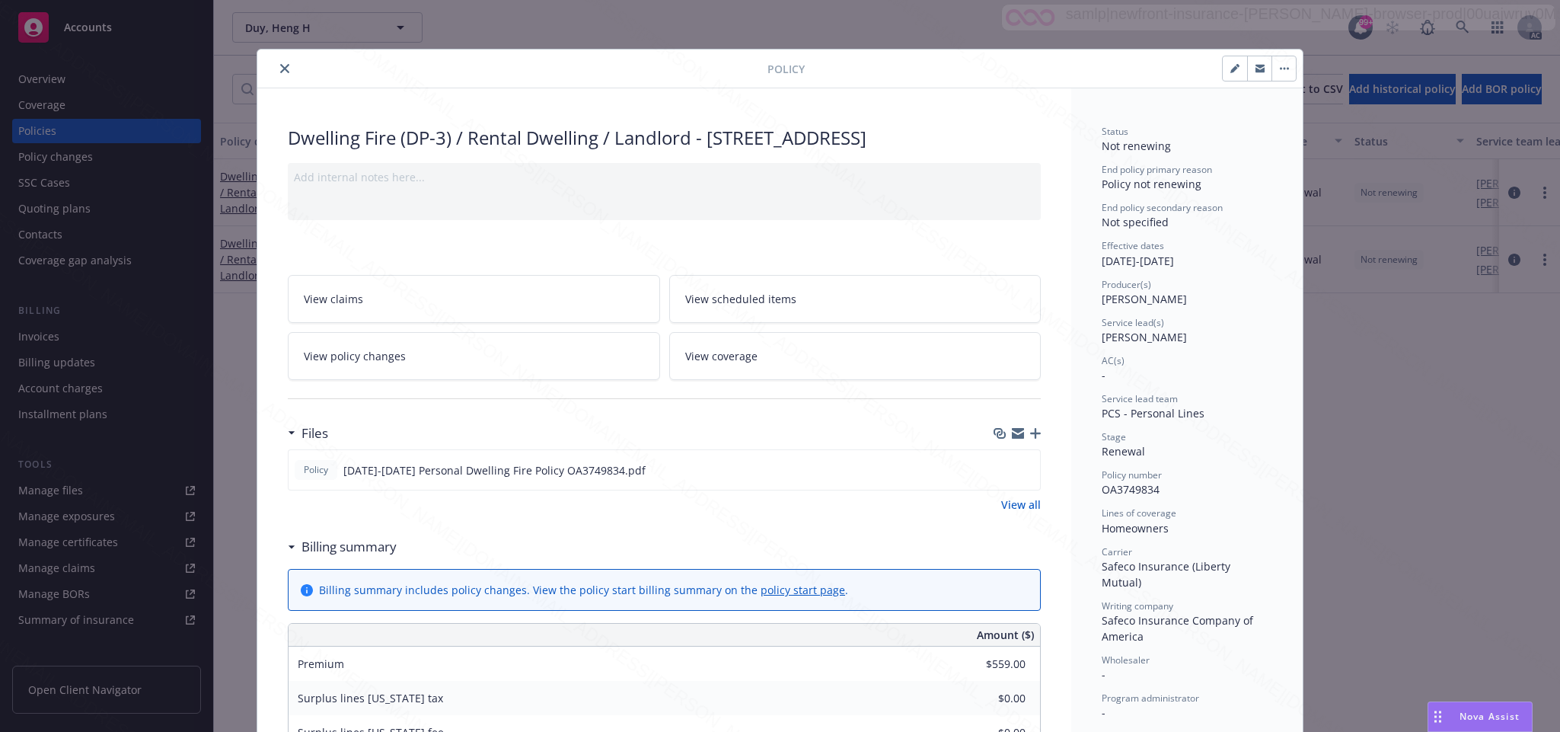
click at [276, 67] on button "close" at bounding box center [285, 68] width 18 height 18
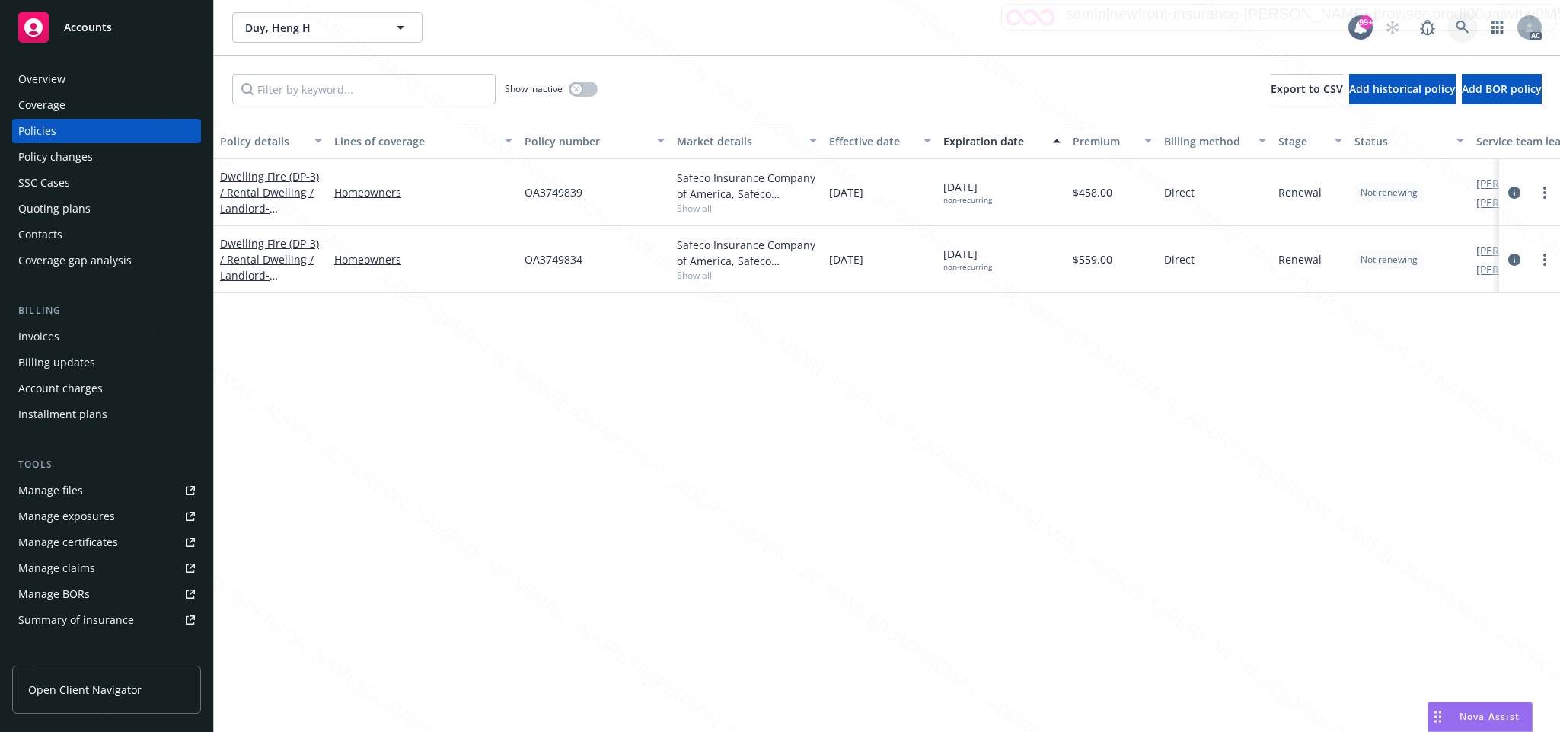
click at [1463, 25] on icon at bounding box center [1463, 28] width 14 height 14
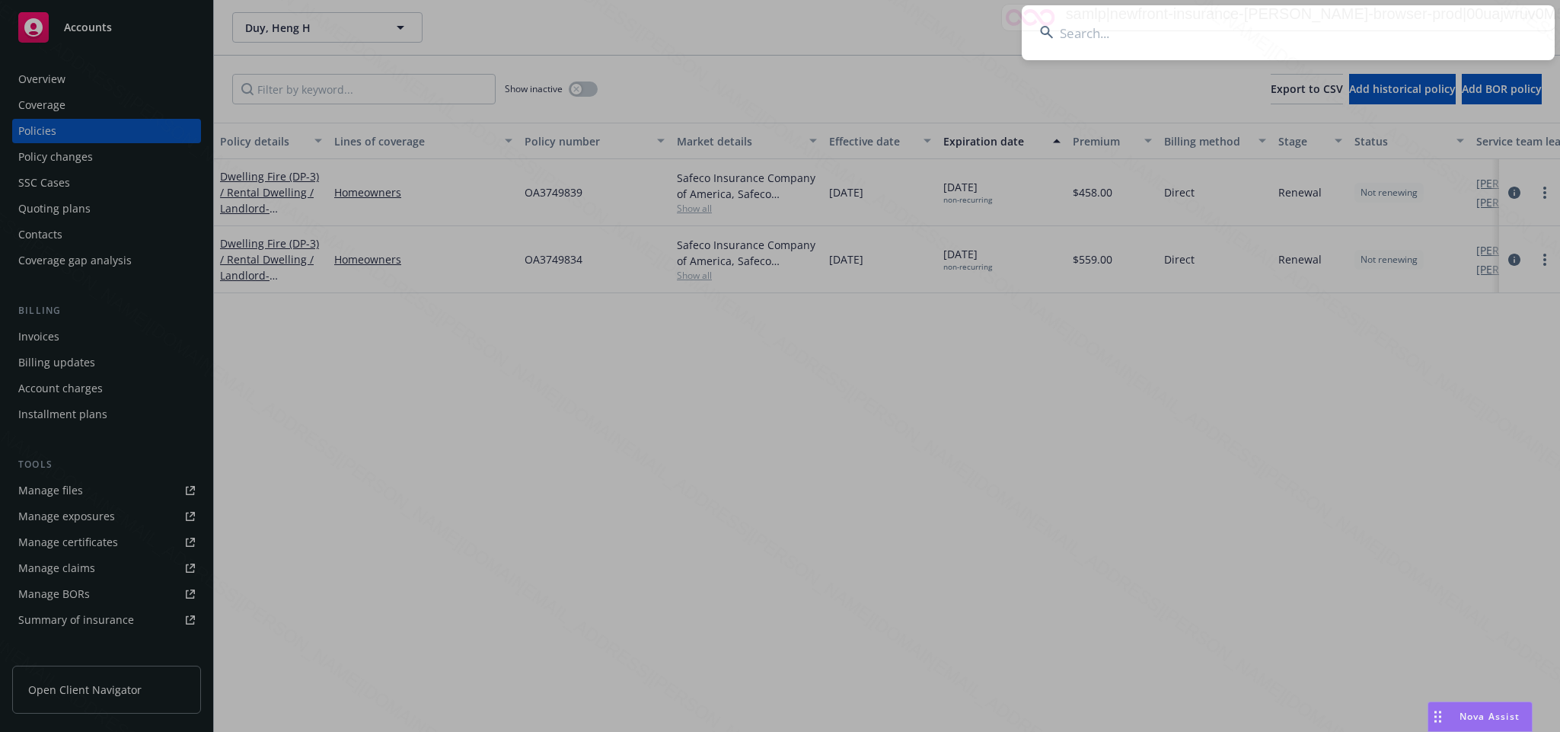
click at [1058, 34] on input at bounding box center [1288, 32] width 533 height 55
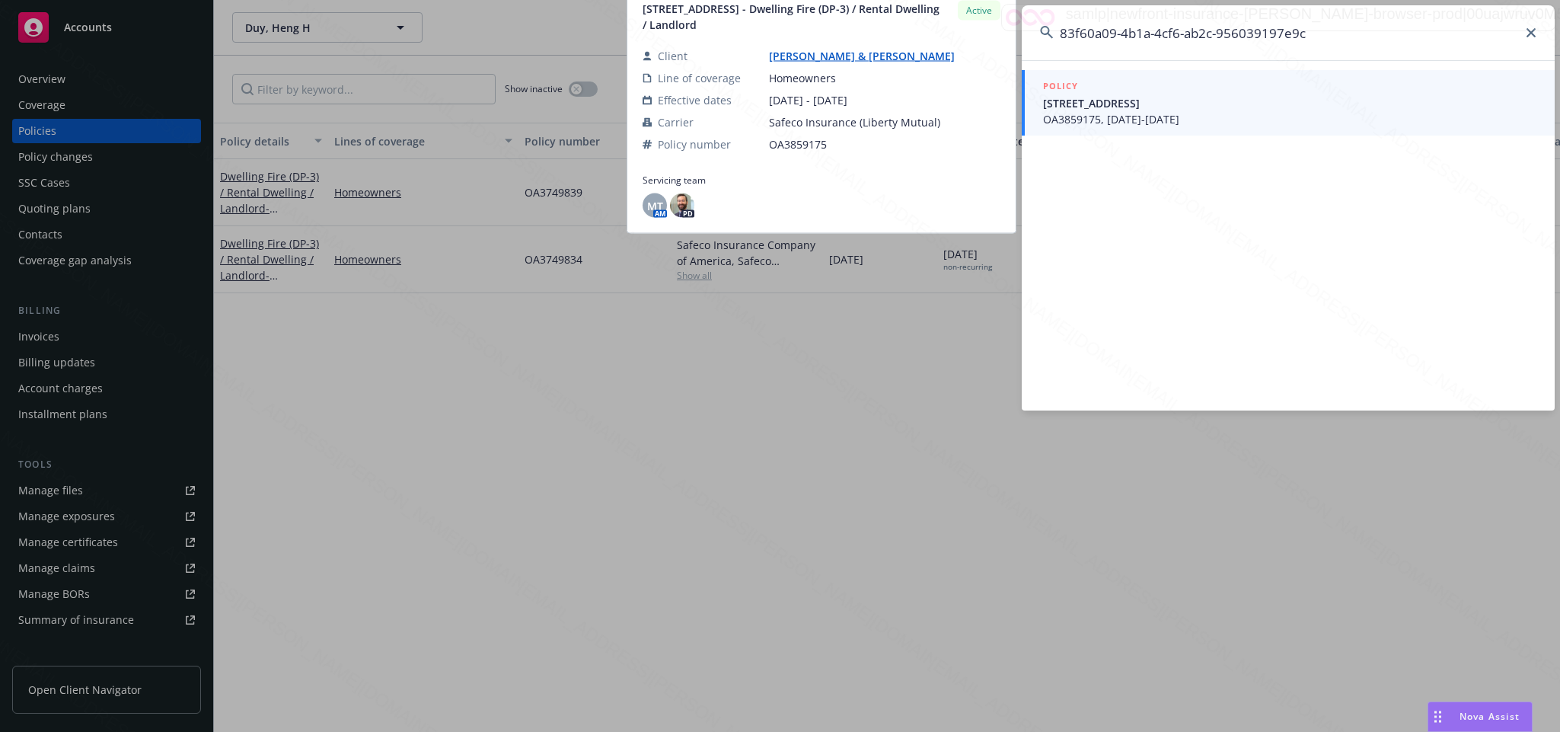
type input "83f60a09-4b1a-4cf6-ab2c-956039197e9c"
click at [1100, 106] on span "[STREET_ADDRESS]" at bounding box center [1289, 103] width 493 height 16
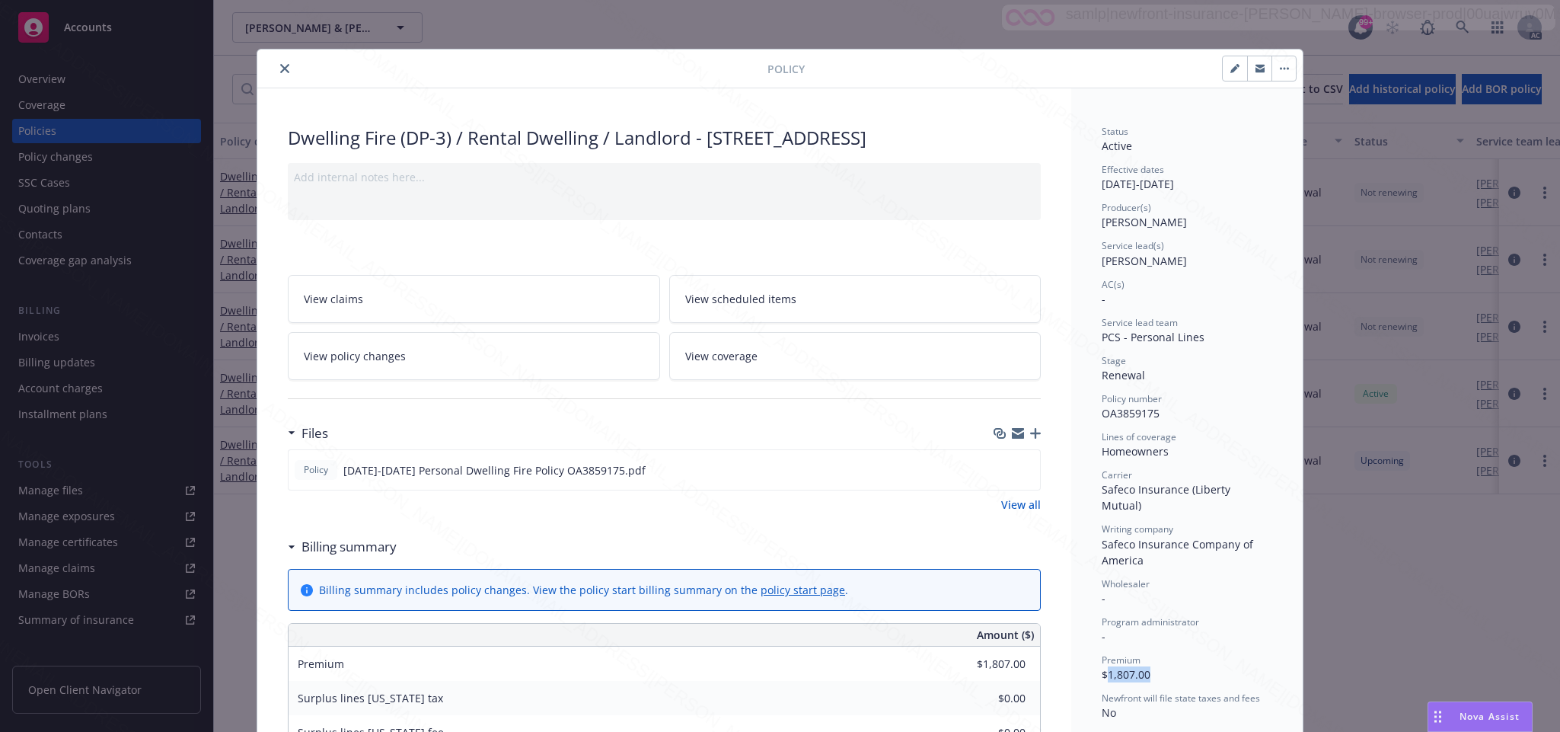
drag, startPoint x: 1101, startPoint y: 659, endPoint x: 1154, endPoint y: 656, distance: 52.6
click at [1154, 656] on div "Premium $1,807.00" at bounding box center [1187, 667] width 171 height 29
copy span "1,807.00"
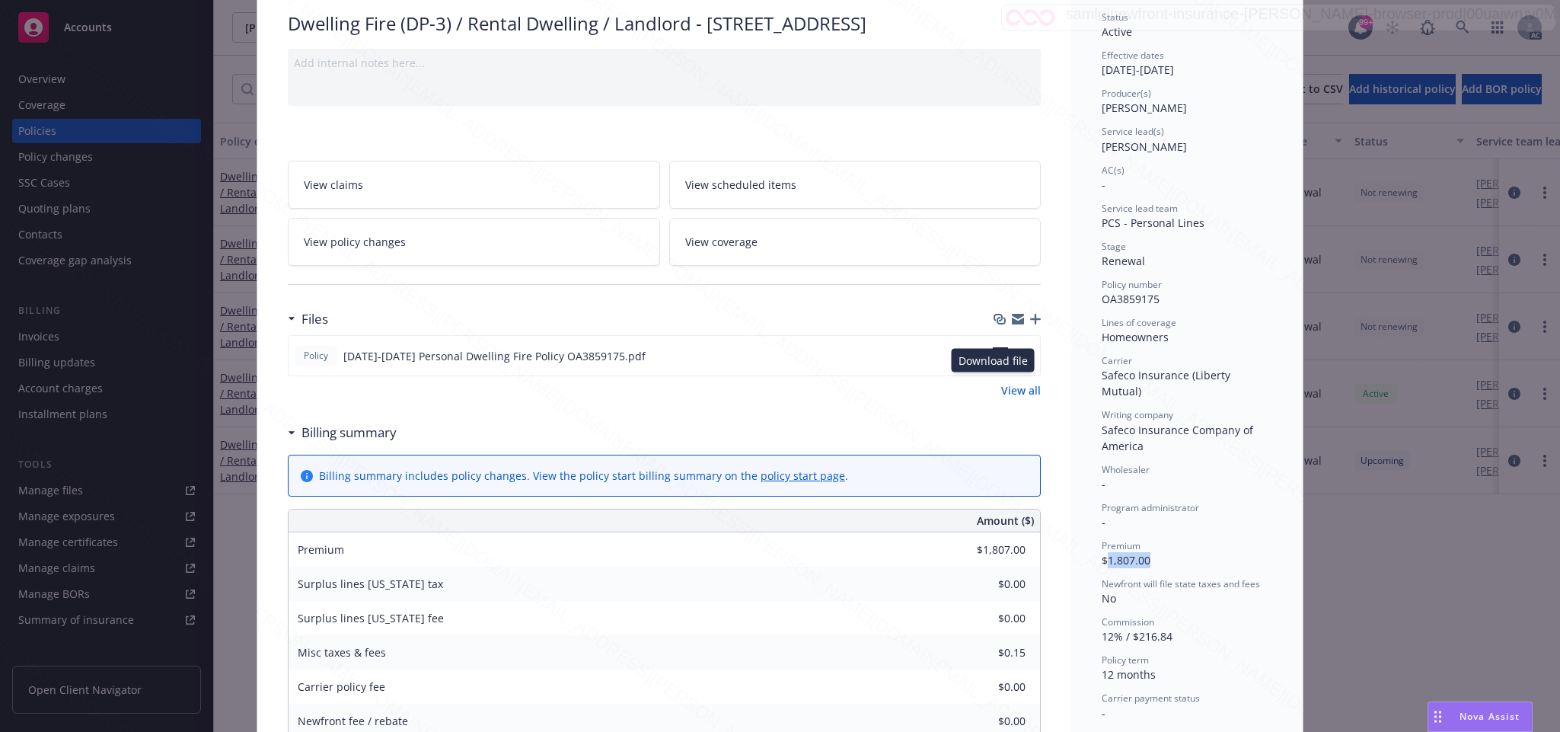
click at [994, 361] on icon "download file" at bounding box center [1000, 355] width 12 height 12
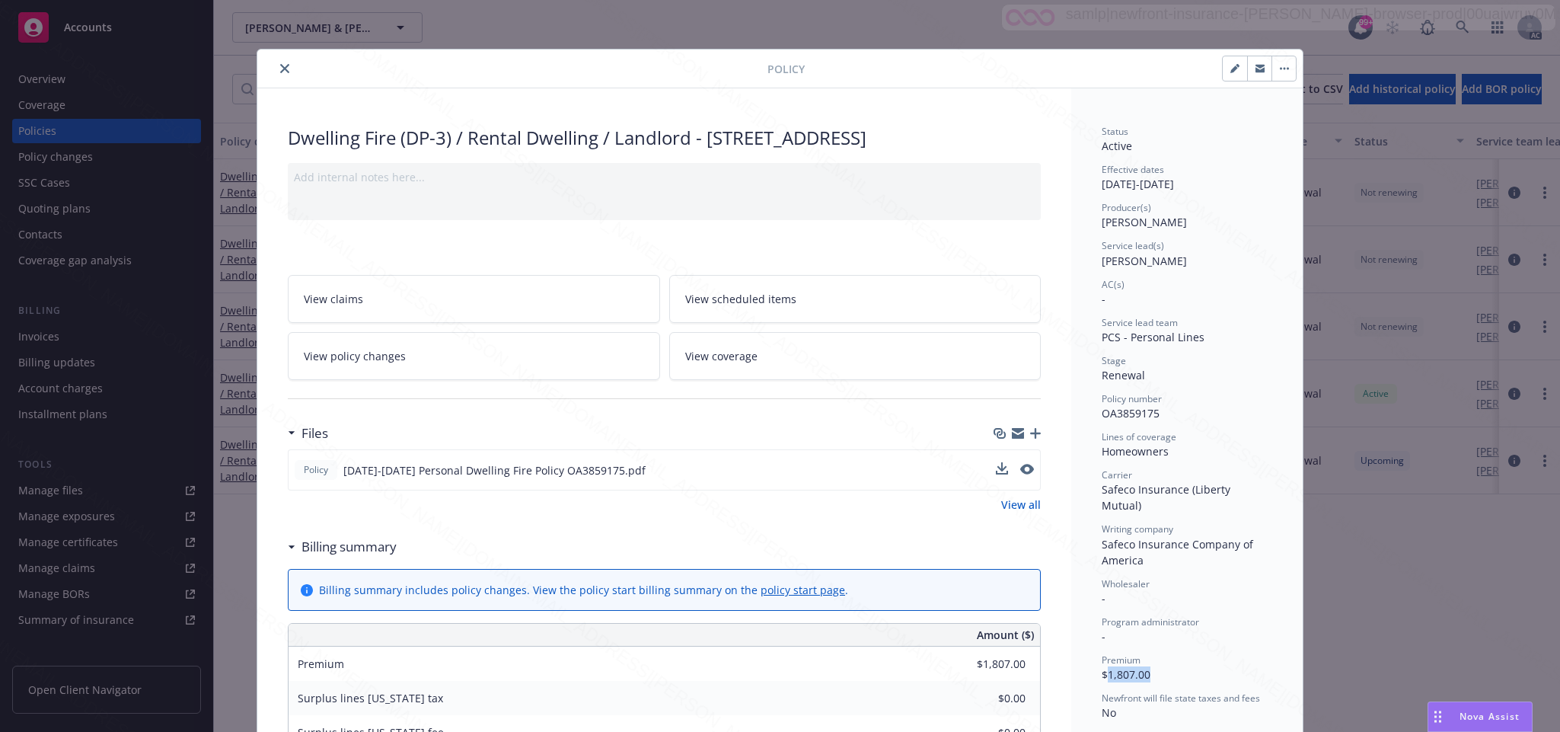
click at [1279, 66] on button "button" at bounding box center [1284, 68] width 24 height 24
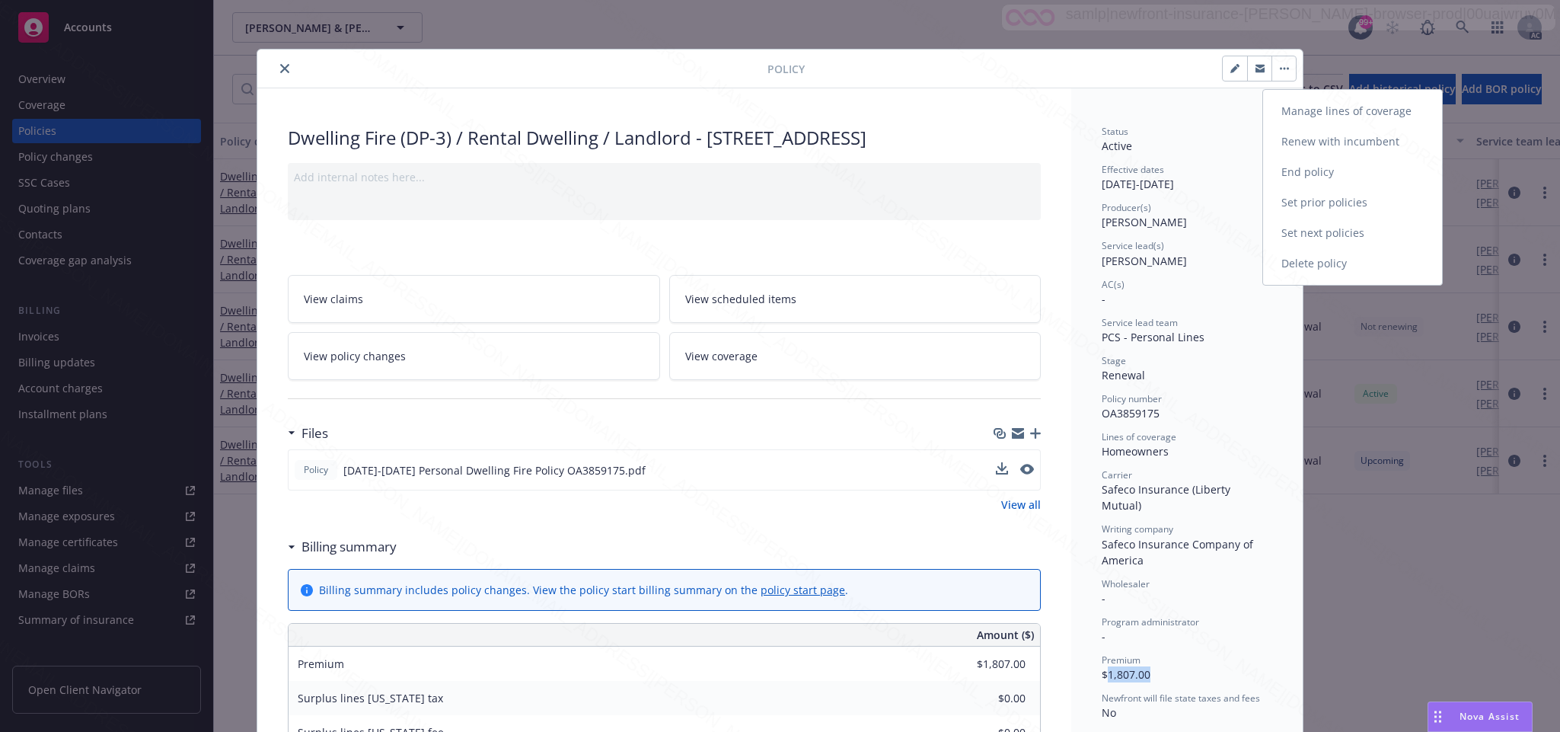
click at [1302, 169] on link "End policy" at bounding box center [1352, 172] width 179 height 30
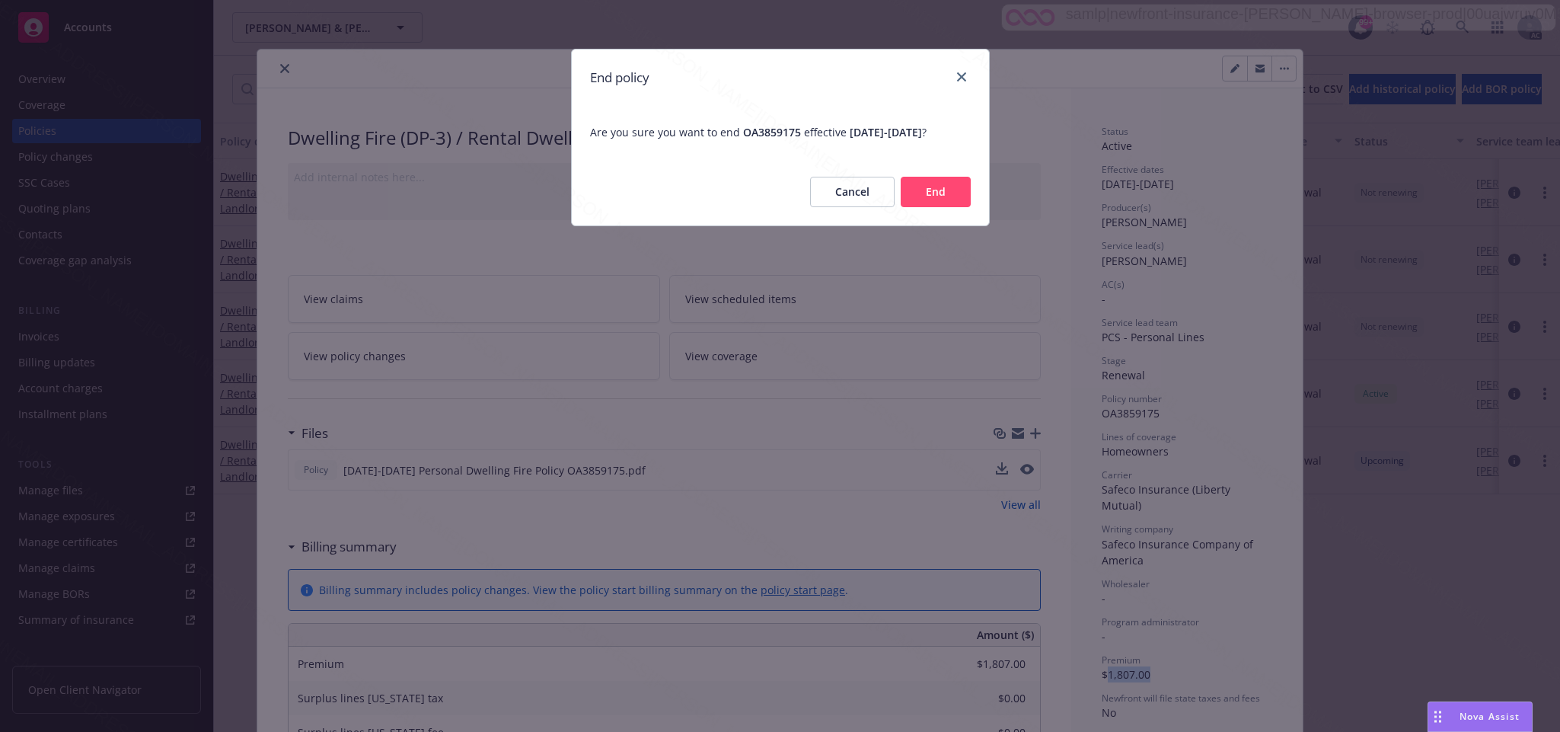
click at [937, 201] on button "End" at bounding box center [936, 192] width 70 height 30
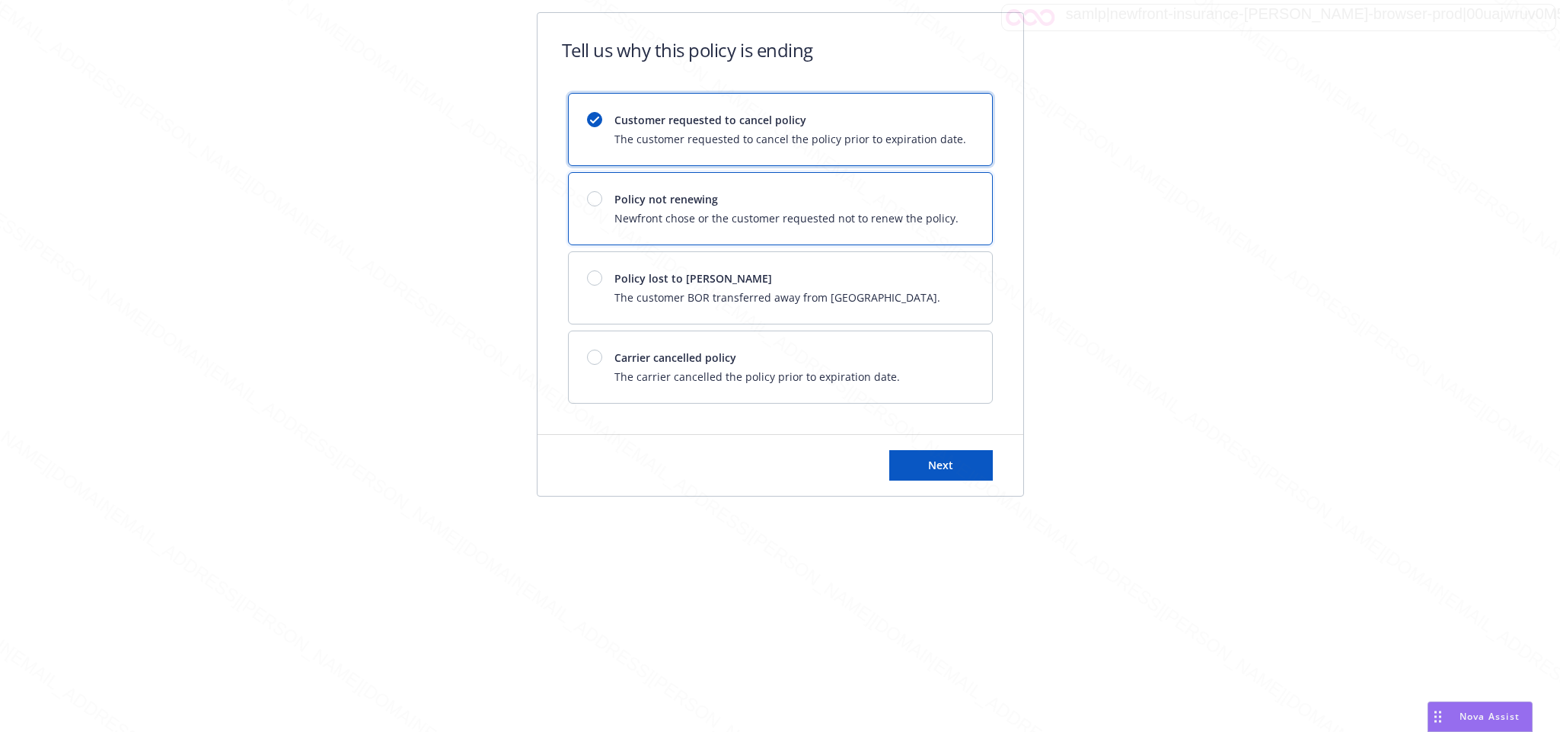
click at [601, 201] on div at bounding box center [594, 198] width 15 height 15
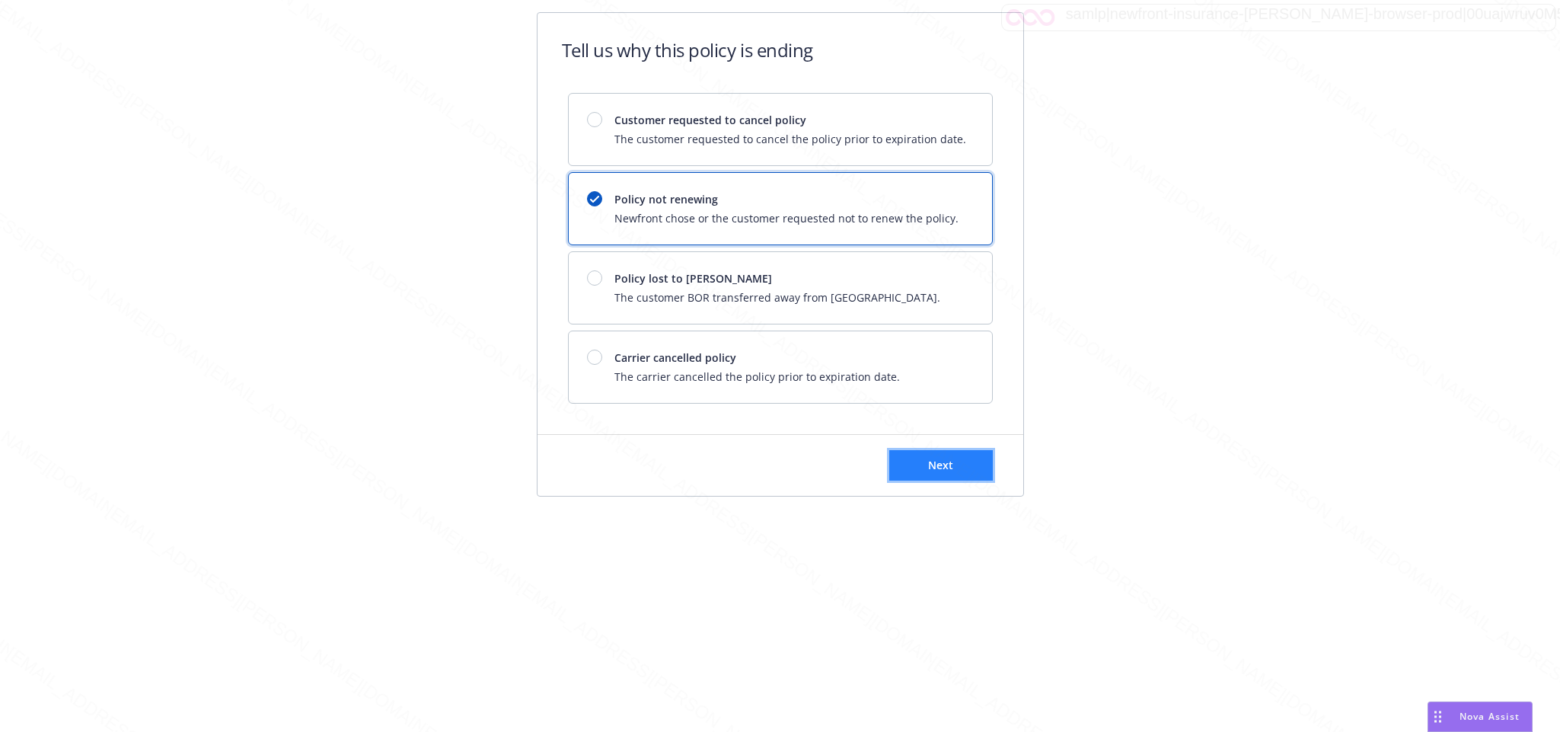
click at [942, 466] on span "Next" at bounding box center [940, 465] width 25 height 14
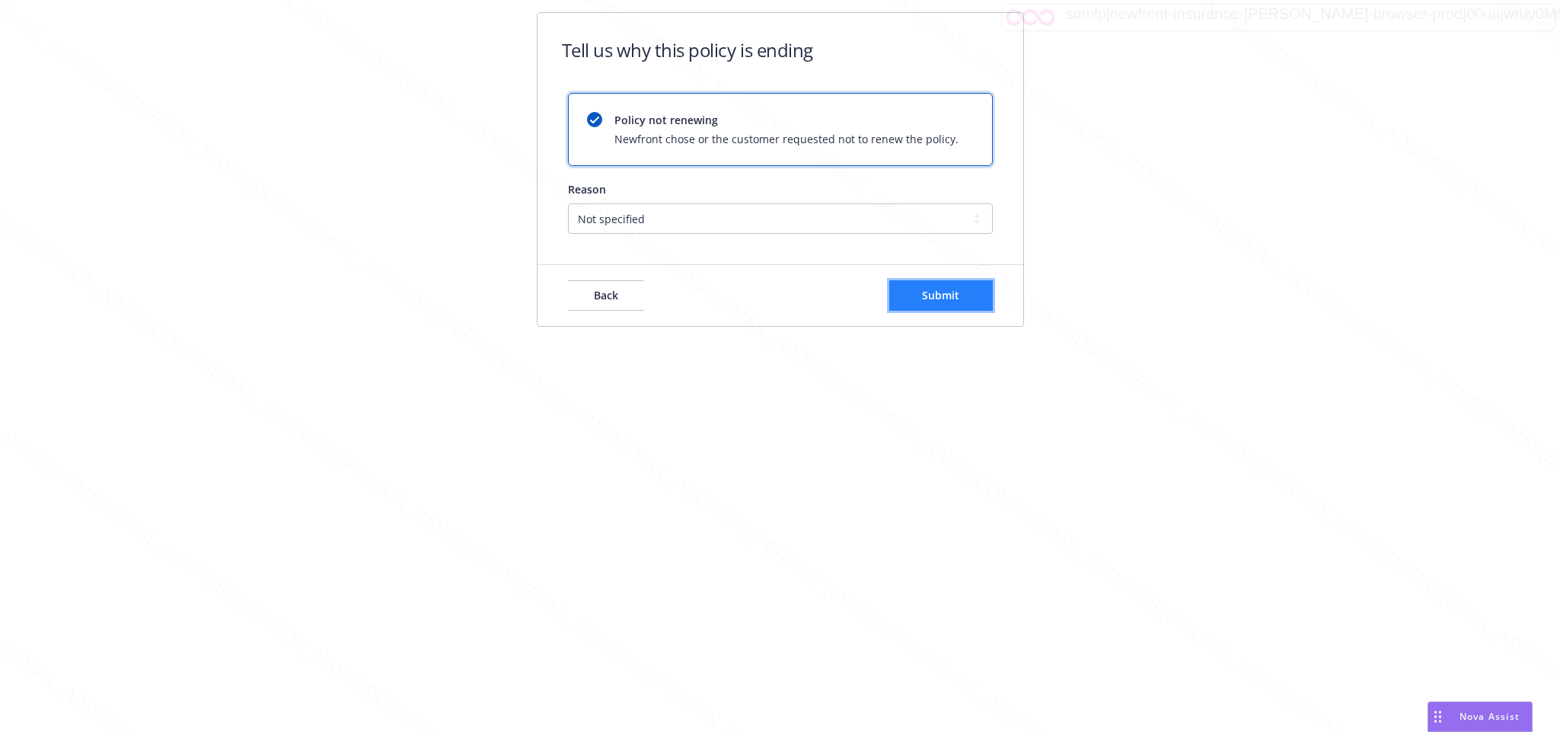
click at [942, 290] on span "Submit" at bounding box center [940, 295] width 37 height 14
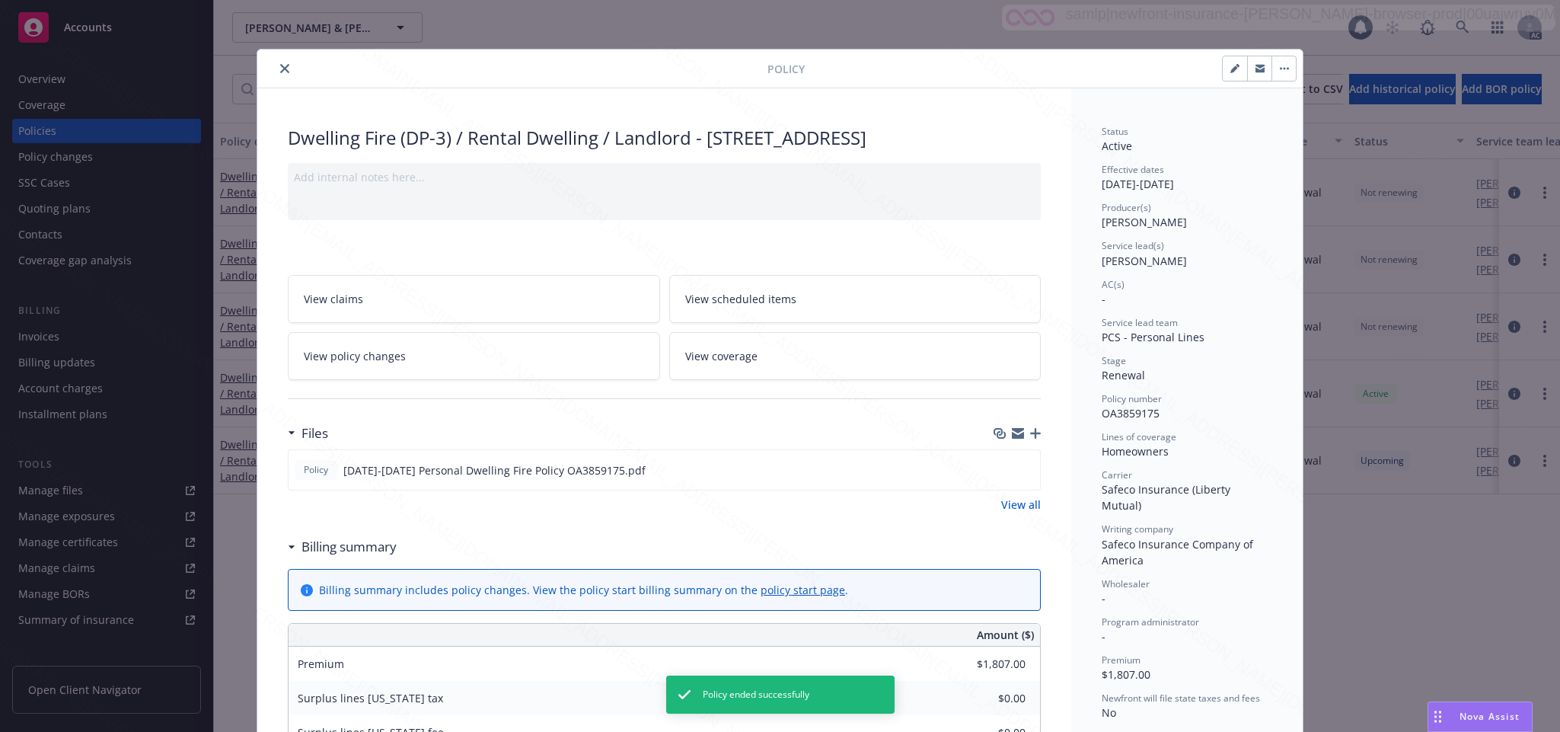
scroll to position [46, 0]
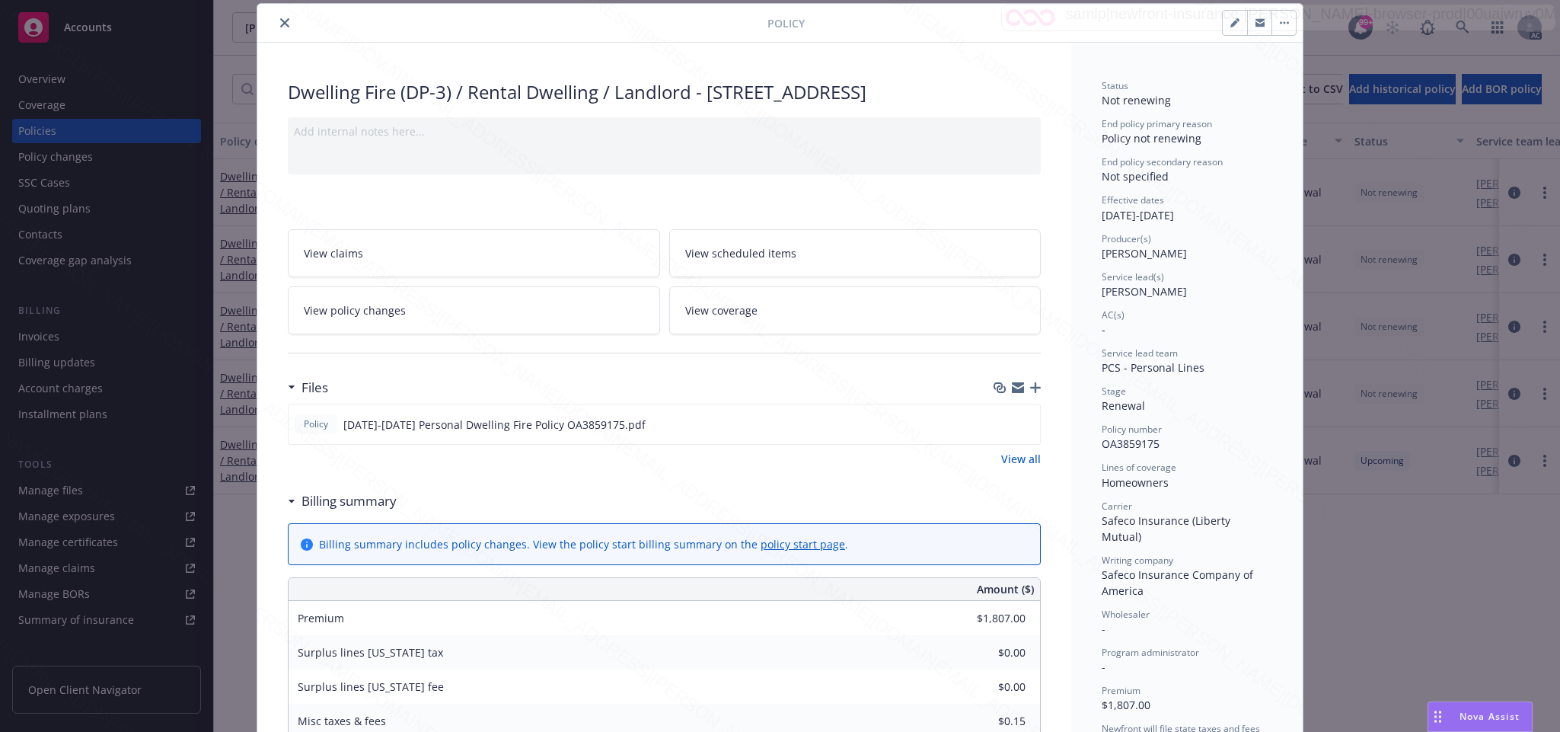
click at [280, 21] on icon "close" at bounding box center [284, 22] width 9 height 9
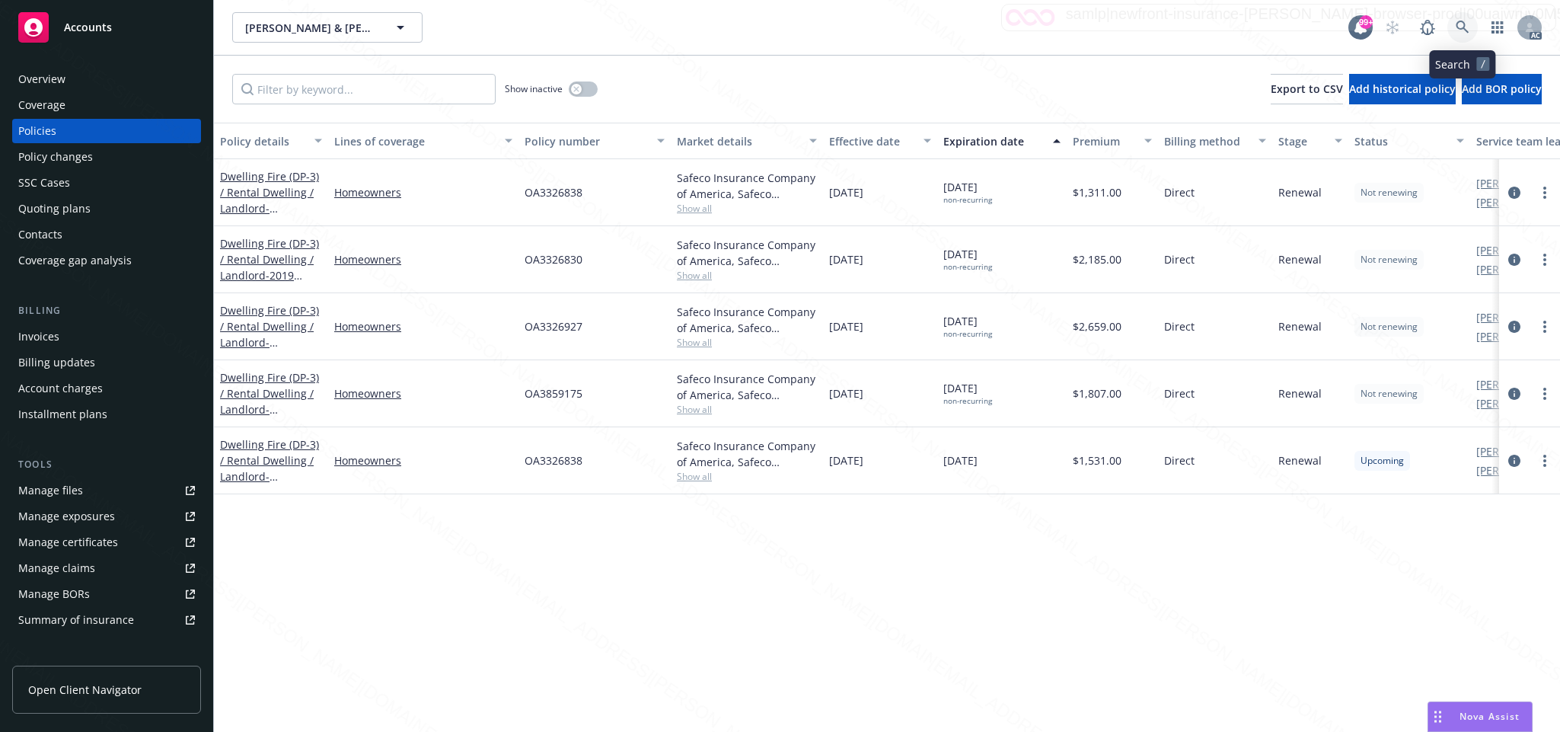
click at [1460, 25] on icon at bounding box center [1463, 28] width 14 height 14
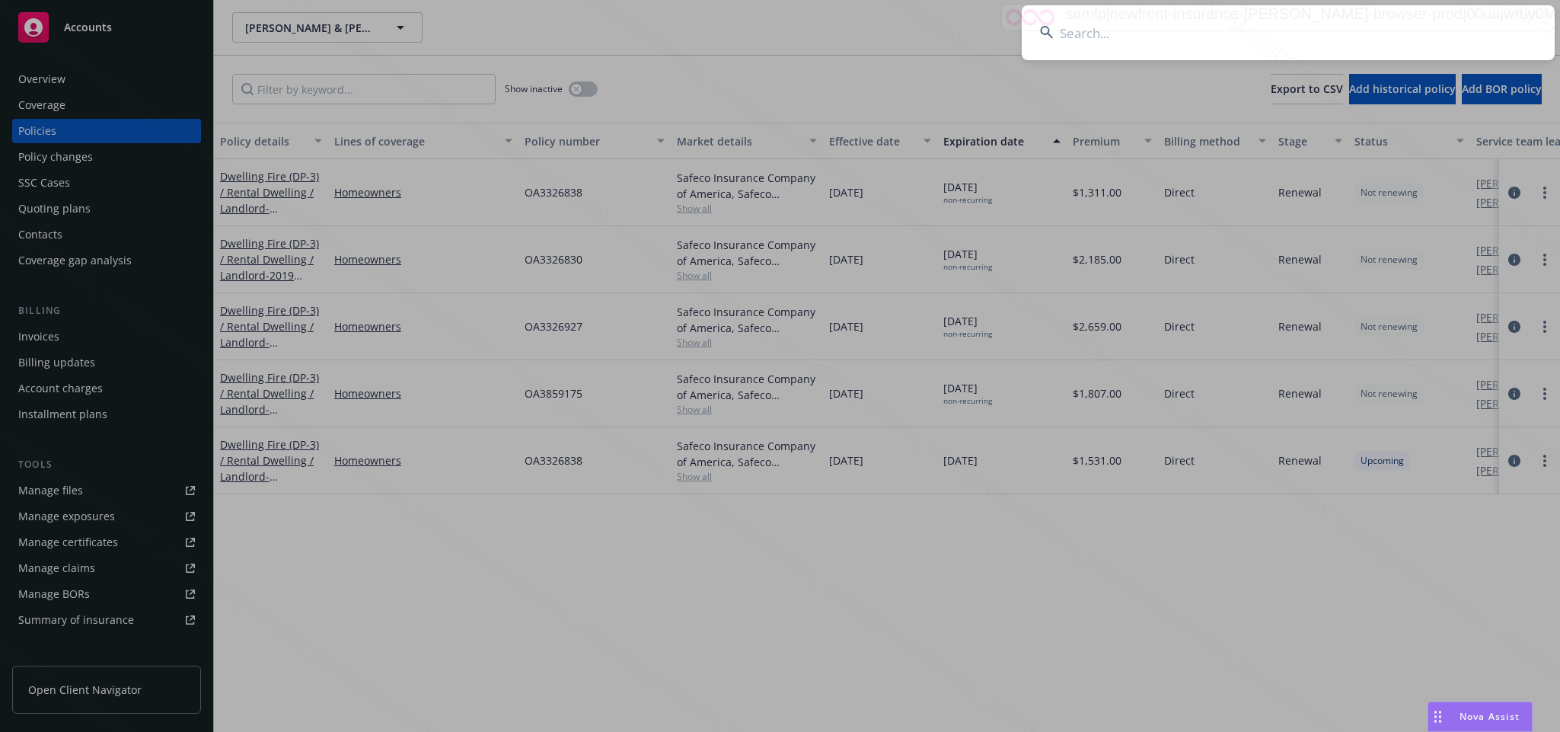
click at [1070, 34] on input at bounding box center [1288, 32] width 533 height 55
type input "1bebdc01-ed8d-402d-885f-868c8dfa2051"
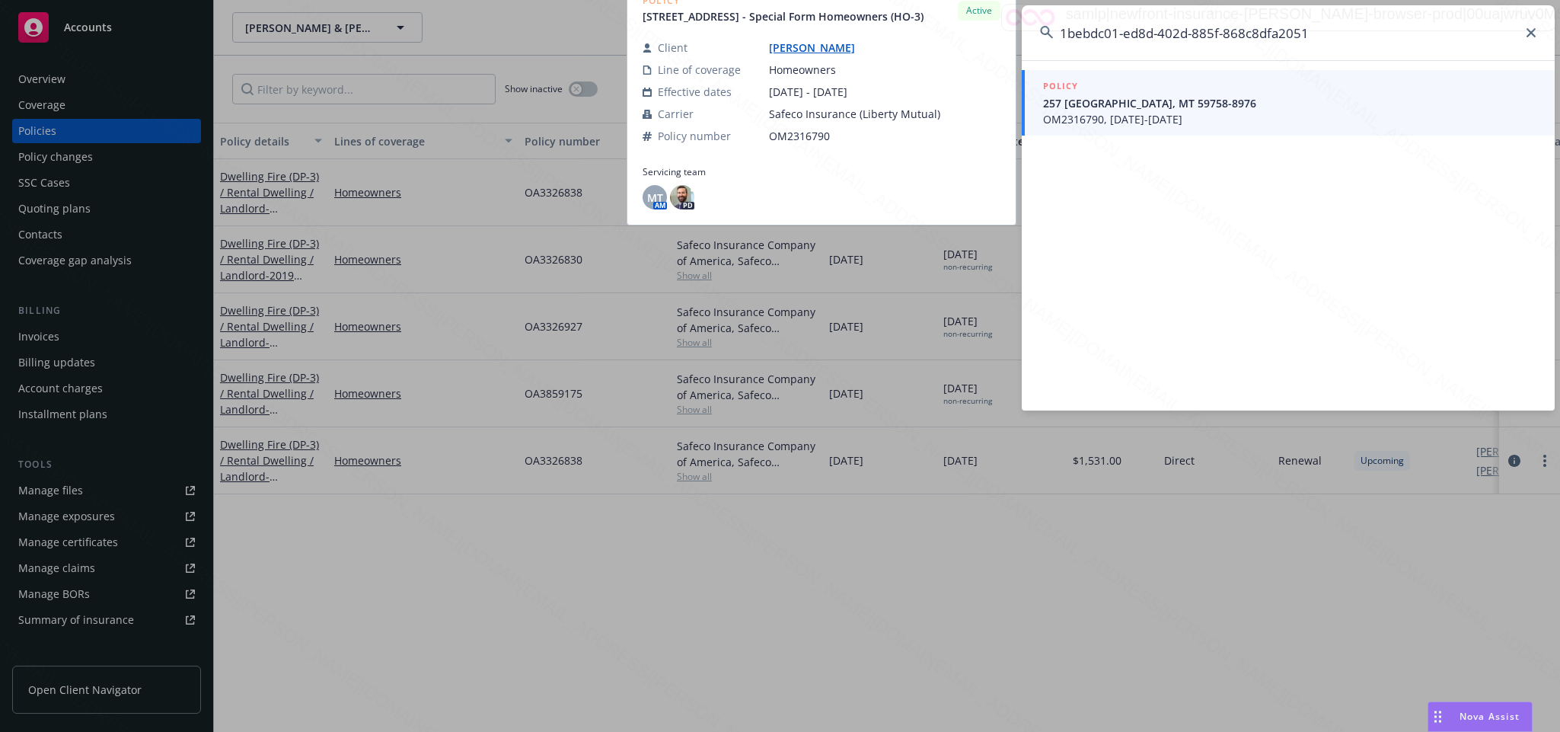
click at [1151, 112] on span "OM2316790, [DATE]-[DATE]" at bounding box center [1289, 119] width 493 height 16
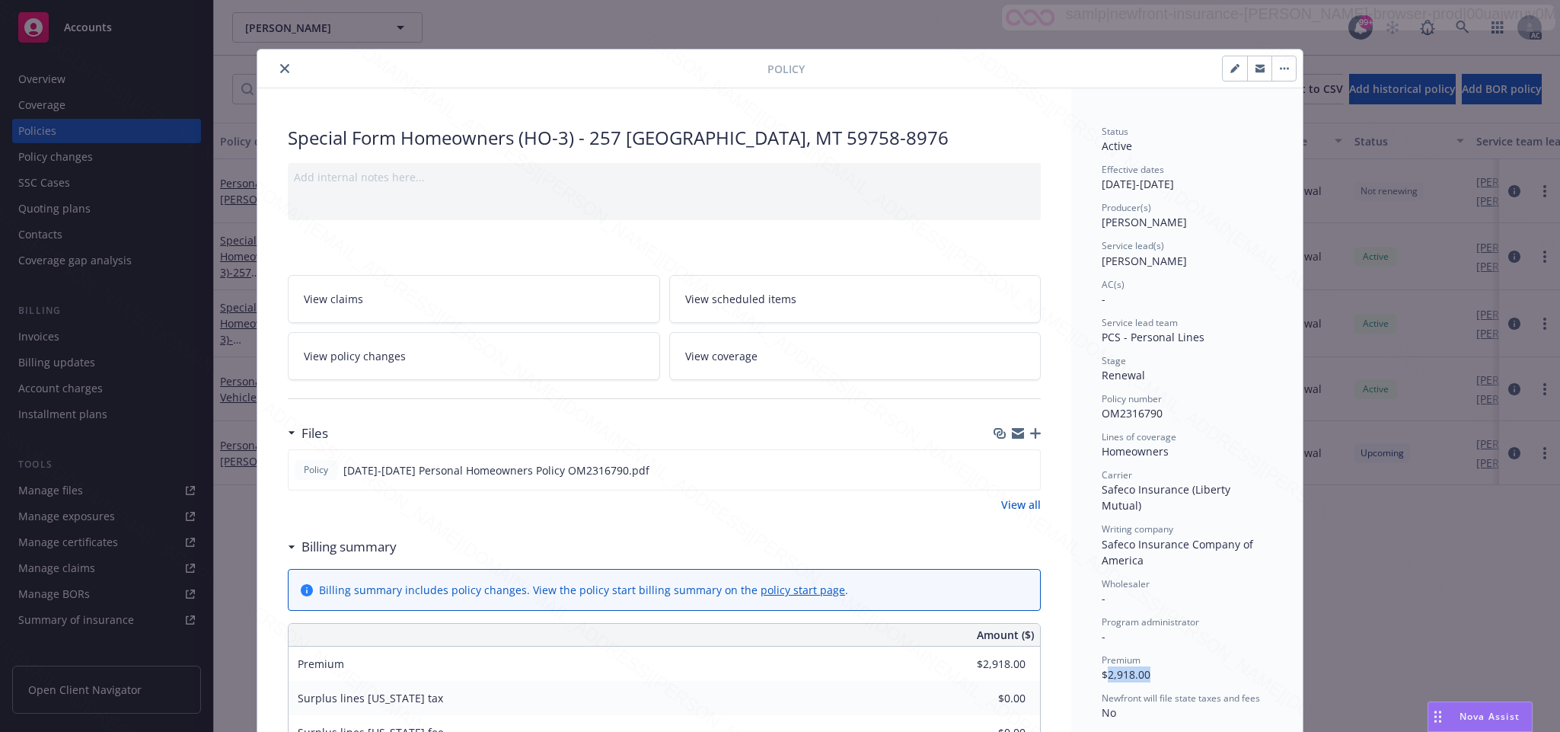
drag, startPoint x: 1097, startPoint y: 658, endPoint x: 1173, endPoint y: 656, distance: 76.2
click at [1173, 656] on div "Premium $2,918.00" at bounding box center [1187, 667] width 171 height 29
copy span "2,918.00"
click at [994, 475] on icon "download file" at bounding box center [1000, 469] width 12 height 12
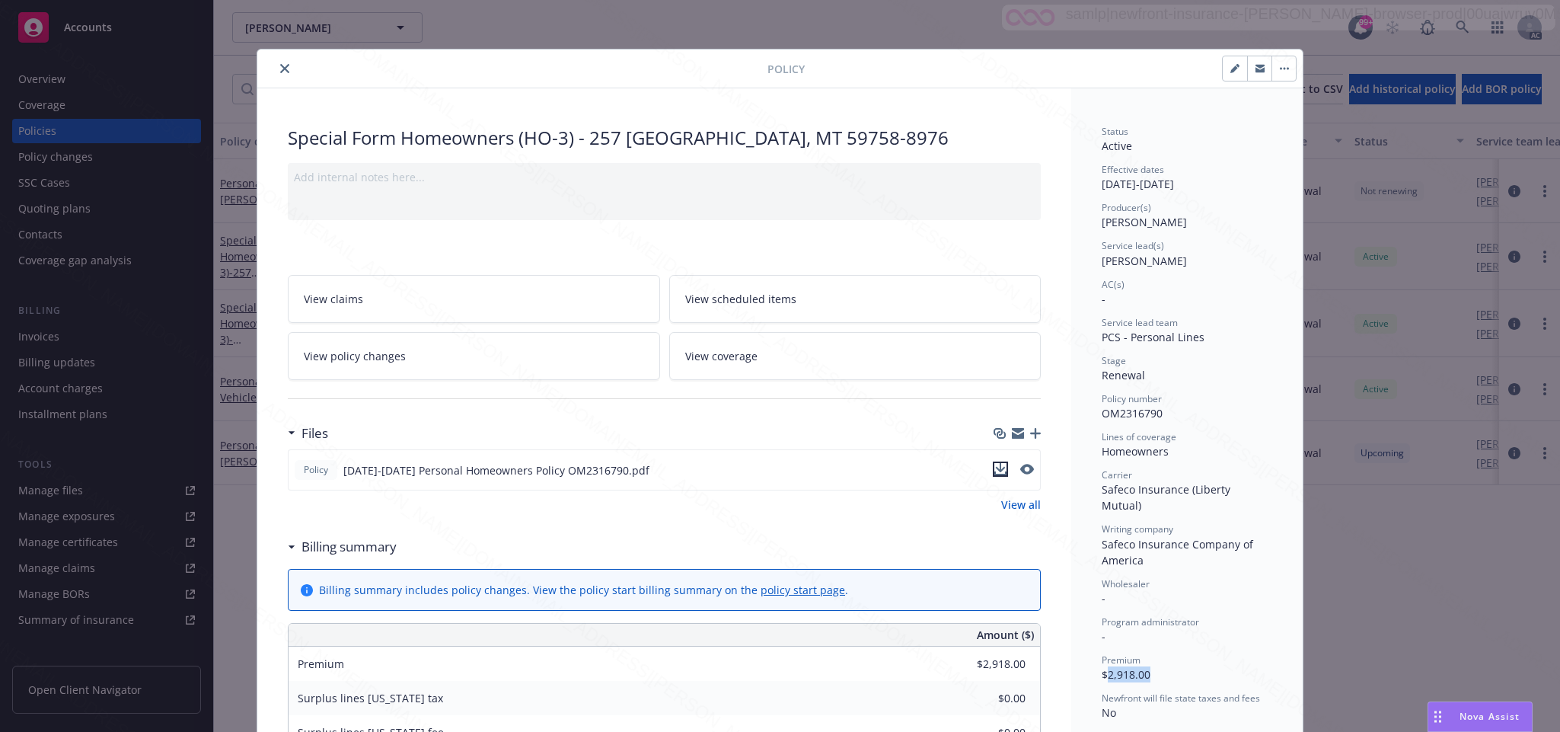
click at [994, 475] on icon "download file" at bounding box center [1000, 469] width 12 height 12
click at [1283, 69] on icon "button" at bounding box center [1284, 69] width 2 height 2
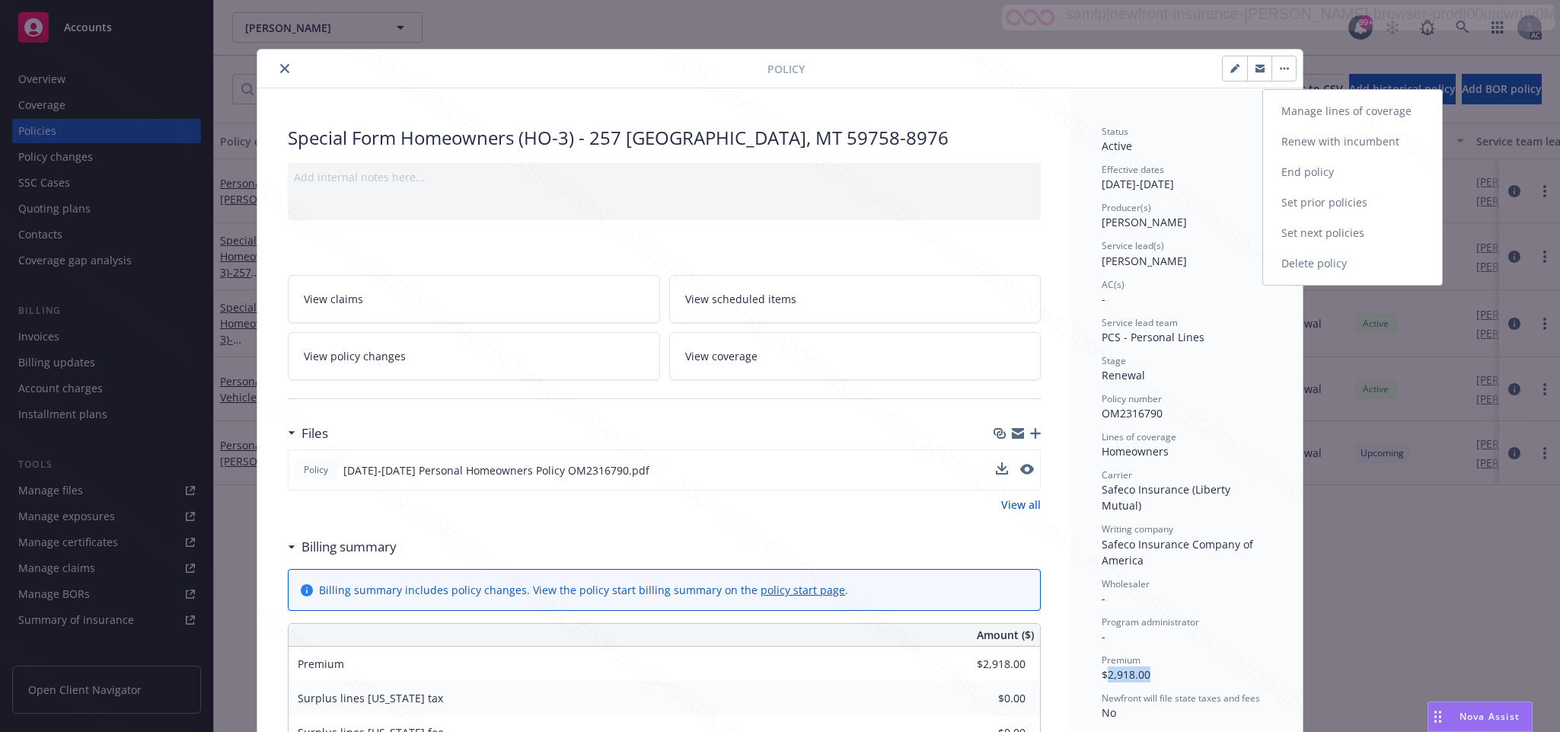
click at [1304, 171] on link "End policy" at bounding box center [1352, 172] width 179 height 30
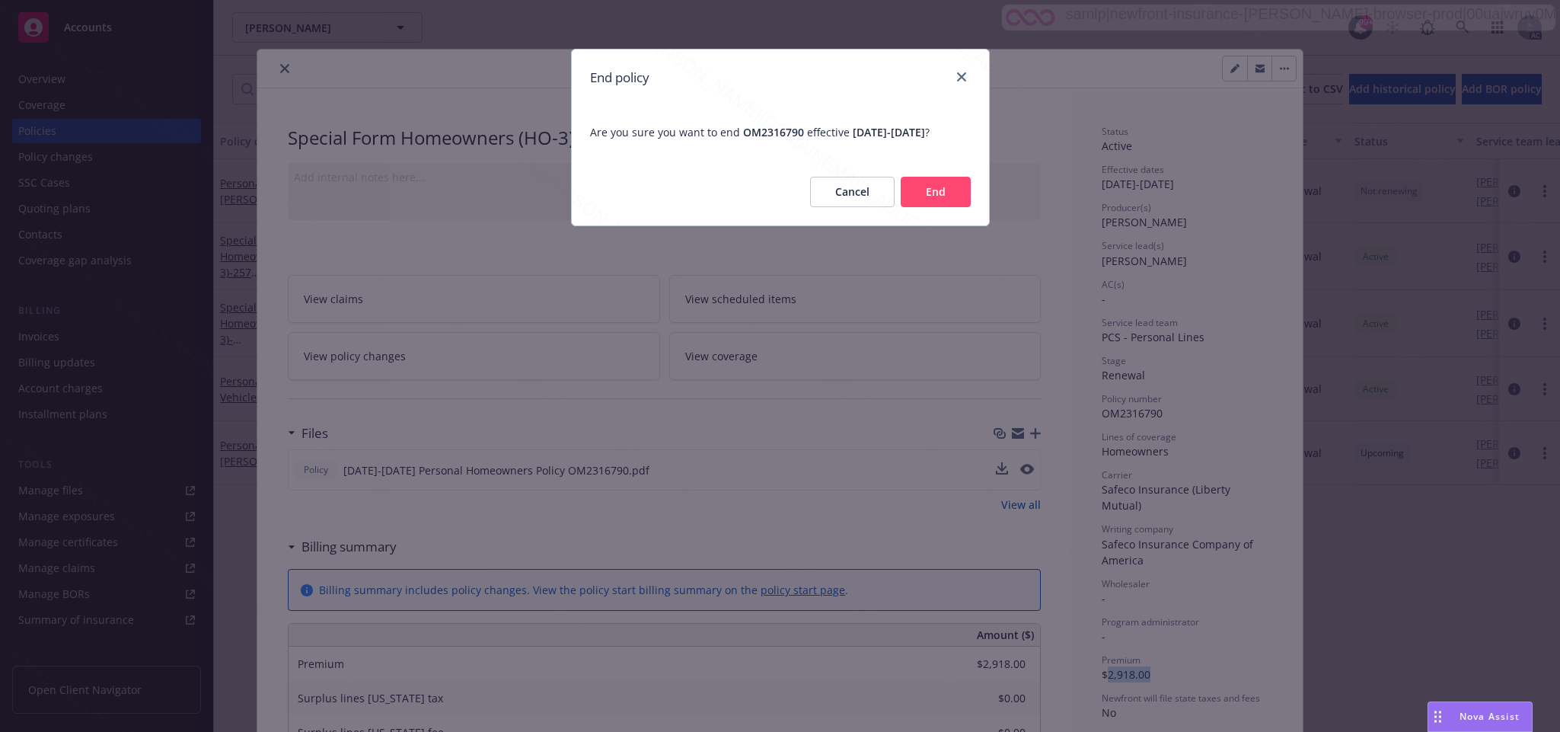
click at [941, 207] on button "End" at bounding box center [936, 192] width 70 height 30
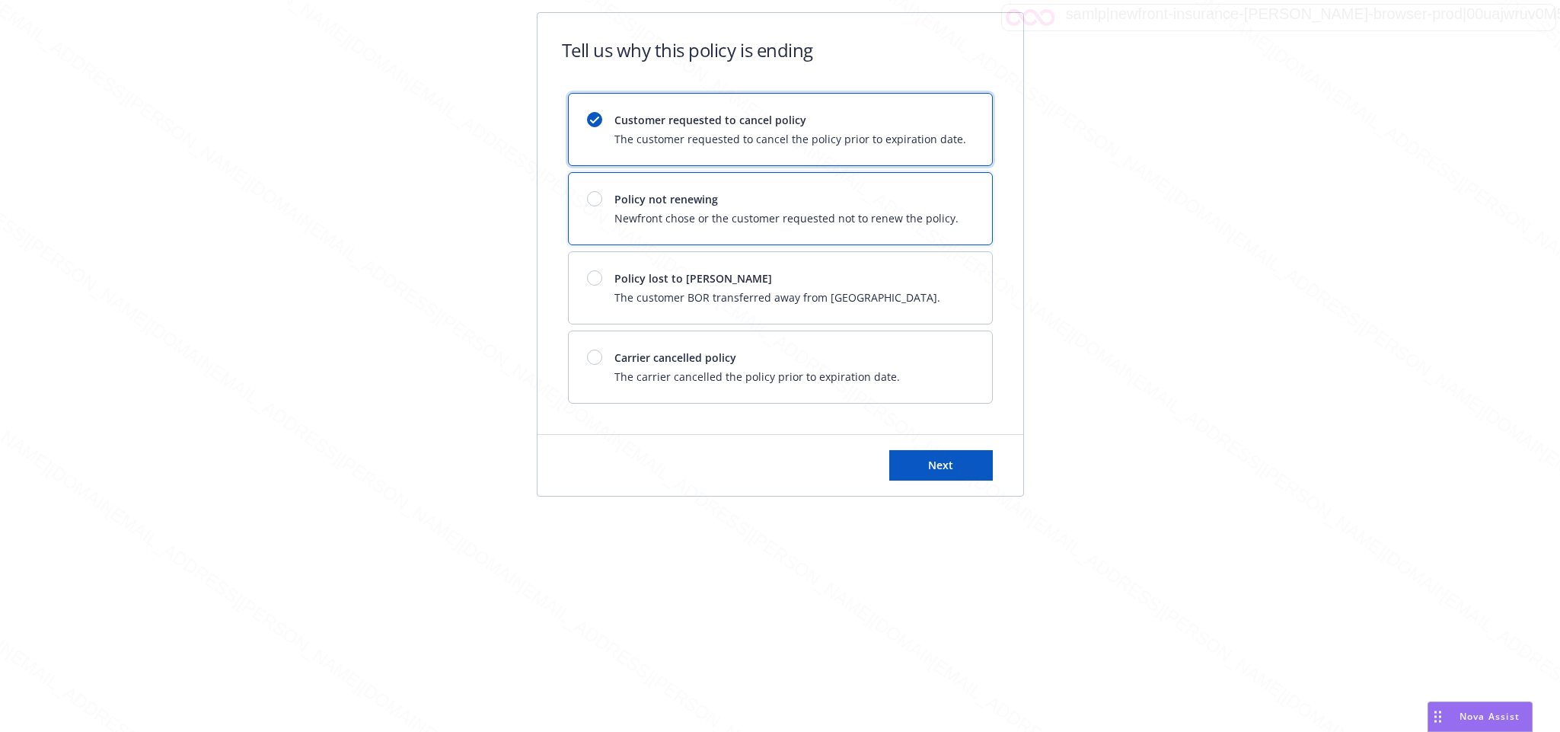
click at [592, 197] on div at bounding box center [594, 198] width 15 height 15
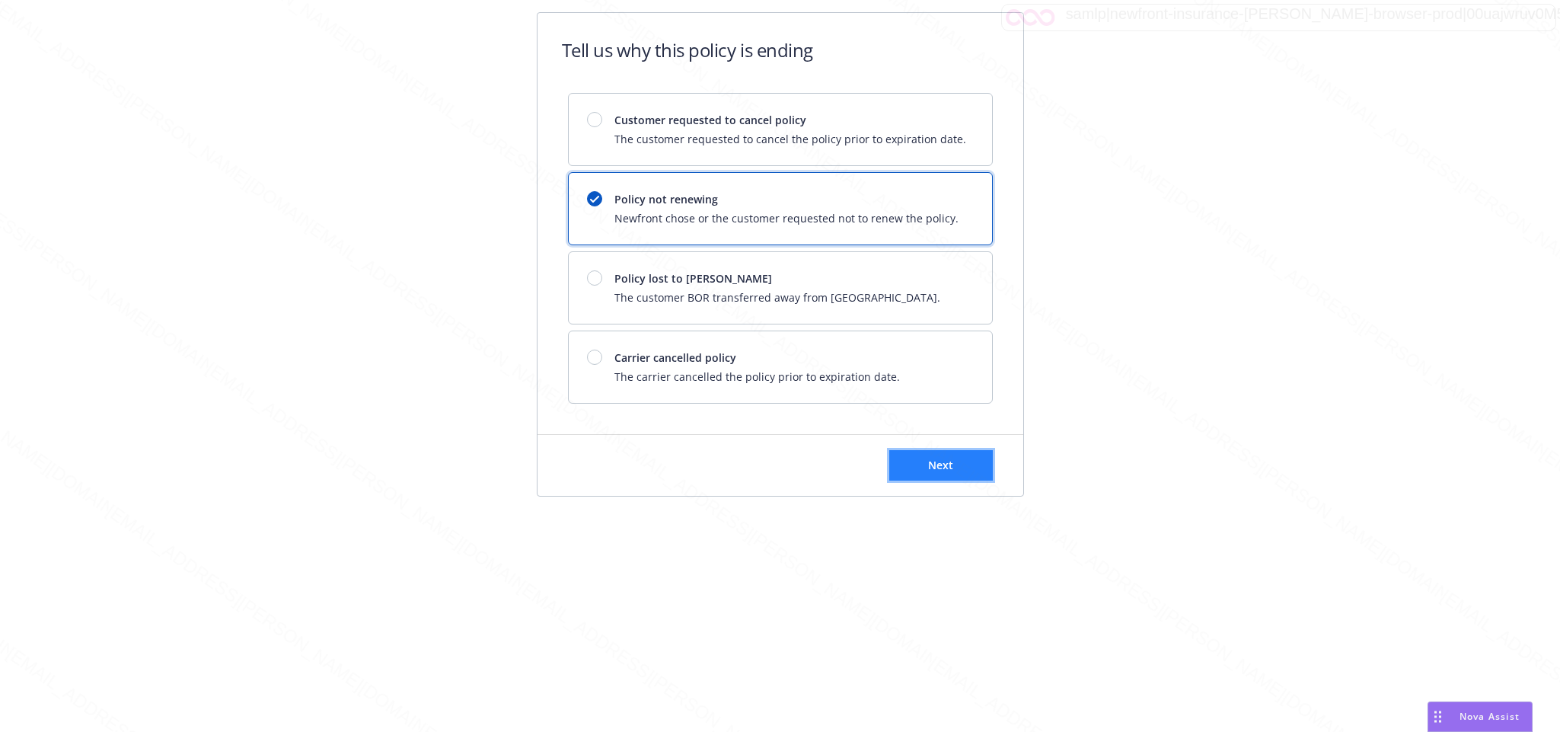
click at [950, 466] on span "Next" at bounding box center [940, 465] width 25 height 14
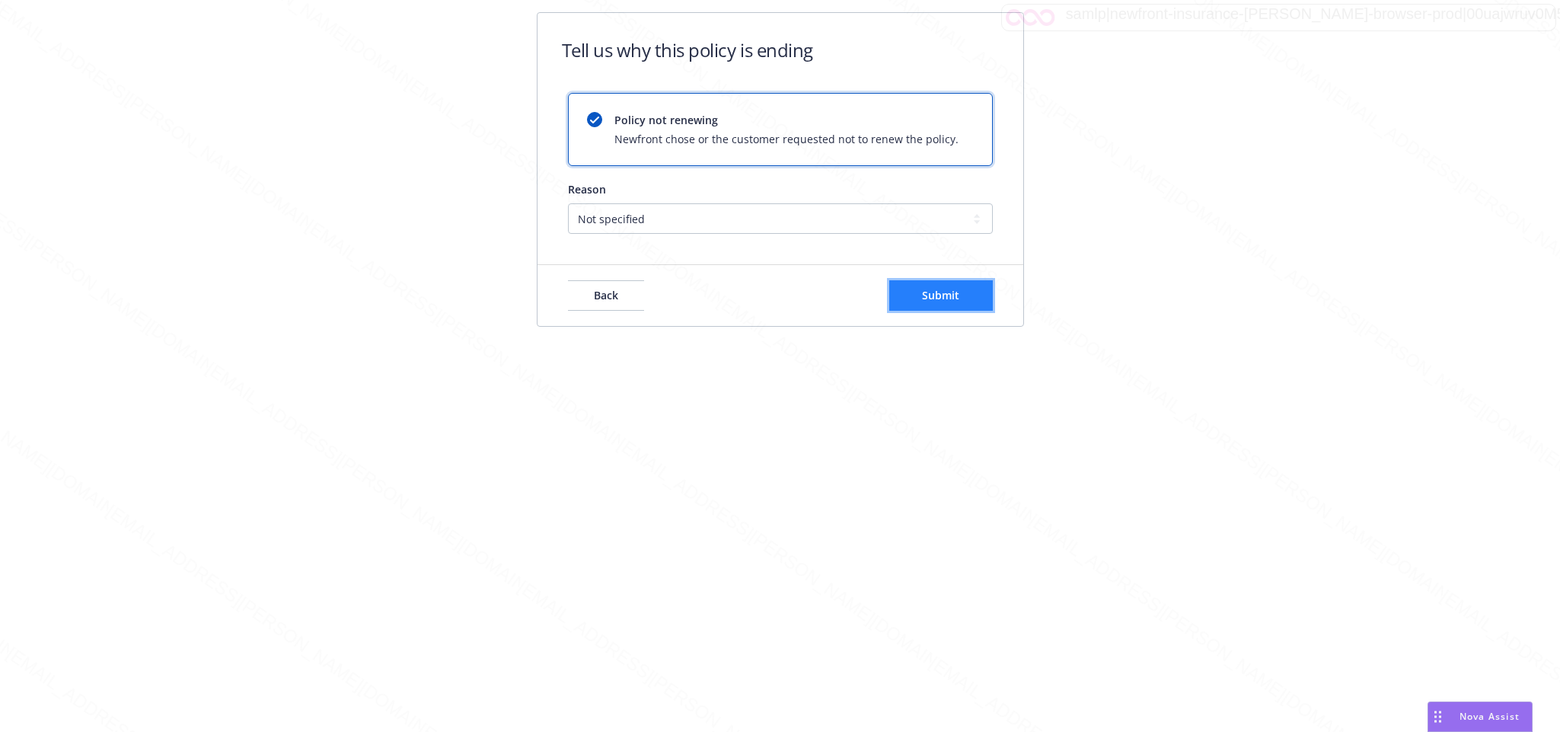
click at [943, 299] on span "Submit" at bounding box center [940, 295] width 37 height 14
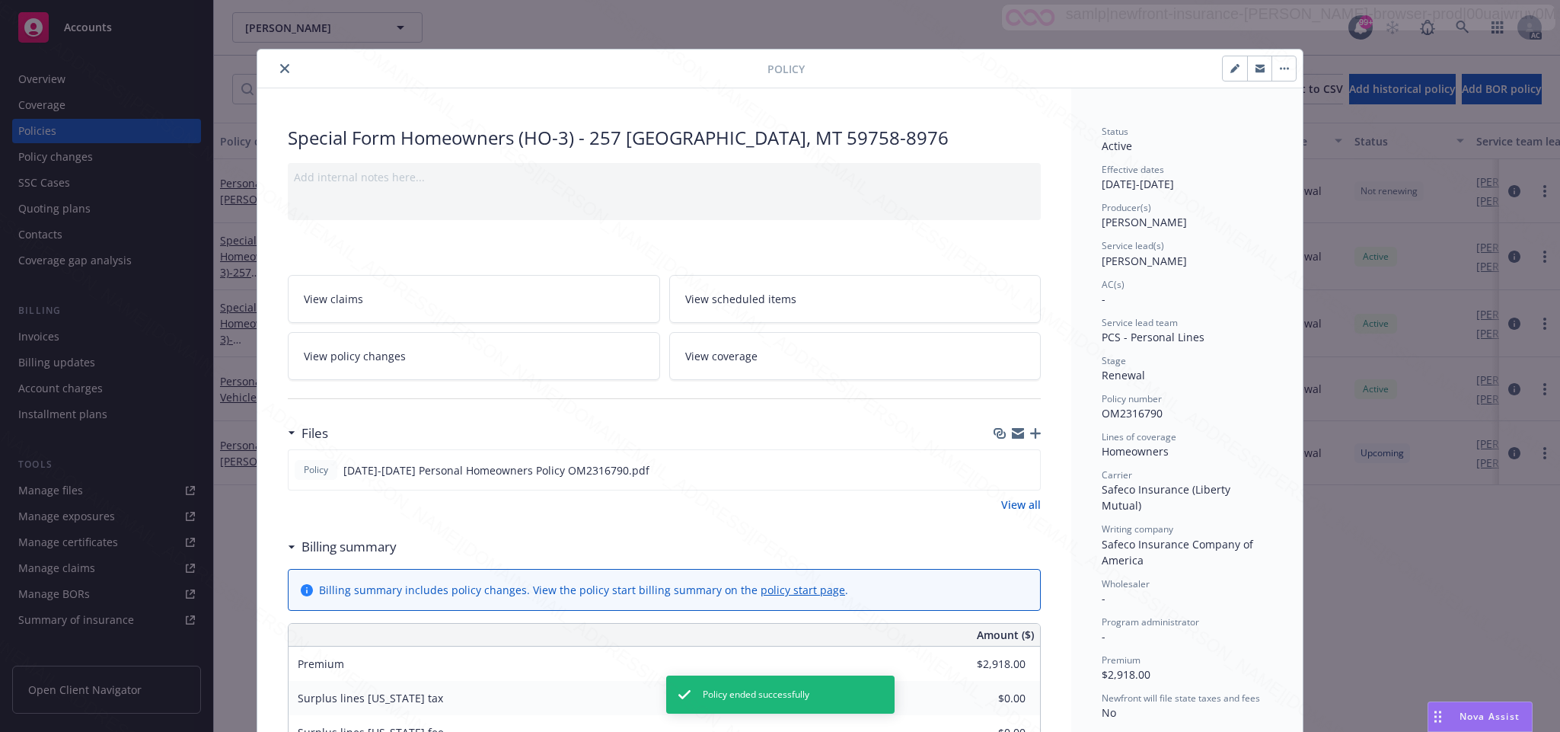
scroll to position [46, 0]
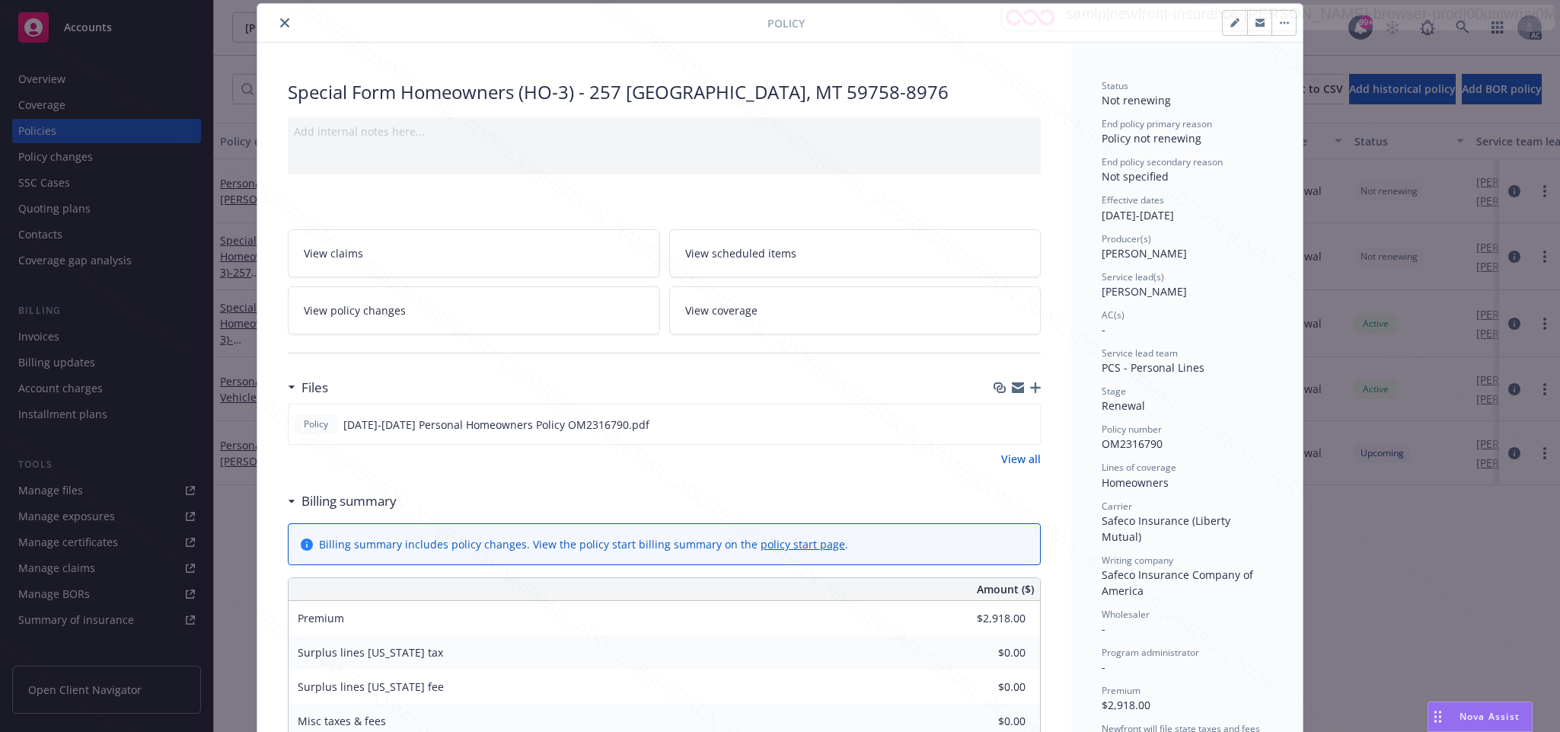
click at [1275, 21] on button "button" at bounding box center [1284, 23] width 24 height 24
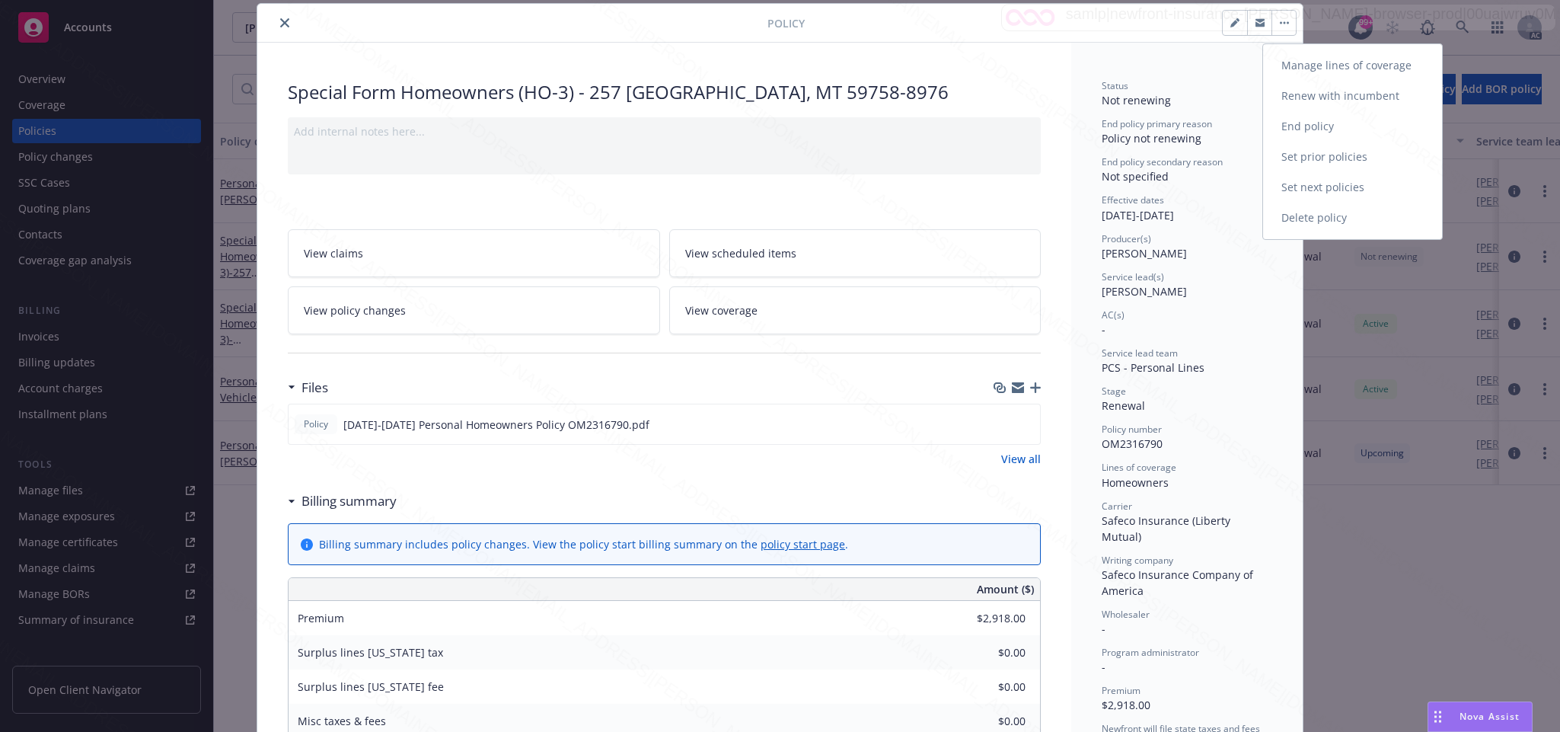
click at [1275, 21] on button "Manage lines of coverage Renew with incumbent End policy Set prior policies Set…" at bounding box center [1284, 23] width 24 height 24
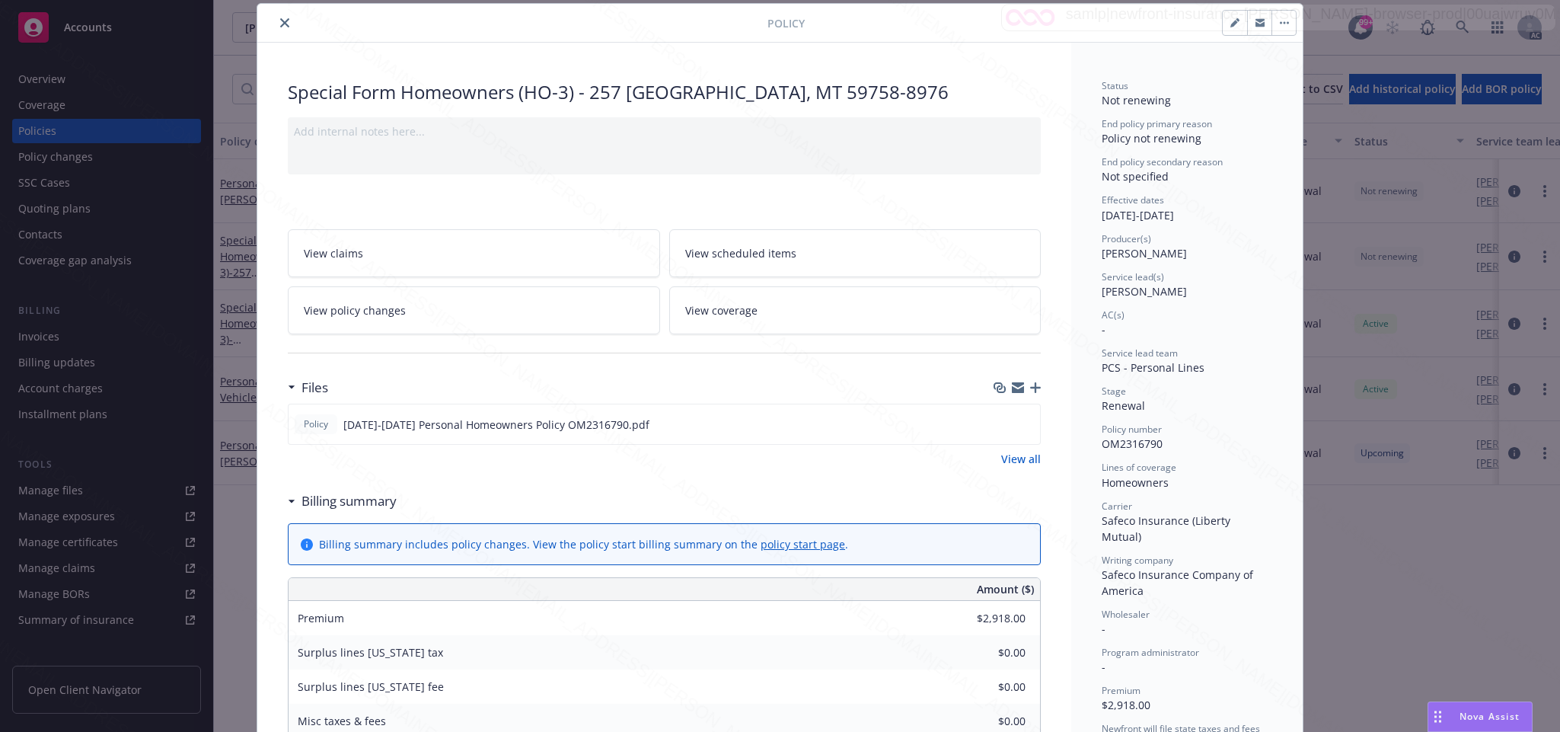
click at [280, 21] on icon "close" at bounding box center [284, 22] width 9 height 9
